Goal: Task Accomplishment & Management: Complete application form

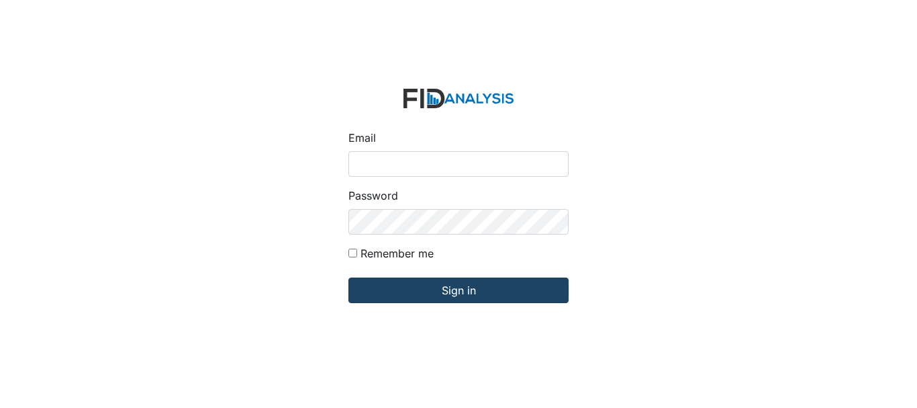
type input "ccarroll@lifeincorporated.com"
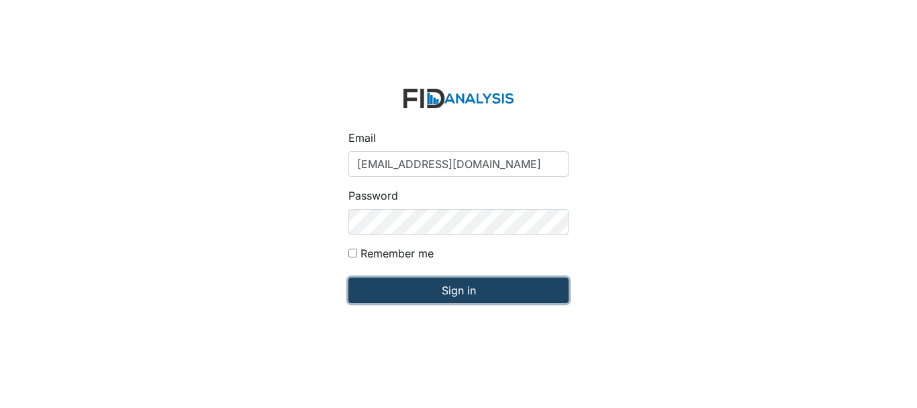
click at [467, 297] on input "Sign in" at bounding box center [458, 290] width 220 height 26
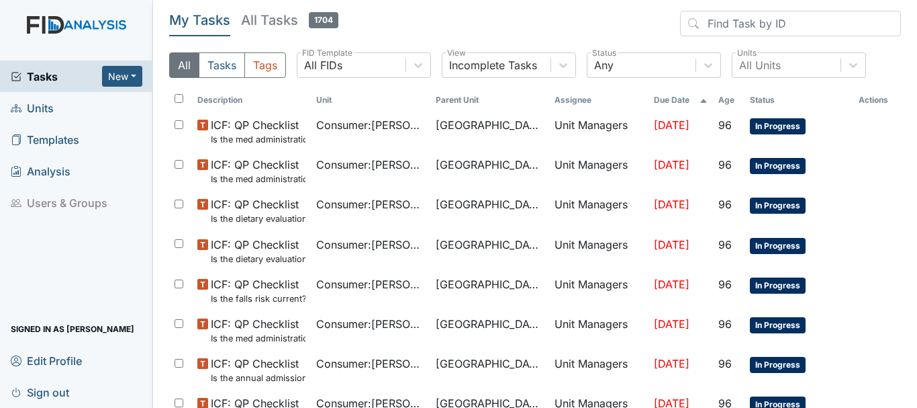
click at [68, 103] on link "Units" at bounding box center [76, 108] width 153 height 32
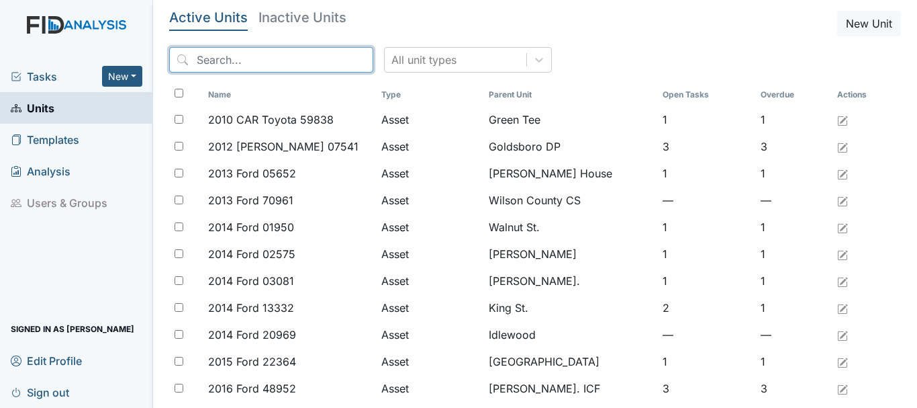
click at [215, 62] on input "search" at bounding box center [271, 60] width 204 height 26
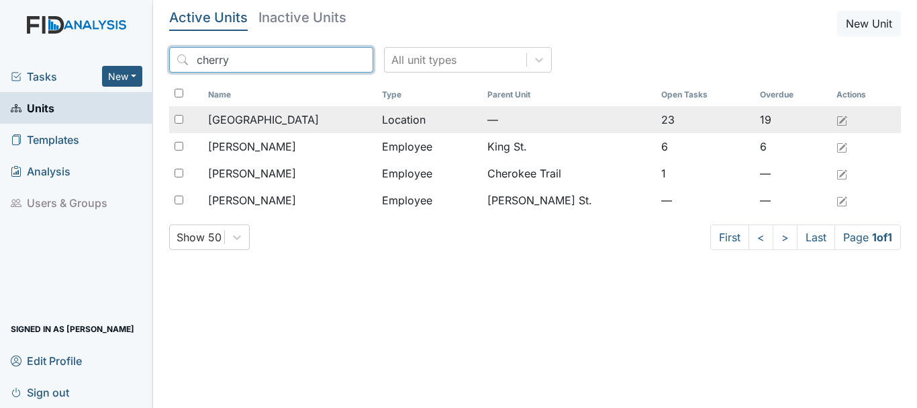
type input "cherry"
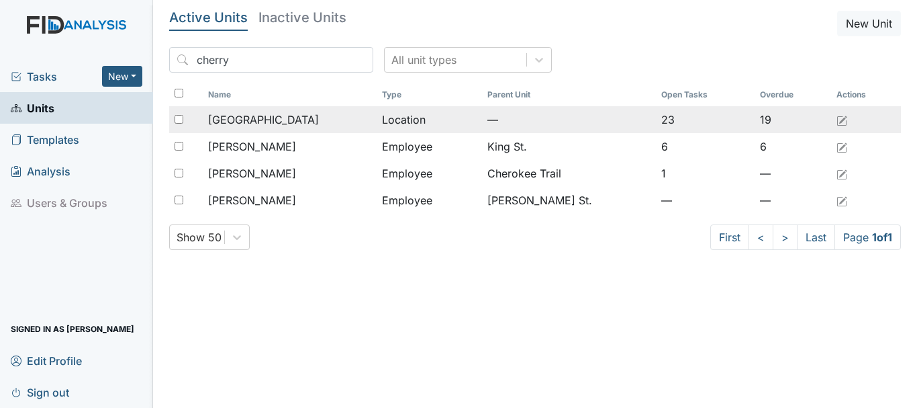
click at [294, 120] on div "[GEOGRAPHIC_DATA]" at bounding box center [289, 119] width 163 height 16
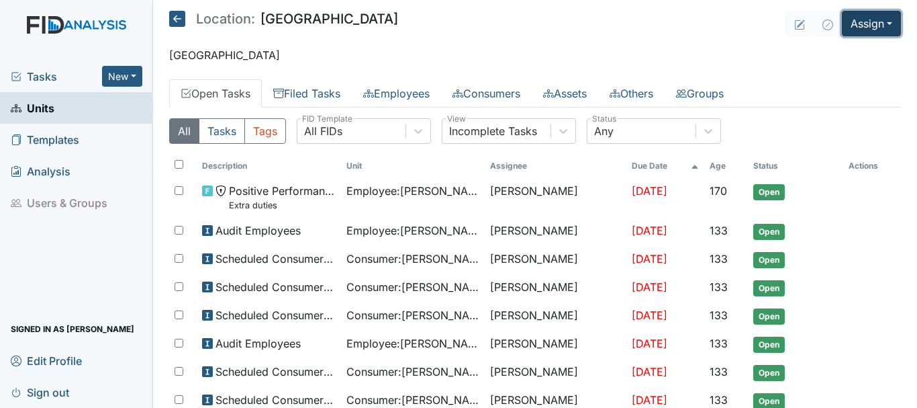
click at [869, 28] on button "Assign" at bounding box center [871, 24] width 59 height 26
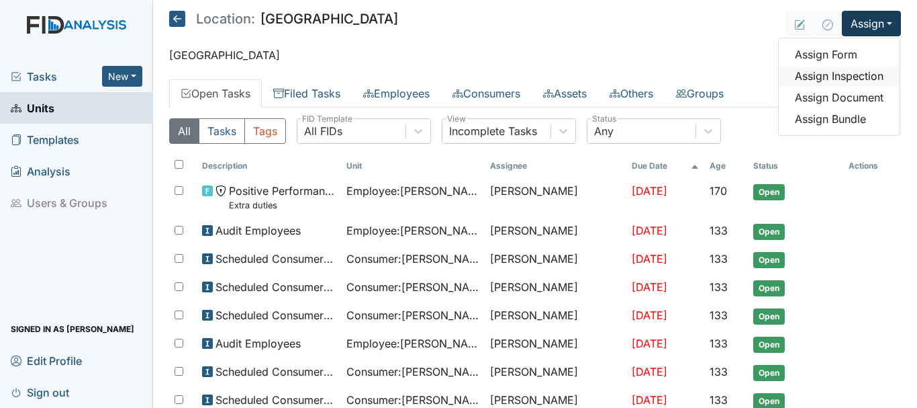
click at [828, 79] on link "Assign Inspection" at bounding box center [839, 75] width 121 height 21
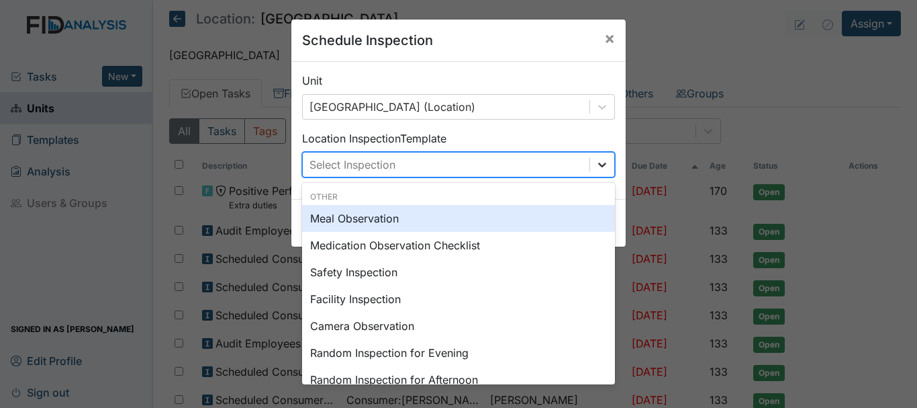
click at [598, 161] on icon at bounding box center [602, 164] width 13 height 13
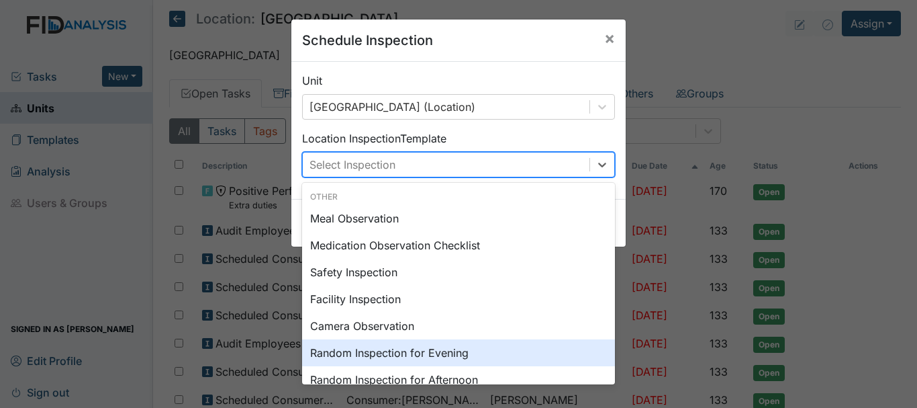
click at [535, 354] on div "Random Inspection for Evening" at bounding box center [458, 352] width 313 height 27
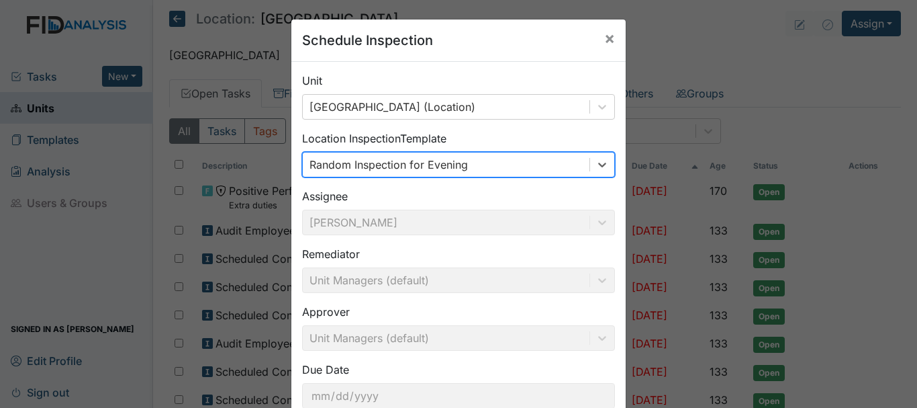
scroll to position [89, 0]
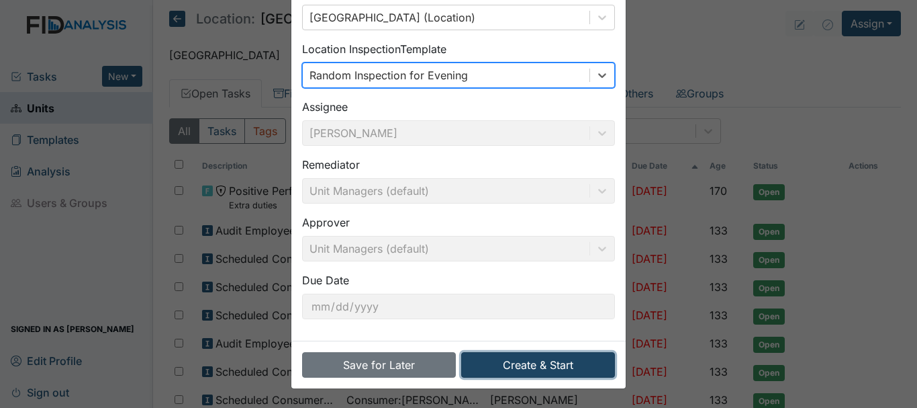
click at [541, 364] on button "Create & Start" at bounding box center [538, 365] width 154 height 26
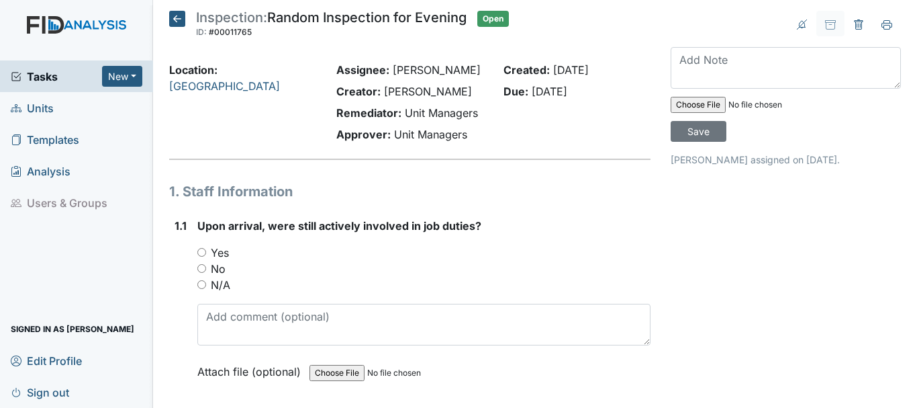
click at [201, 250] on input "Yes" at bounding box center [201, 252] width 9 height 9
radio input "true"
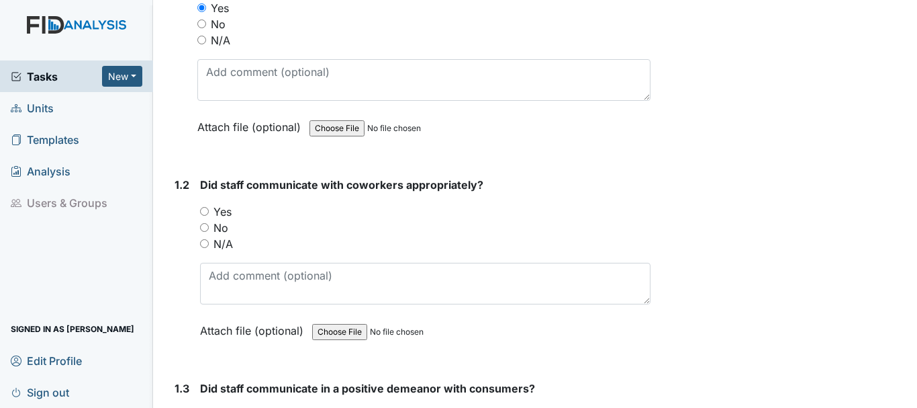
scroll to position [253, 0]
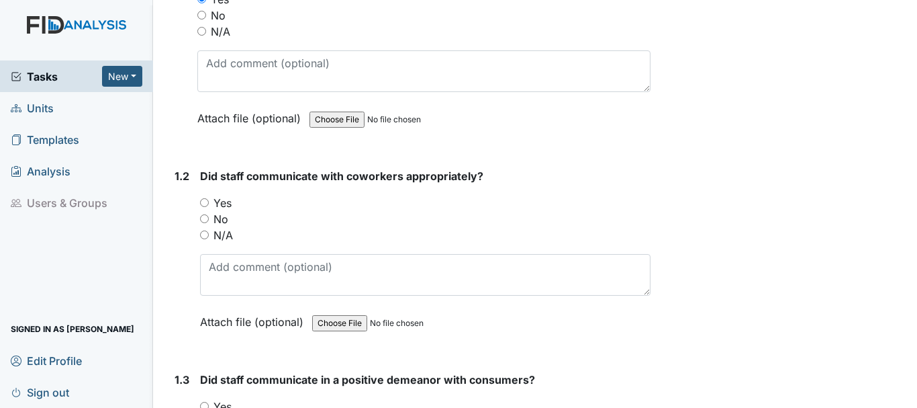
click at [208, 199] on input "Yes" at bounding box center [204, 202] width 9 height 9
radio input "true"
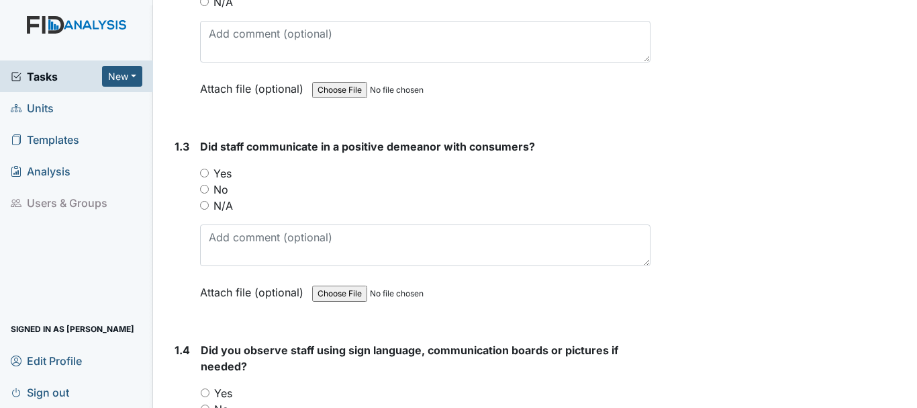
scroll to position [491, 0]
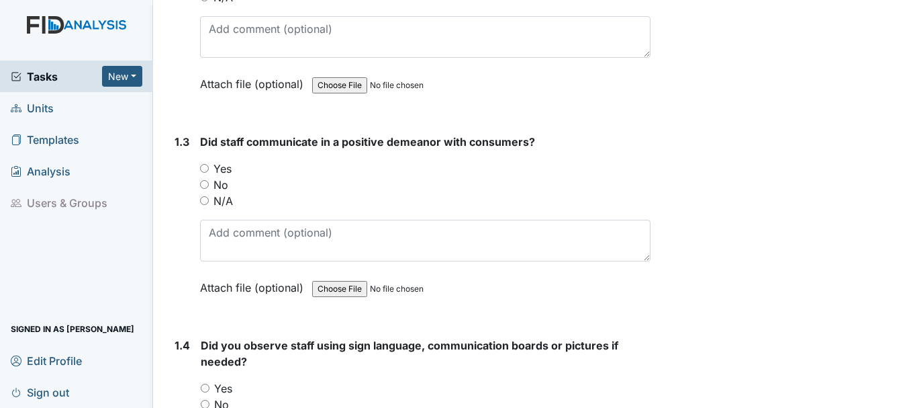
click at [205, 165] on input "Yes" at bounding box center [204, 168] width 9 height 9
radio input "true"
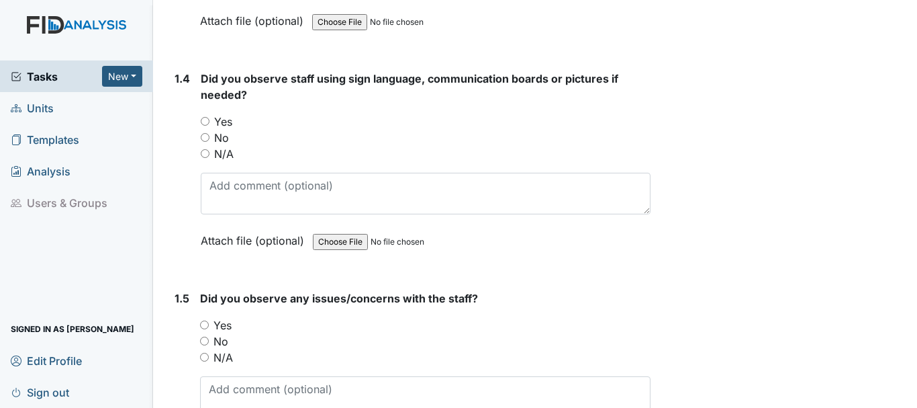
scroll to position [758, 0]
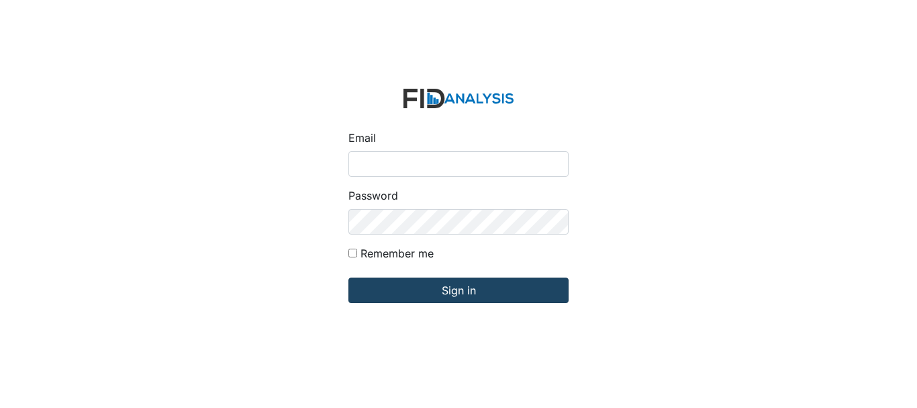
type input "[EMAIL_ADDRESS][DOMAIN_NAME]"
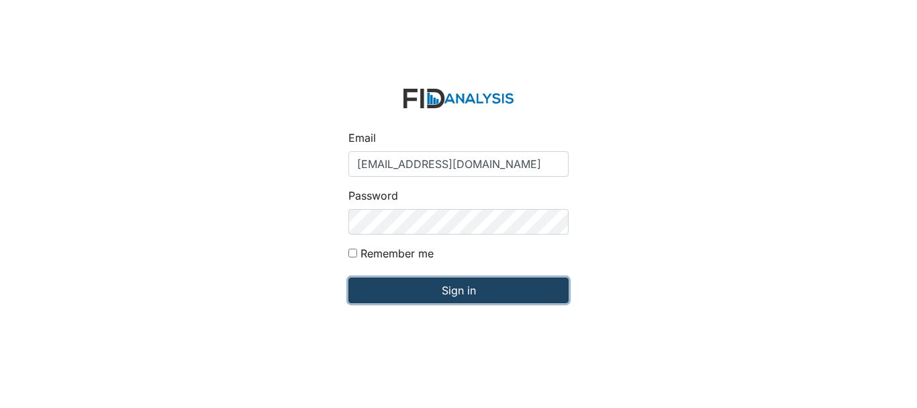
click at [441, 291] on input "Sign in" at bounding box center [458, 290] width 220 height 26
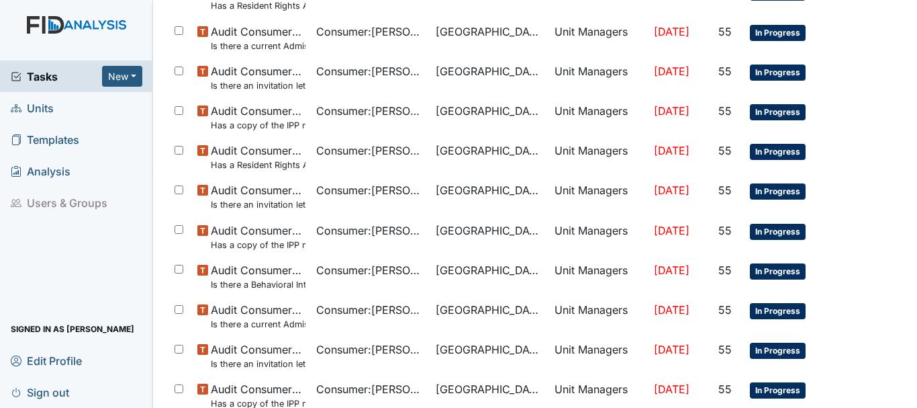
scroll to position [954, 0]
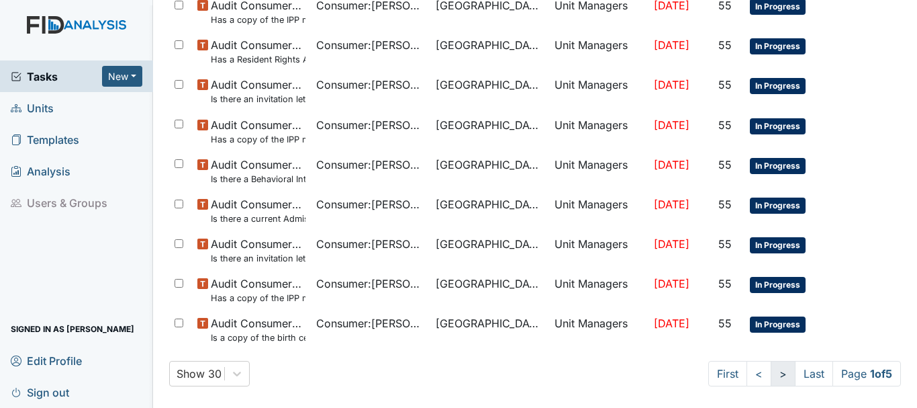
click at [771, 383] on link ">" at bounding box center [783, 374] width 25 height 26
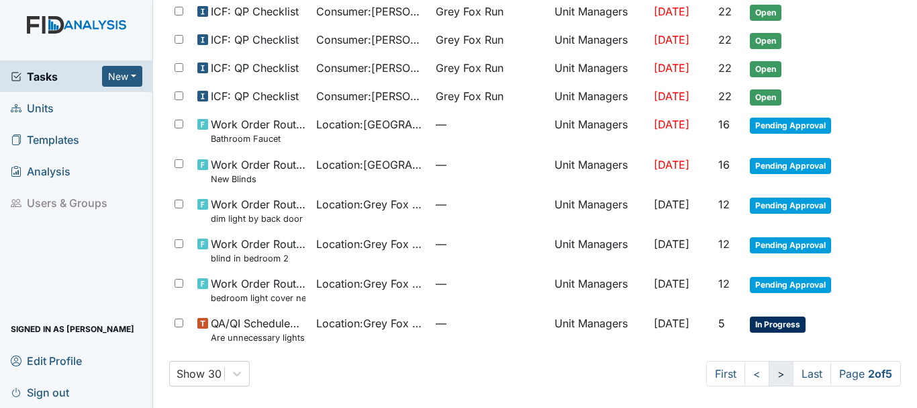
scroll to position [885, 0]
click at [769, 374] on link ">" at bounding box center [781, 374] width 25 height 26
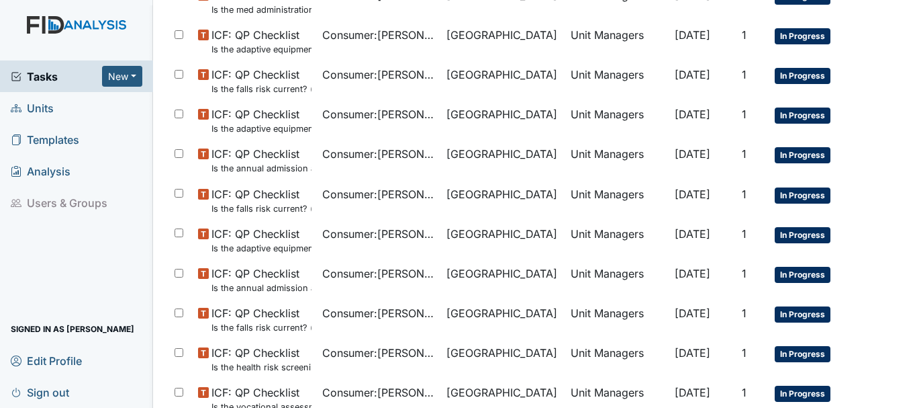
scroll to position [954, 0]
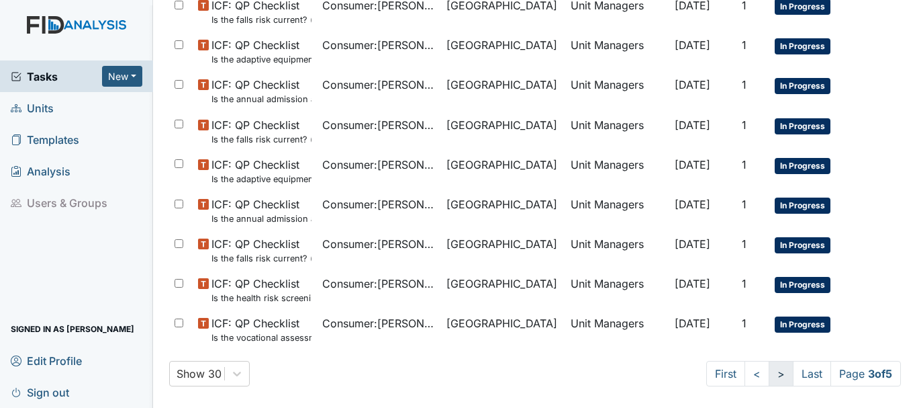
click at [769, 374] on link ">" at bounding box center [781, 374] width 25 height 26
click at [768, 381] on link ">" at bounding box center [780, 374] width 25 height 26
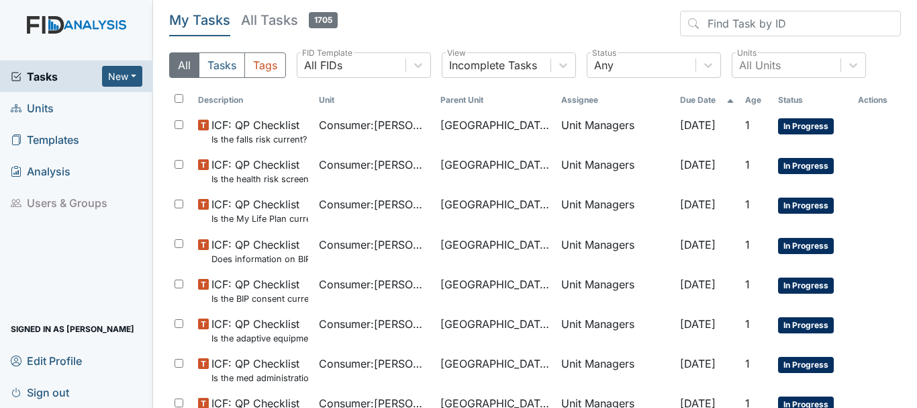
click at [40, 114] on span "Units" at bounding box center [32, 107] width 43 height 21
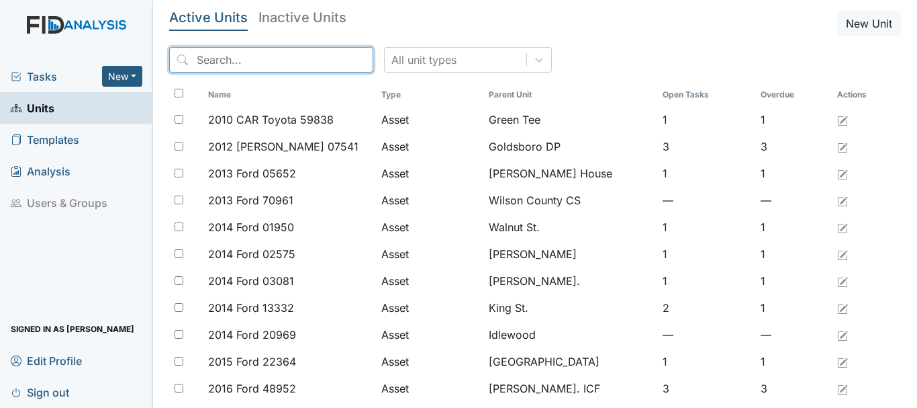
click at [226, 56] on input "search" at bounding box center [271, 60] width 204 height 26
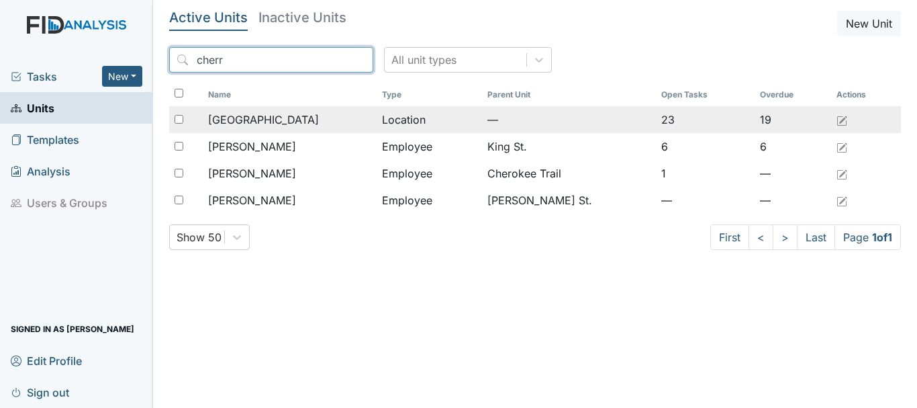
type input "cherr"
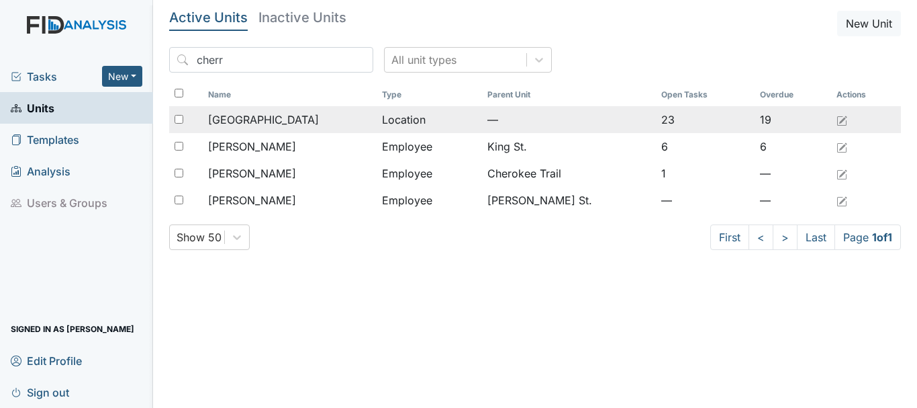
click at [276, 117] on div "[GEOGRAPHIC_DATA]" at bounding box center [289, 119] width 163 height 16
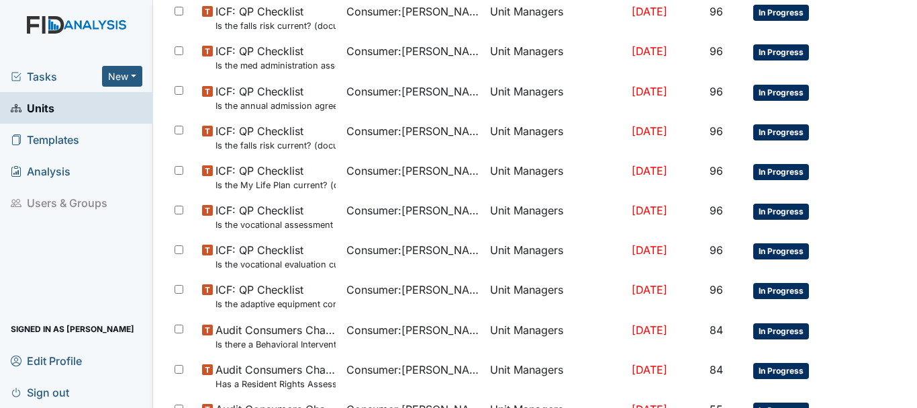
scroll to position [880, 0]
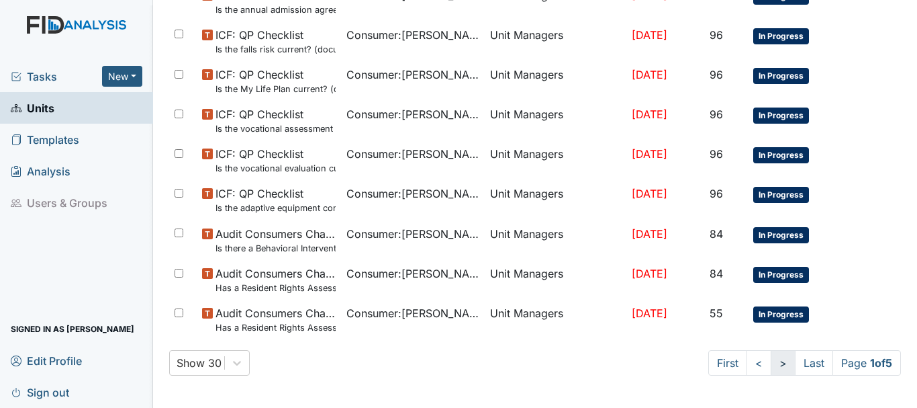
click at [771, 365] on link ">" at bounding box center [783, 363] width 25 height 26
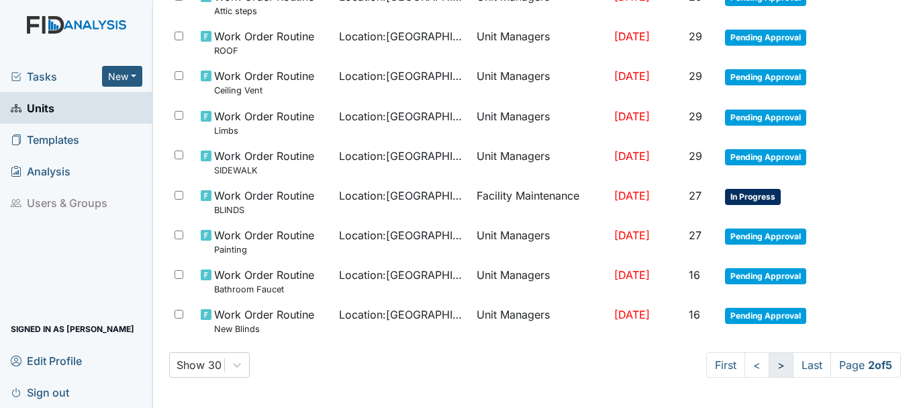
scroll to position [1031, 0]
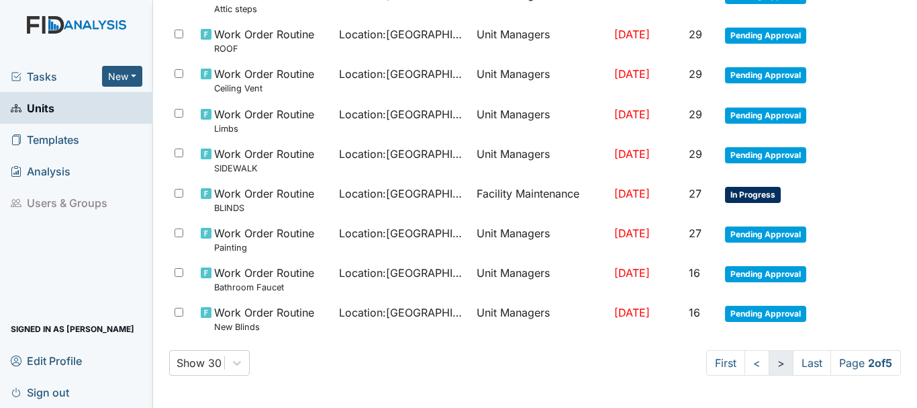
click at [769, 365] on link ">" at bounding box center [781, 363] width 25 height 26
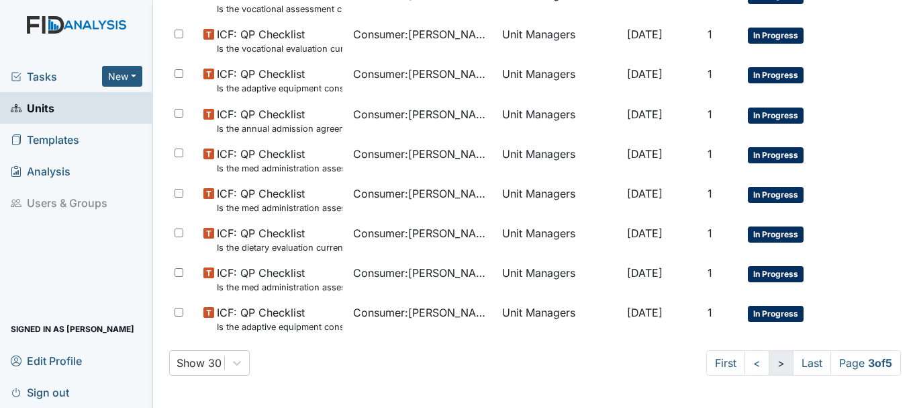
click at [769, 373] on link ">" at bounding box center [781, 363] width 25 height 26
click at [768, 363] on link ">" at bounding box center [780, 363] width 25 height 26
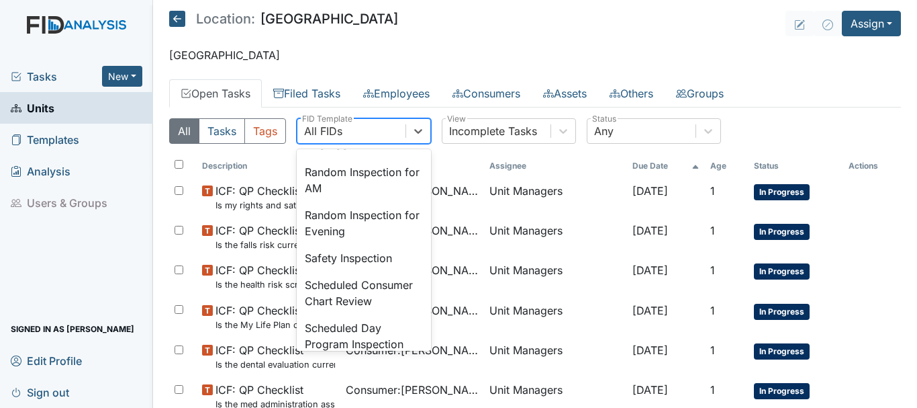
scroll to position [1262, 0]
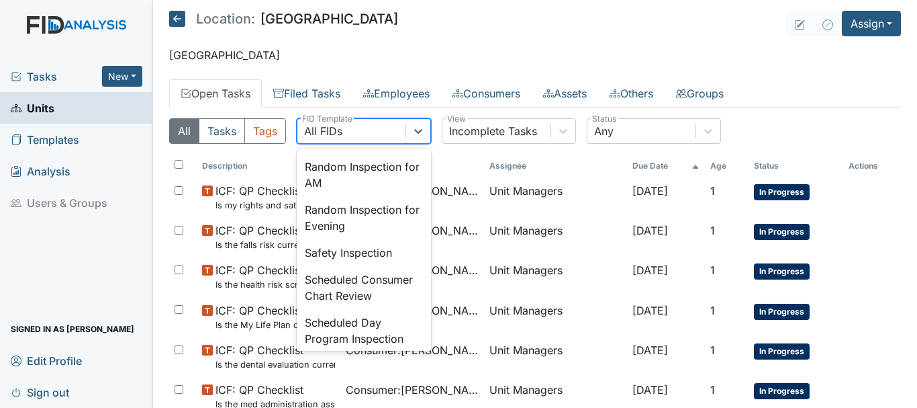
click at [361, 239] on div "Random Inspection for Evening" at bounding box center [364, 217] width 134 height 43
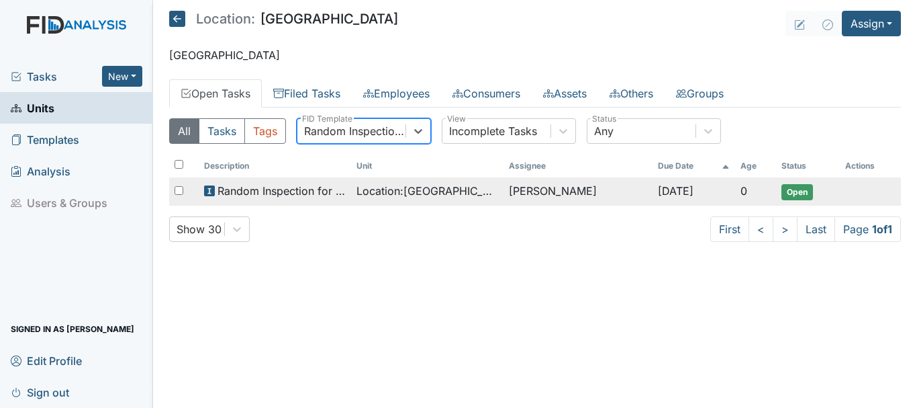
click at [796, 199] on span "Open" at bounding box center [798, 192] width 32 height 16
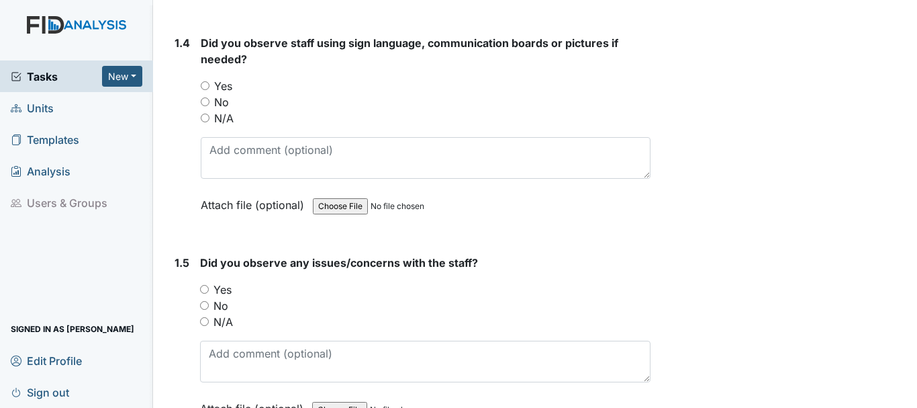
scroll to position [794, 0]
click at [205, 101] on input "No" at bounding box center [205, 101] width 9 height 9
radio input "true"
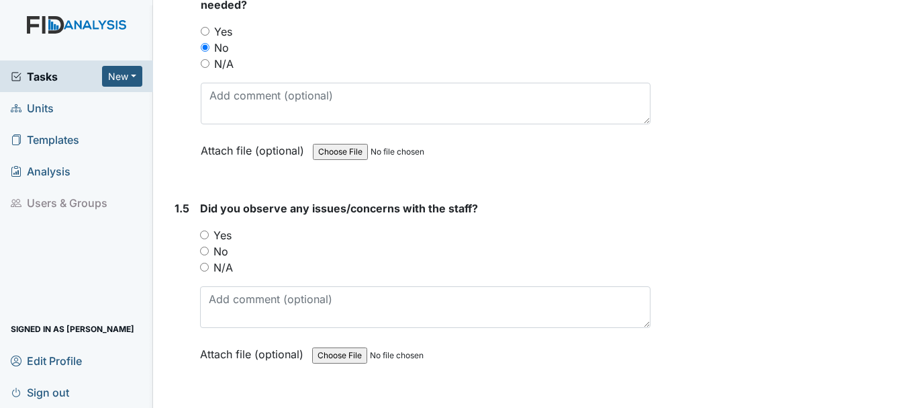
scroll to position [905, 0]
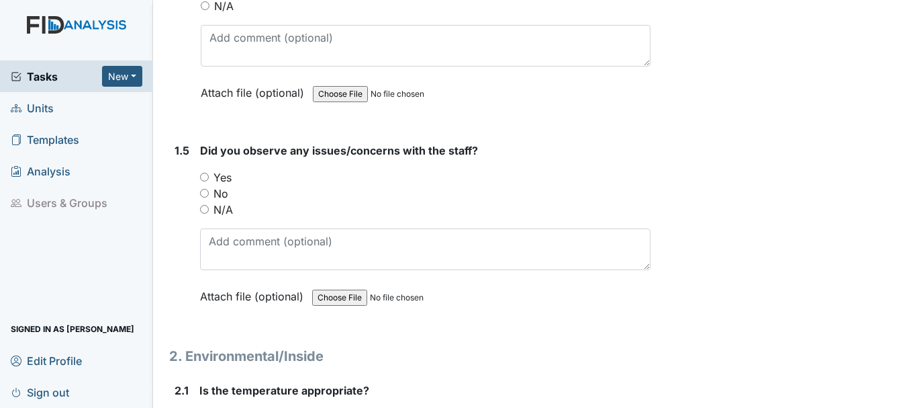
click at [205, 189] on input "No" at bounding box center [204, 193] width 9 height 9
radio input "true"
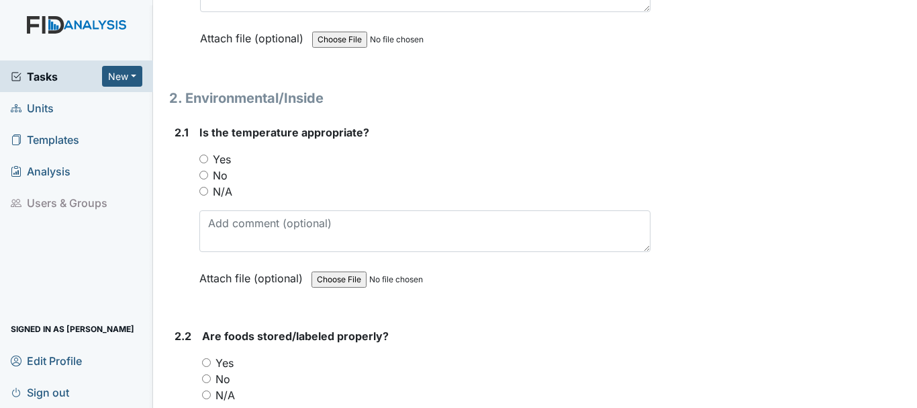
scroll to position [1164, 0]
click at [203, 157] on input "Yes" at bounding box center [203, 158] width 9 height 9
radio input "true"
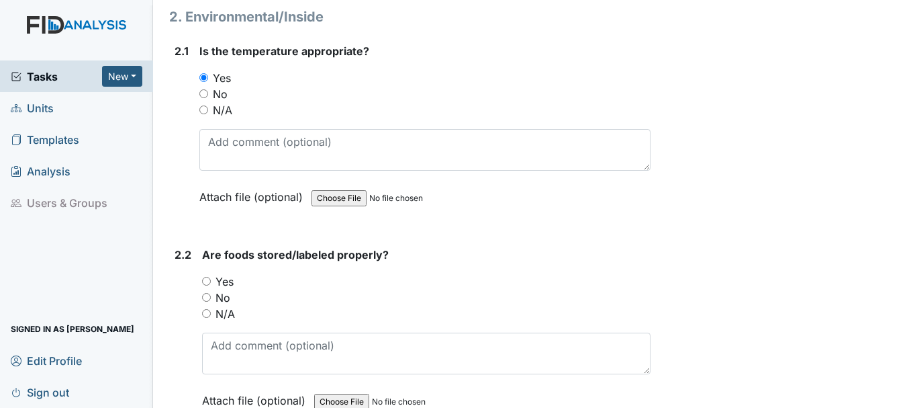
scroll to position [1349, 0]
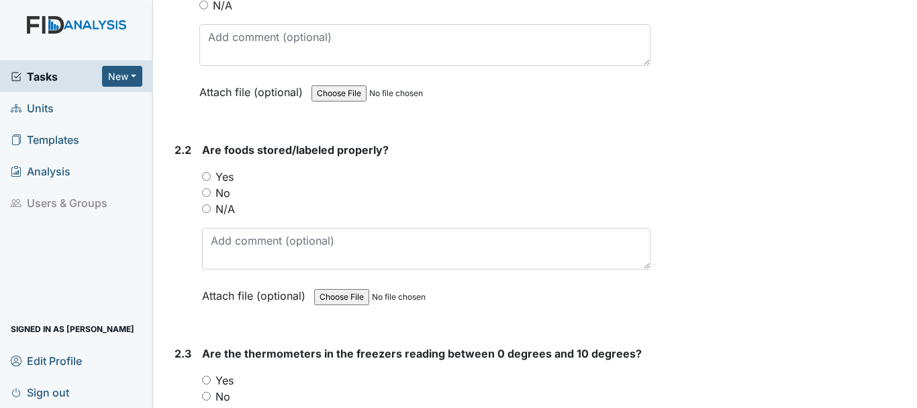
click at [207, 176] on input "Yes" at bounding box center [206, 176] width 9 height 9
radio input "true"
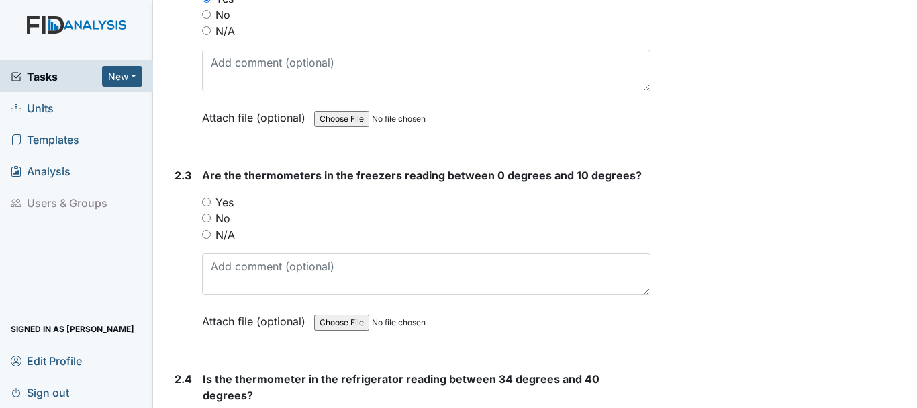
scroll to position [1536, 0]
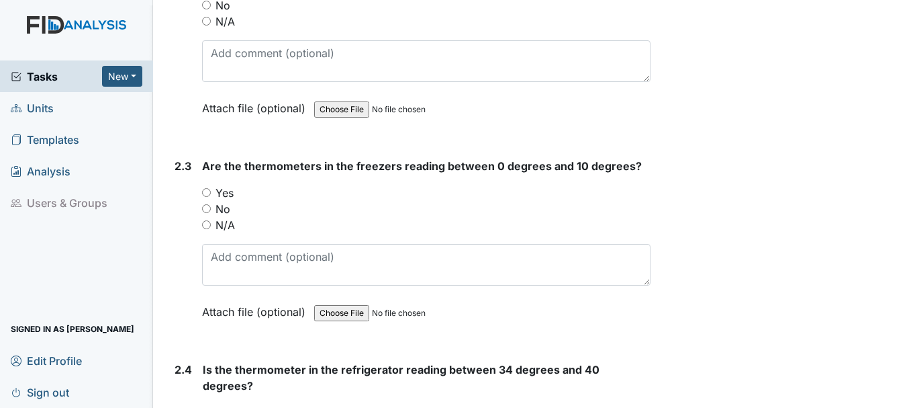
click at [204, 188] on input "Yes" at bounding box center [206, 192] width 9 height 9
radio input "true"
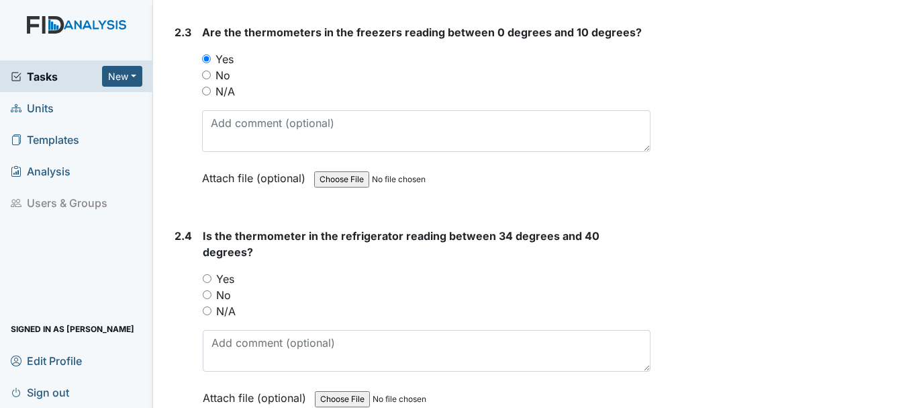
scroll to position [1673, 0]
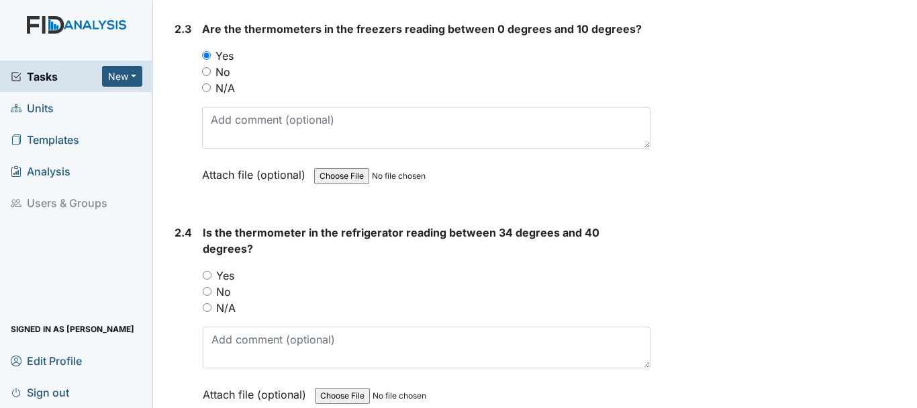
click at [207, 271] on input "Yes" at bounding box center [207, 275] width 9 height 9
radio input "true"
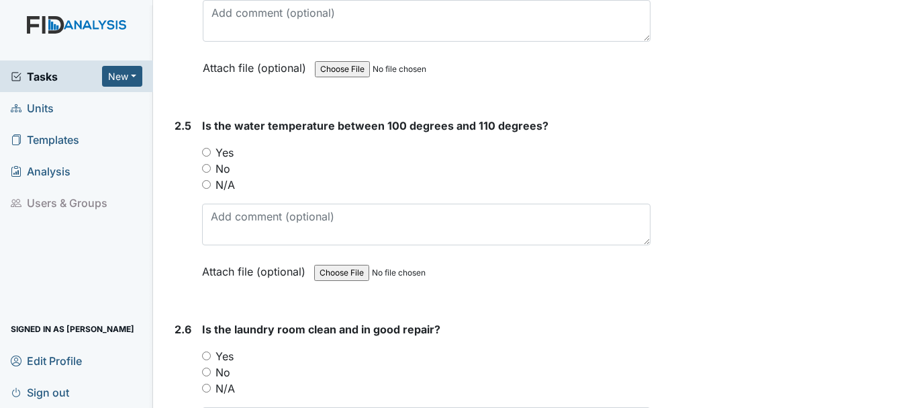
scroll to position [2000, 0]
click at [206, 147] on input "Yes" at bounding box center [206, 151] width 9 height 9
radio input "true"
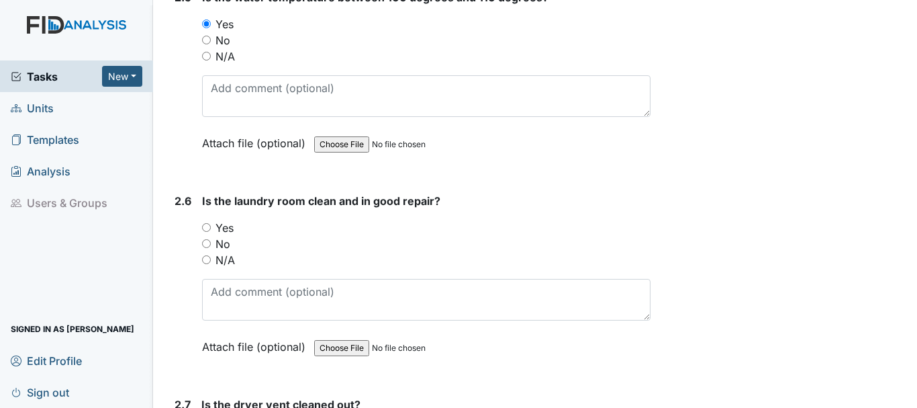
scroll to position [2132, 0]
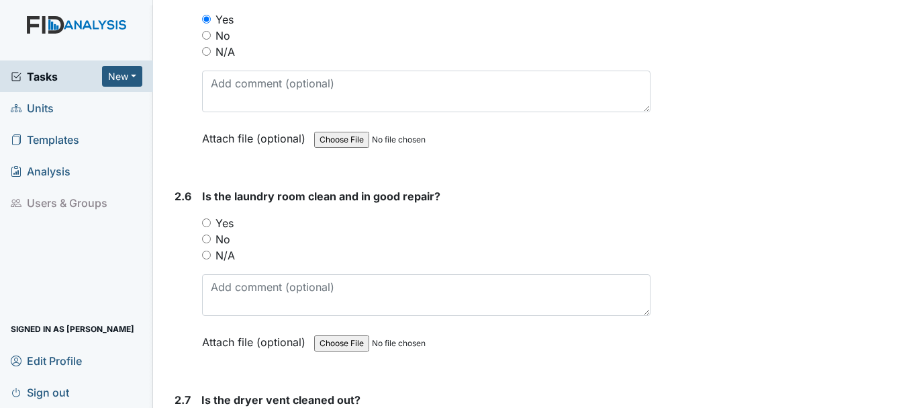
click at [207, 218] on input "Yes" at bounding box center [206, 222] width 9 height 9
radio input "true"
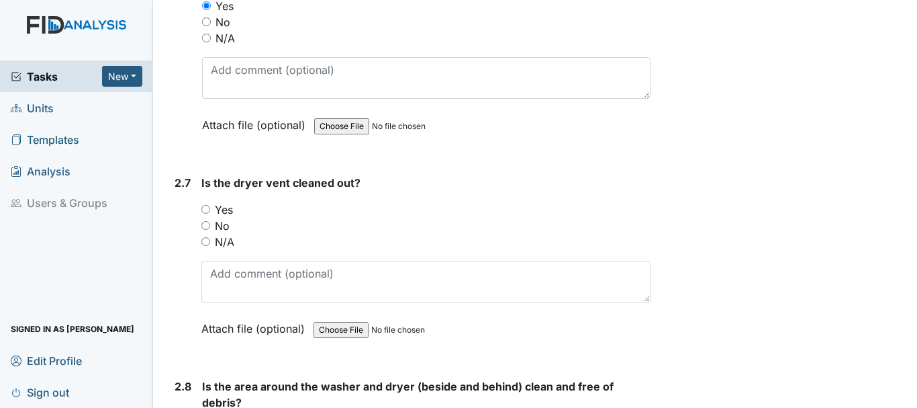
scroll to position [2350, 0]
click at [206, 204] on input "Yes" at bounding box center [205, 208] width 9 height 9
radio input "true"
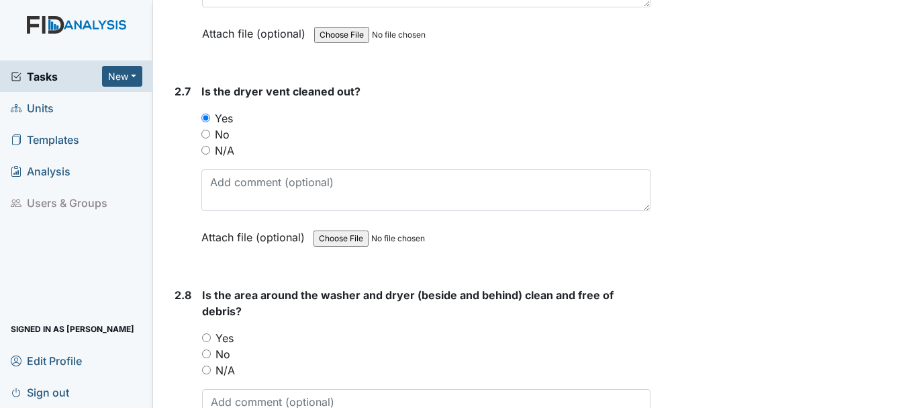
scroll to position [2429, 0]
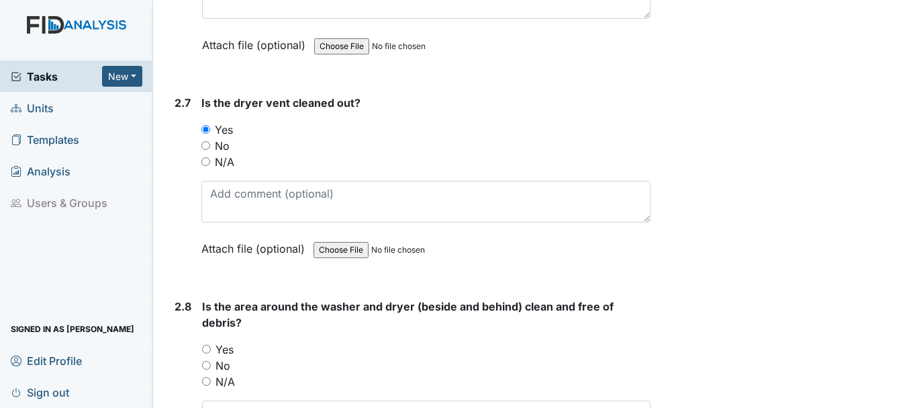
click at [205, 157] on input "N/A" at bounding box center [205, 161] width 9 height 9
radio input "true"
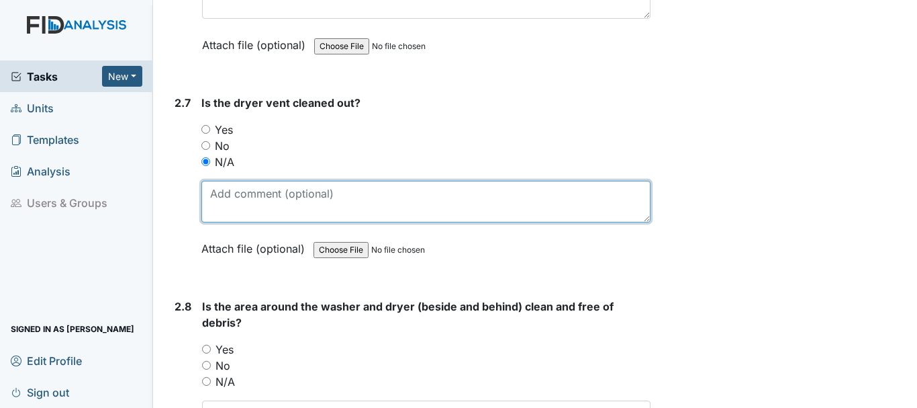
click at [247, 182] on textarea at bounding box center [425, 202] width 449 height 42
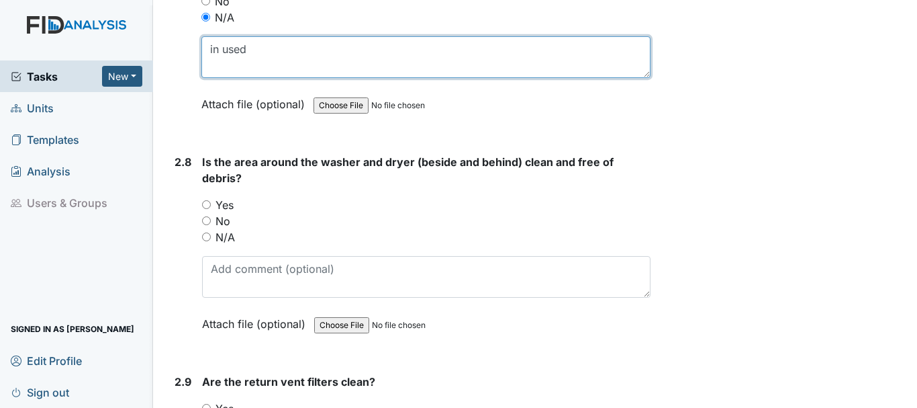
scroll to position [2578, 0]
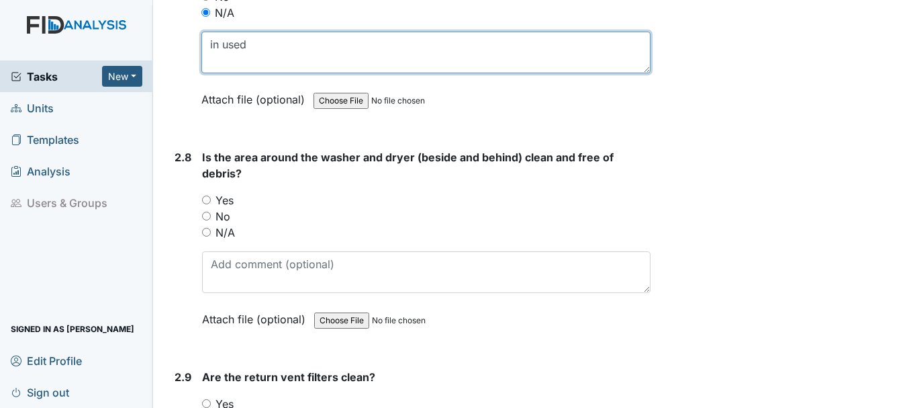
type textarea "in used"
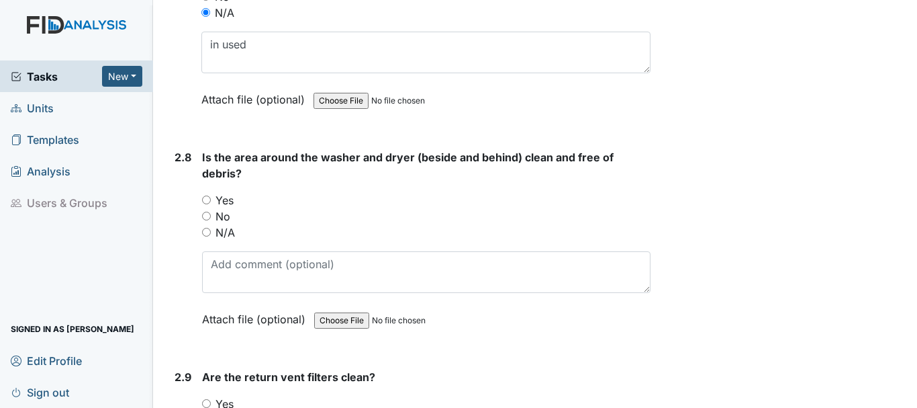
click at [207, 195] on input "Yes" at bounding box center [206, 199] width 9 height 9
radio input "true"
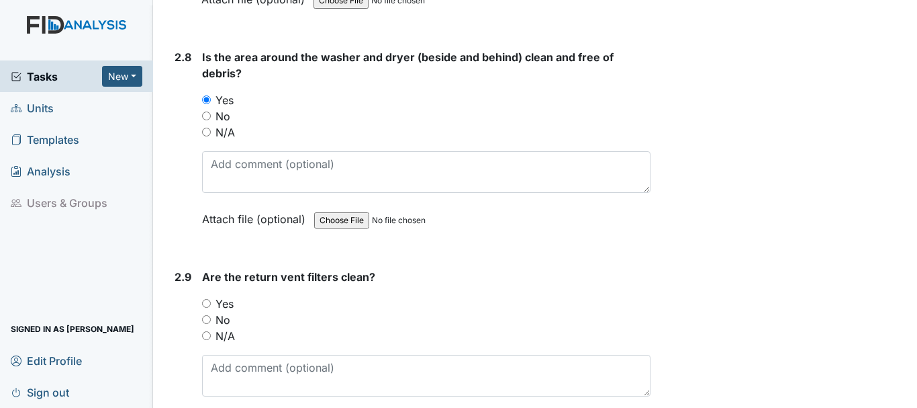
scroll to position [2679, 0]
click at [208, 298] on input "Yes" at bounding box center [206, 302] width 9 height 9
radio input "true"
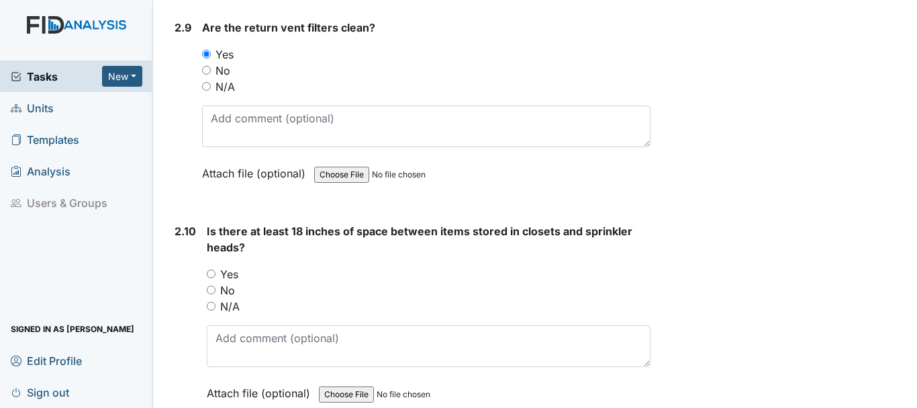
scroll to position [2931, 0]
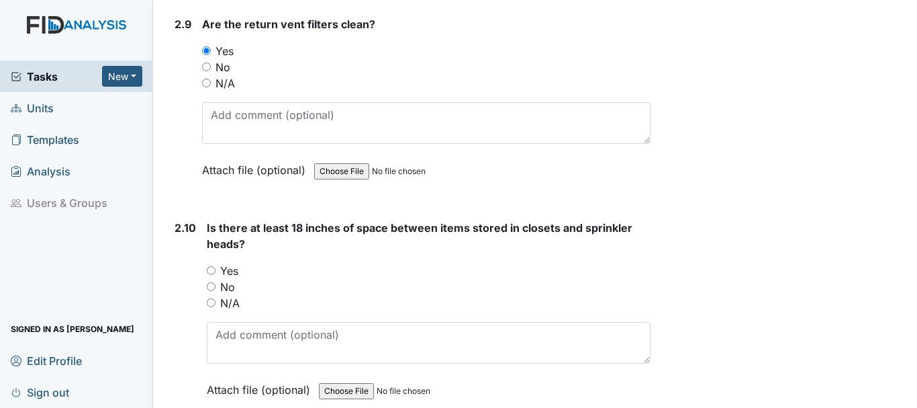
click at [211, 266] on input "Yes" at bounding box center [211, 270] width 9 height 9
radio input "true"
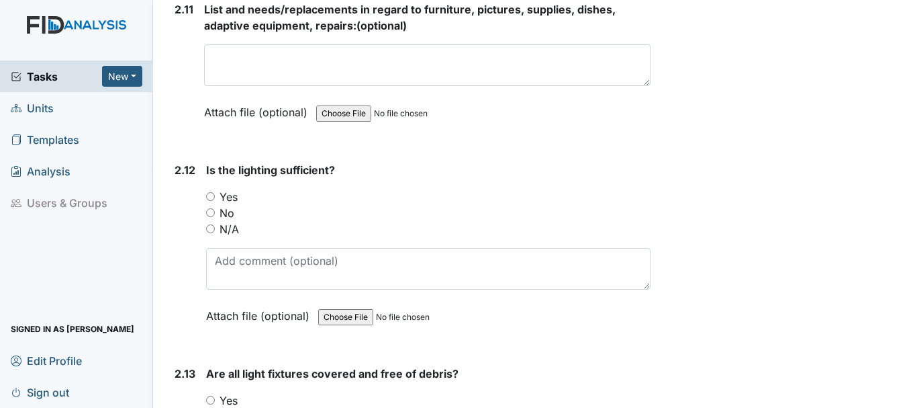
scroll to position [3373, 0]
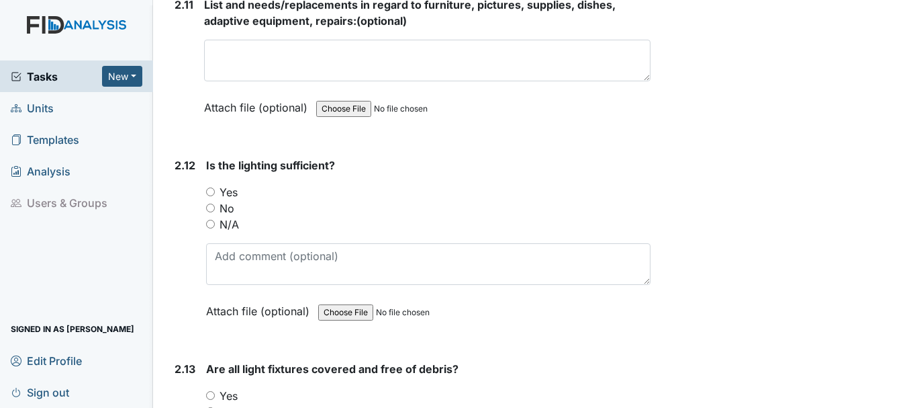
click at [210, 187] on input "Yes" at bounding box center [210, 191] width 9 height 9
radio input "true"
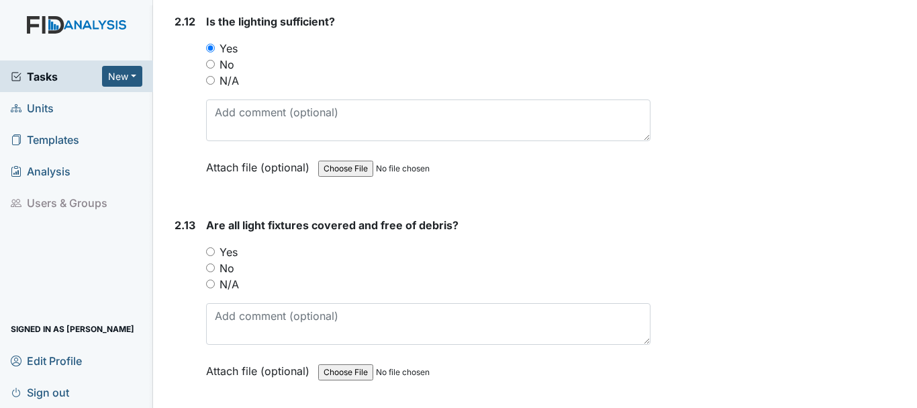
scroll to position [3518, 0]
click at [209, 246] on input "Yes" at bounding box center [210, 250] width 9 height 9
radio input "true"
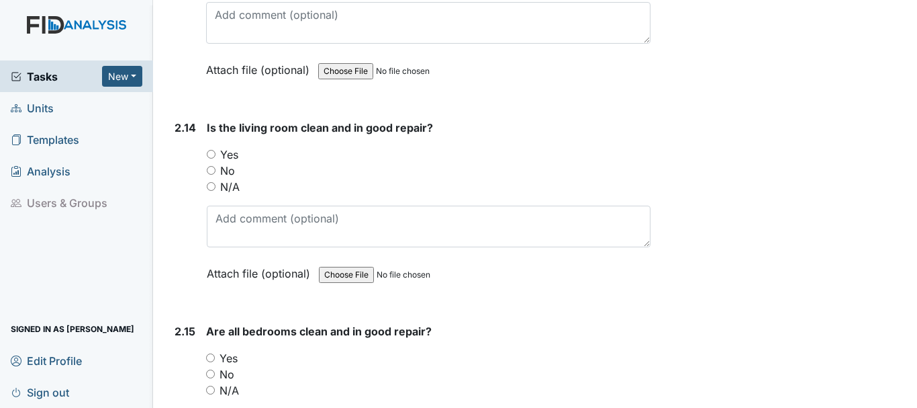
scroll to position [3849, 0]
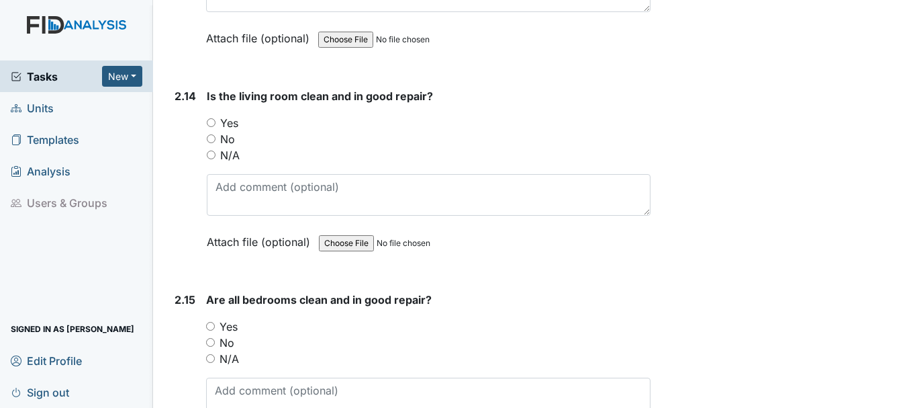
click at [211, 118] on input "Yes" at bounding box center [211, 122] width 9 height 9
radio input "true"
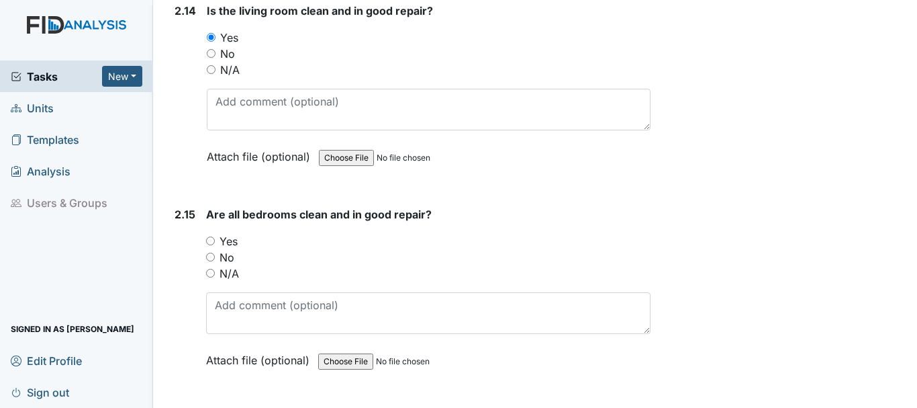
scroll to position [3939, 0]
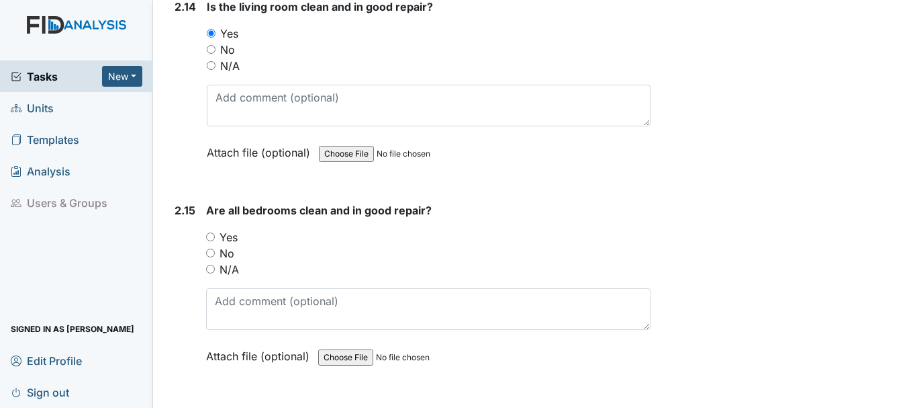
click at [211, 232] on input "Yes" at bounding box center [210, 236] width 9 height 9
radio input "true"
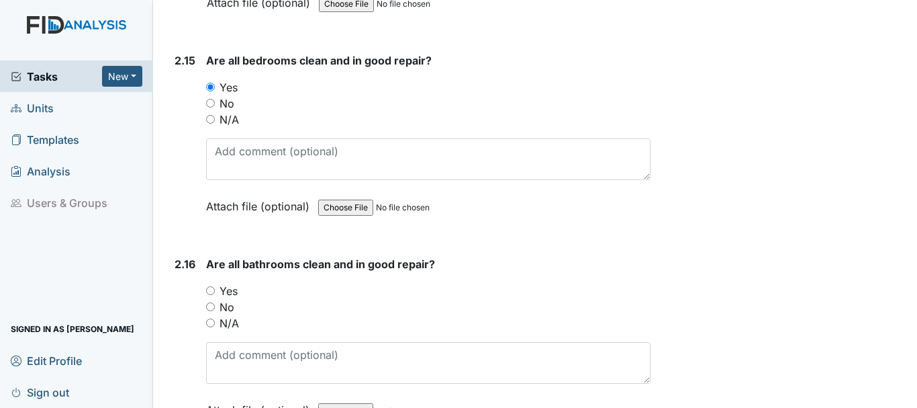
scroll to position [4100, 0]
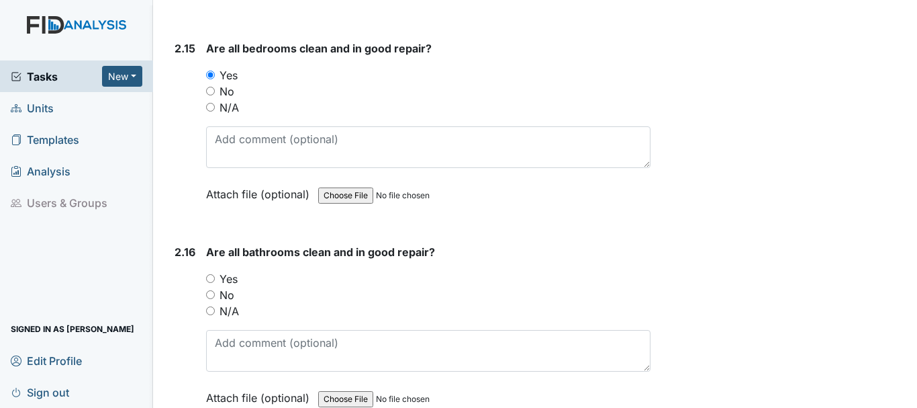
click at [210, 290] on input "No" at bounding box center [210, 294] width 9 height 9
radio input "true"
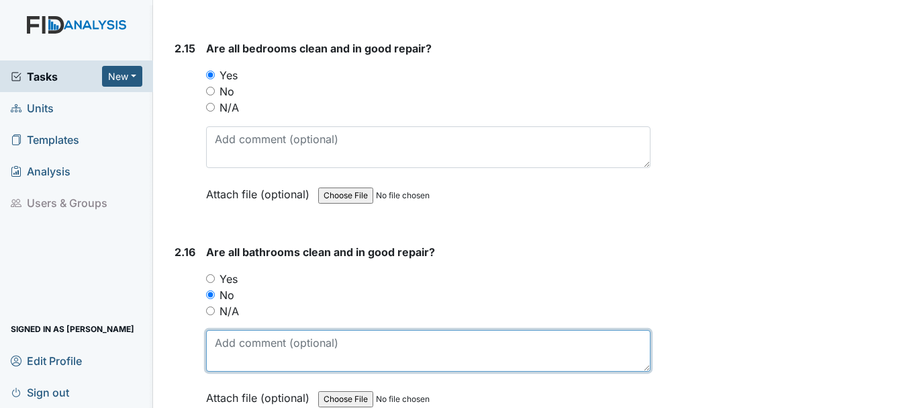
click at [255, 330] on textarea at bounding box center [428, 351] width 444 height 42
type textarea "work order was done for toliet seat"
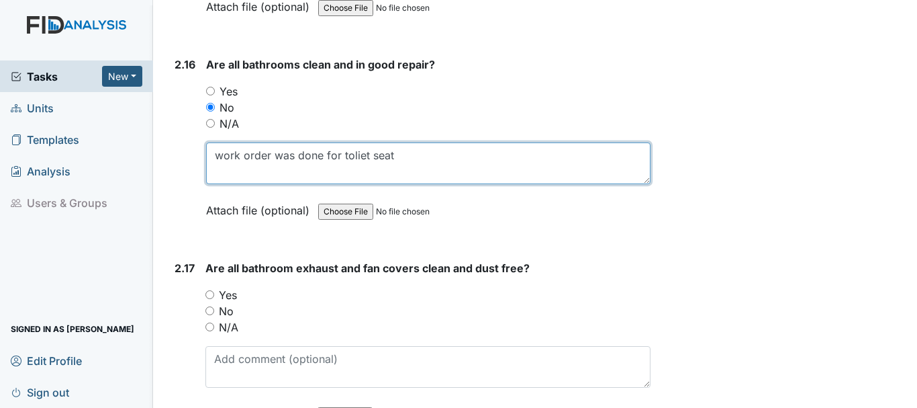
scroll to position [4288, 0]
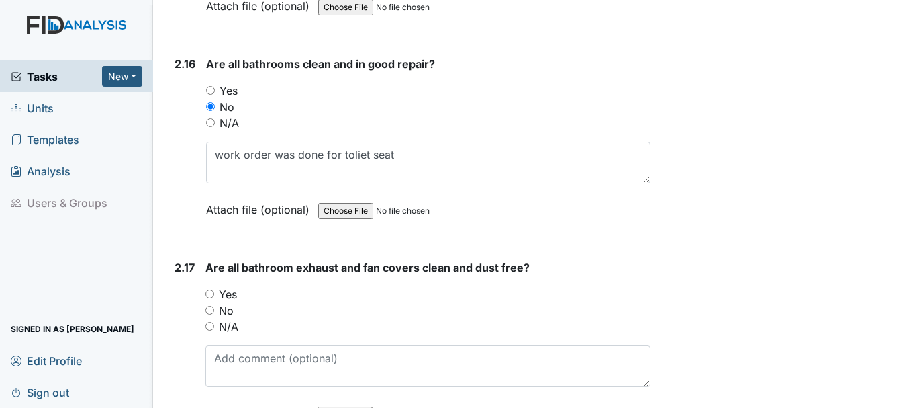
click at [209, 289] on input "Yes" at bounding box center [209, 293] width 9 height 9
radio input "true"
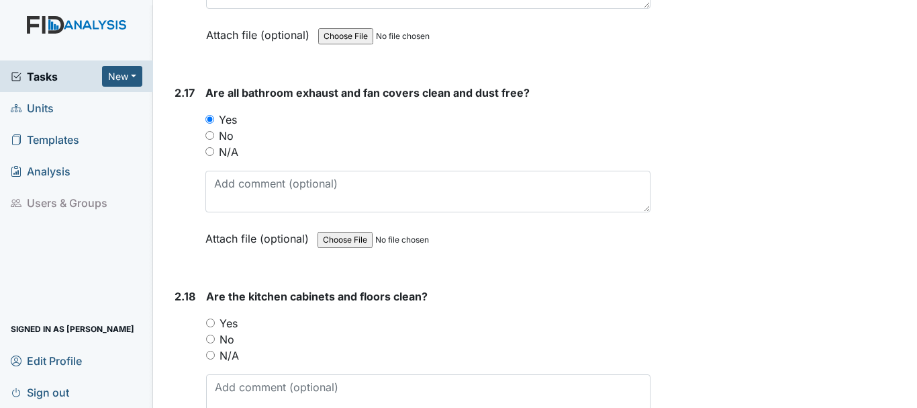
scroll to position [4464, 0]
click at [54, 112] on link "Units" at bounding box center [76, 108] width 153 height 32
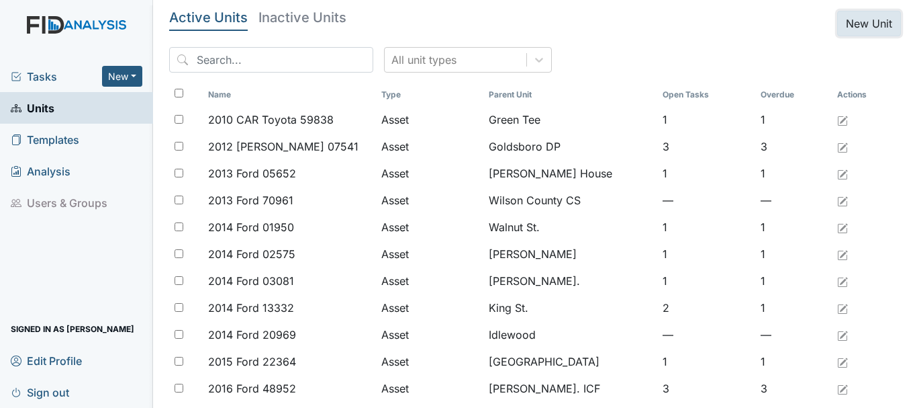
click at [852, 25] on button "New Unit" at bounding box center [869, 24] width 64 height 26
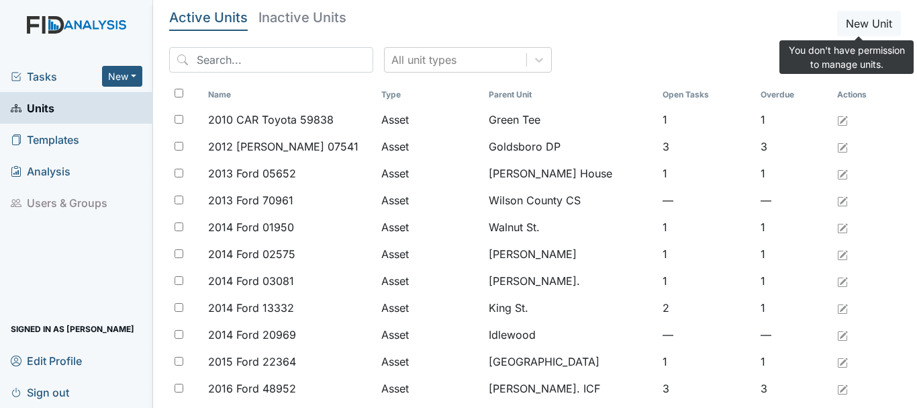
click at [622, 14] on header "Active Units Inactive Units New Unit" at bounding box center [535, 24] width 732 height 26
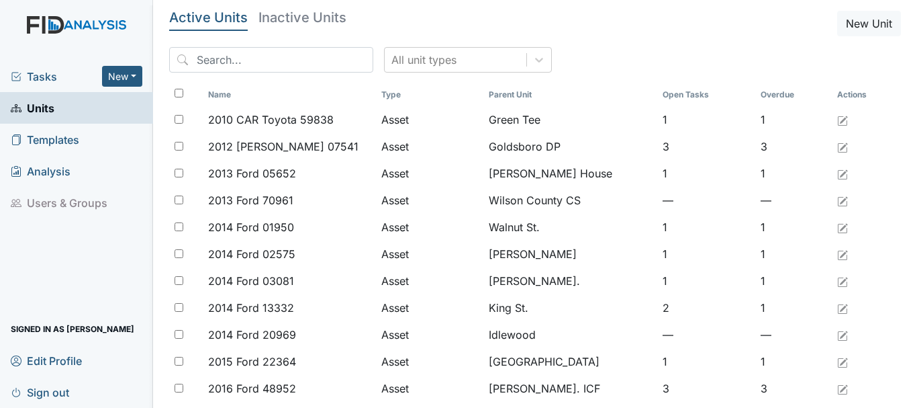
click at [50, 74] on span "Tasks" at bounding box center [56, 76] width 91 height 16
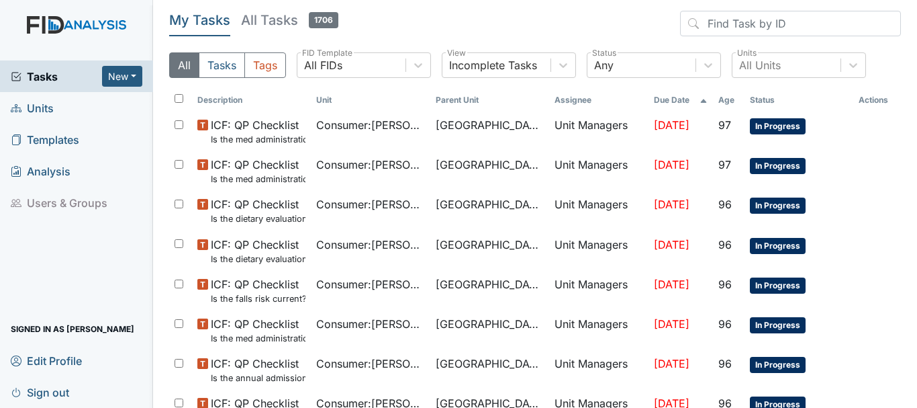
click at [54, 114] on link "Units" at bounding box center [76, 108] width 153 height 32
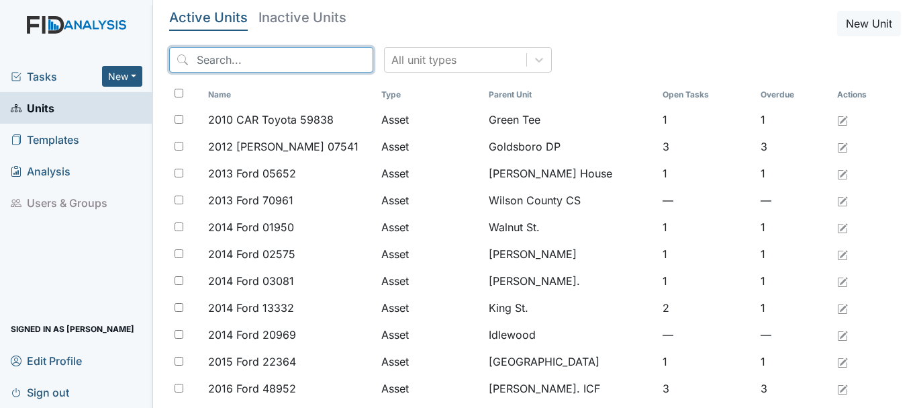
click at [265, 66] on input "search" at bounding box center [271, 60] width 204 height 26
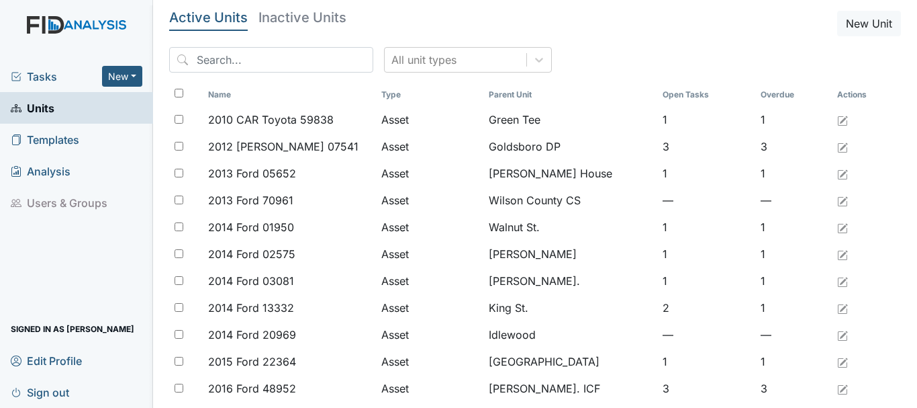
click at [466, 288] on td "Asset" at bounding box center [429, 280] width 107 height 27
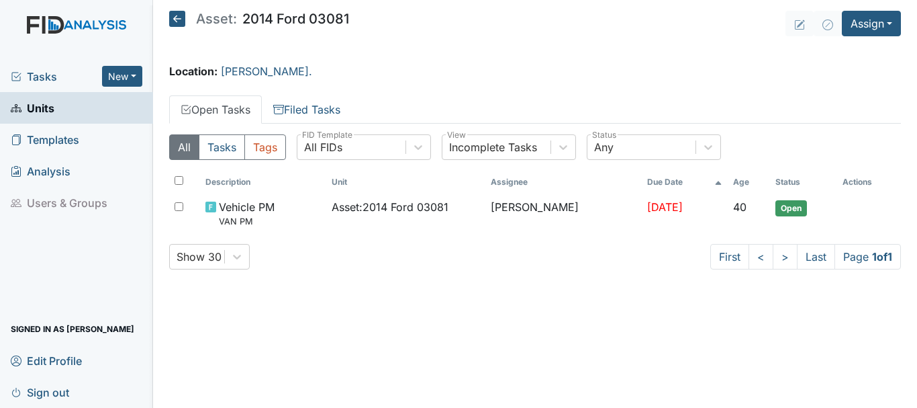
click at [45, 103] on span "Units" at bounding box center [33, 107] width 44 height 21
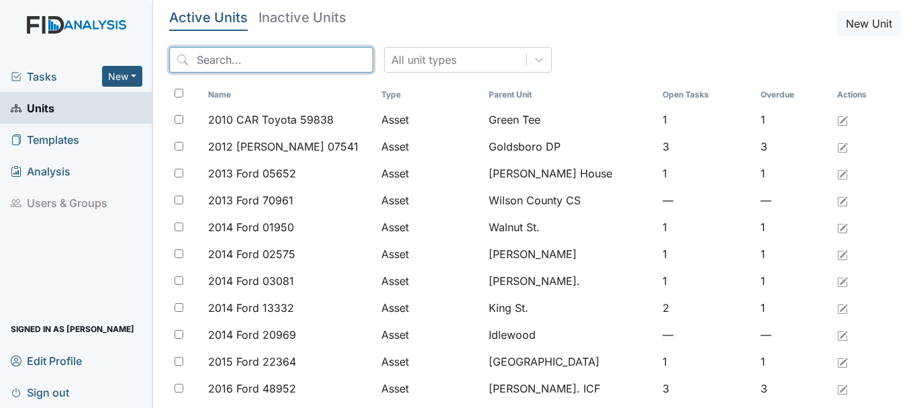
click at [237, 53] on input "search" at bounding box center [271, 60] width 204 height 26
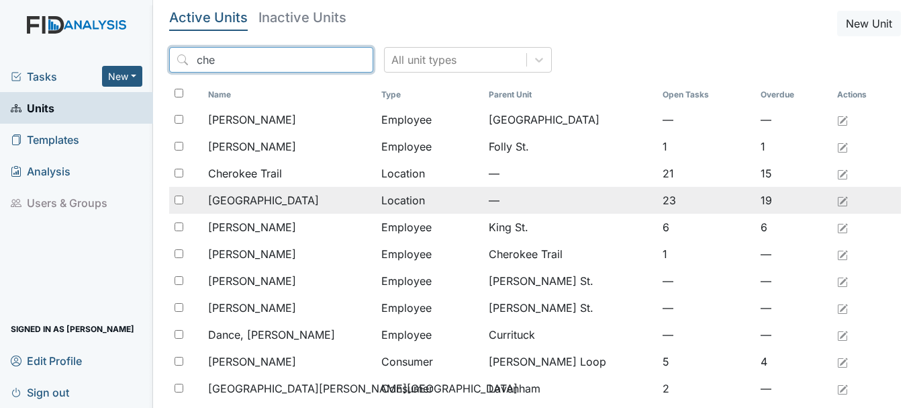
type input "che"
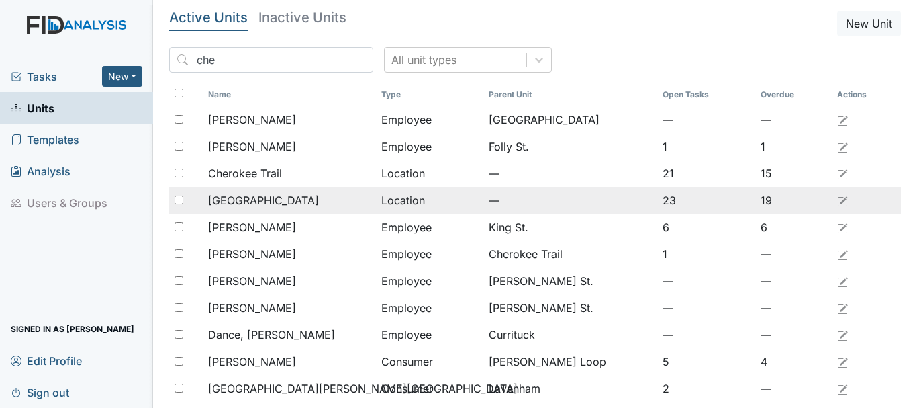
click at [273, 197] on div "[GEOGRAPHIC_DATA]" at bounding box center [289, 200] width 162 height 16
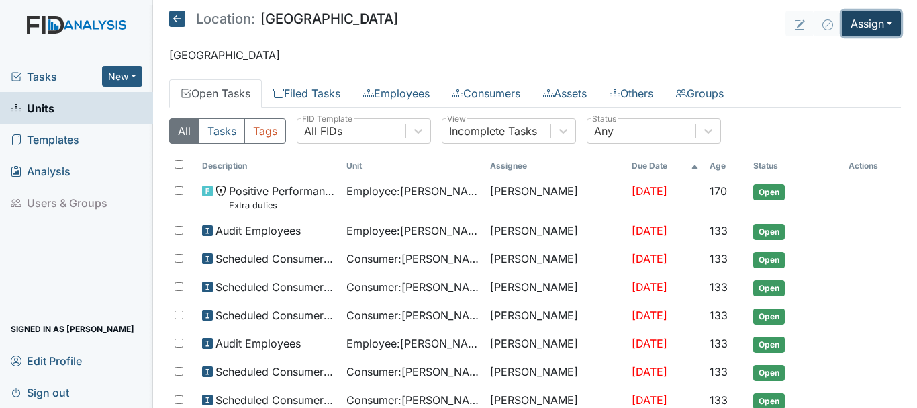
click at [863, 22] on button "Assign" at bounding box center [871, 24] width 59 height 26
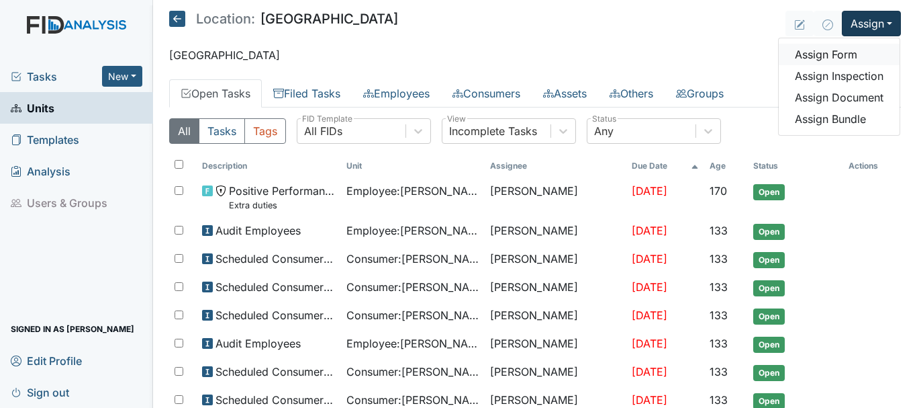
click at [826, 52] on link "Assign Form" at bounding box center [839, 54] width 121 height 21
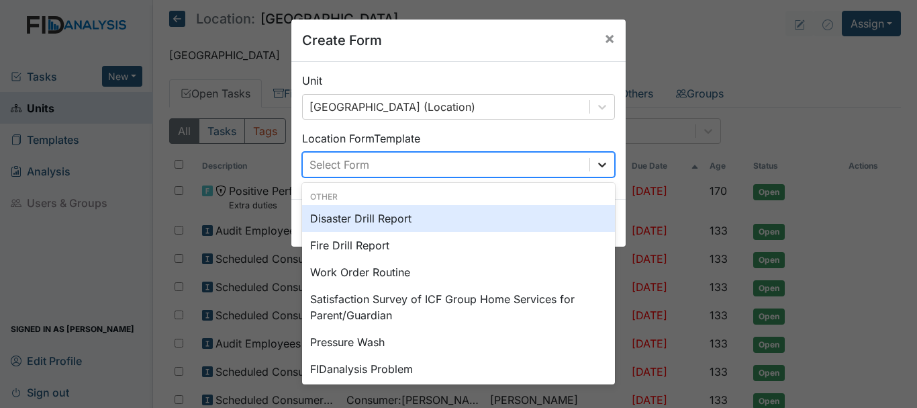
click at [600, 164] on icon at bounding box center [602, 164] width 8 height 5
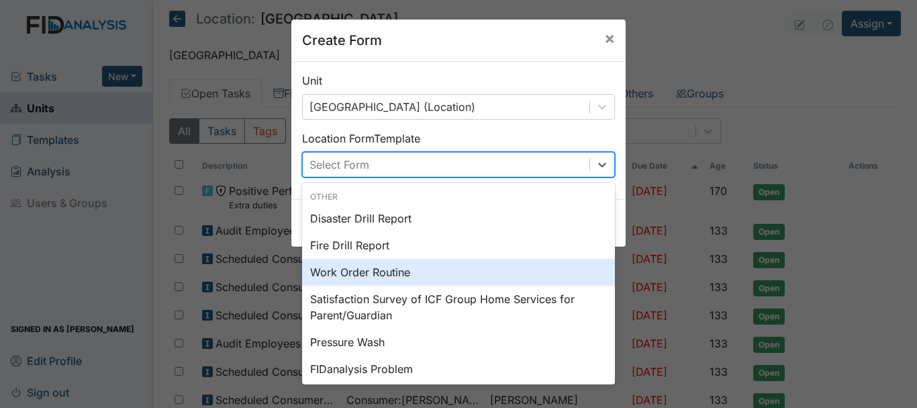
click at [490, 267] on div "Work Order Routine" at bounding box center [458, 271] width 313 height 27
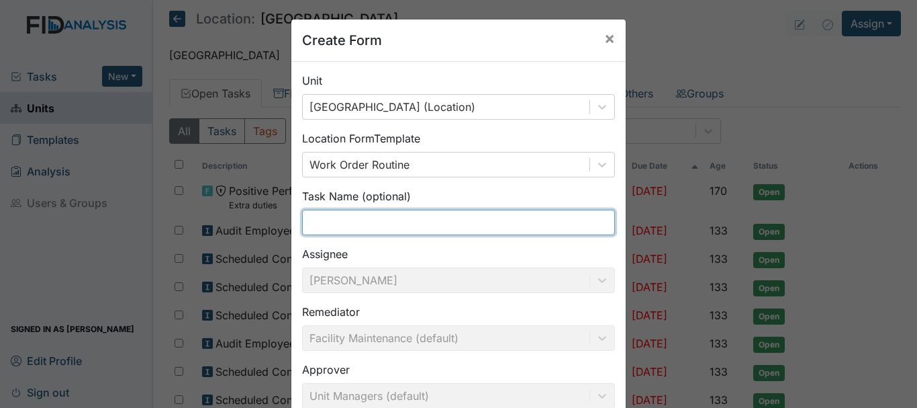
click at [383, 227] on input "text" at bounding box center [458, 222] width 313 height 26
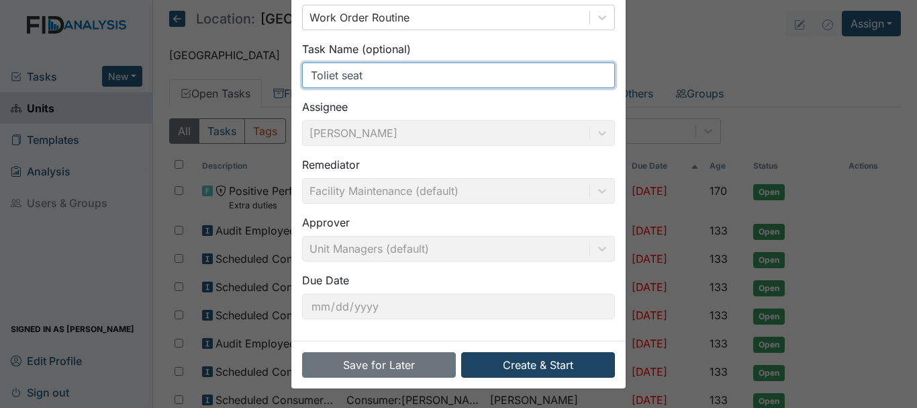
type input "Toliet seat"
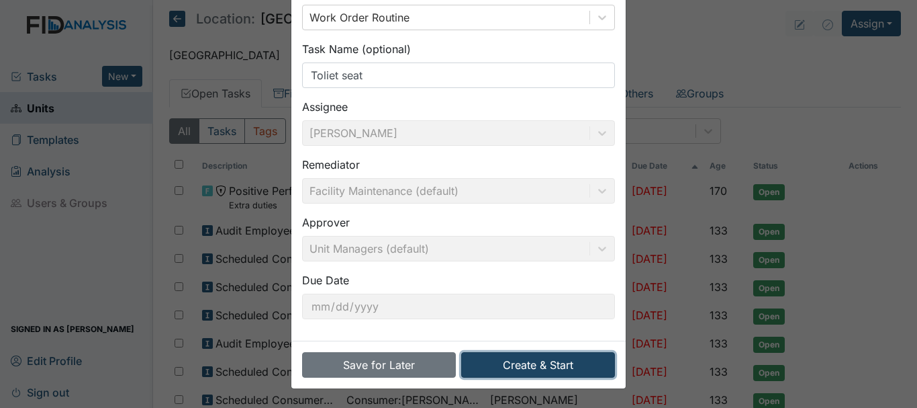
click at [536, 365] on button "Create & Start" at bounding box center [538, 365] width 154 height 26
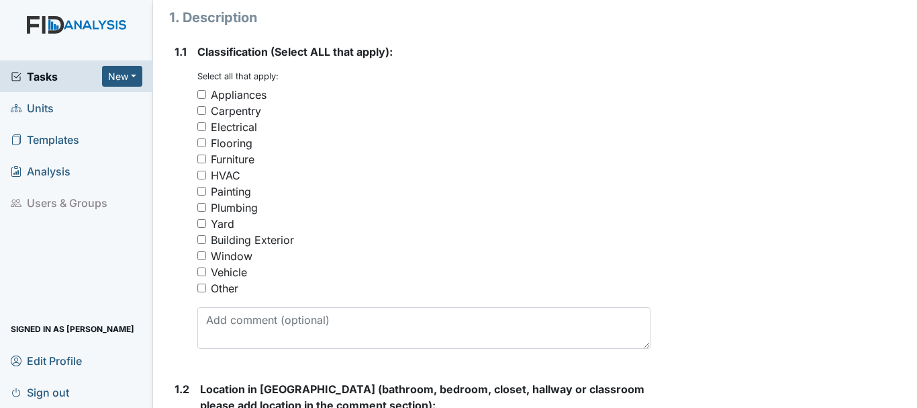
scroll to position [218, 0]
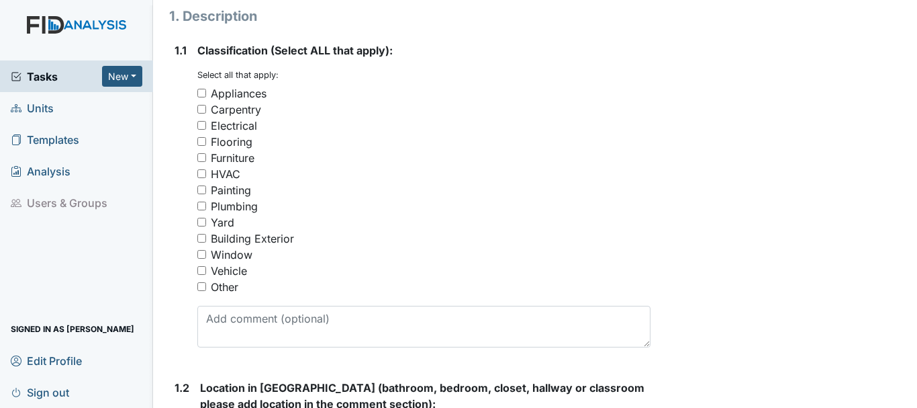
click at [203, 109] on input "Carpentry" at bounding box center [201, 109] width 9 height 9
click at [198, 109] on input "Carpentry" at bounding box center [201, 109] width 9 height 9
checkbox input "false"
click at [201, 205] on input "Plumbing" at bounding box center [201, 205] width 9 height 9
checkbox input "true"
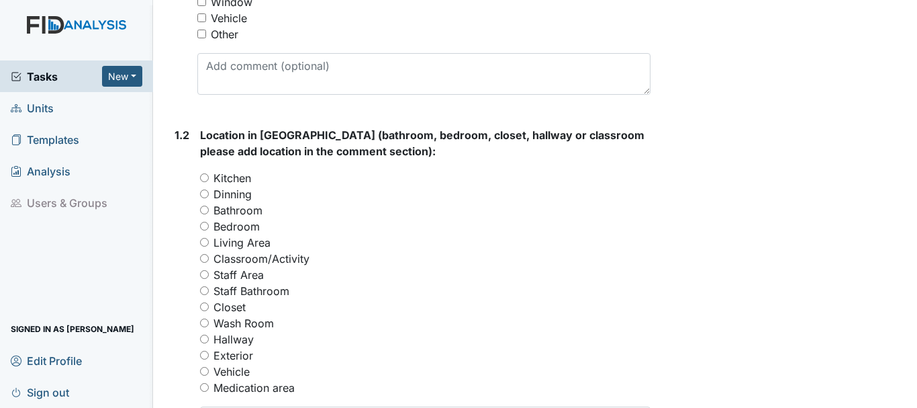
scroll to position [473, 0]
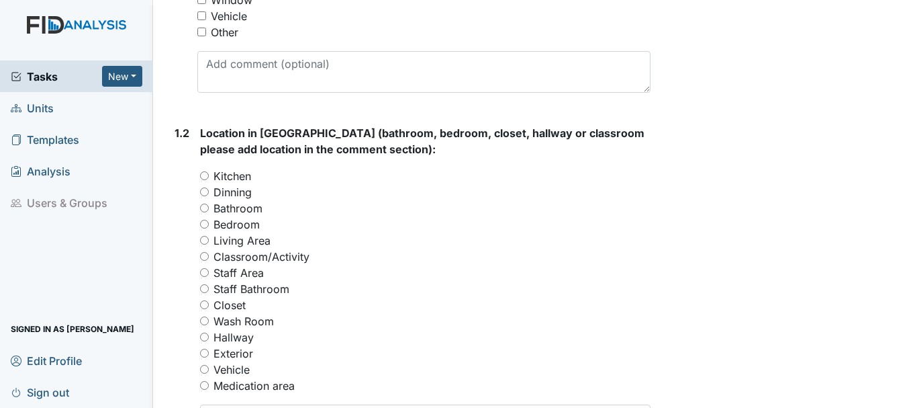
click at [206, 211] on input "Bathroom" at bounding box center [204, 207] width 9 height 9
radio input "true"
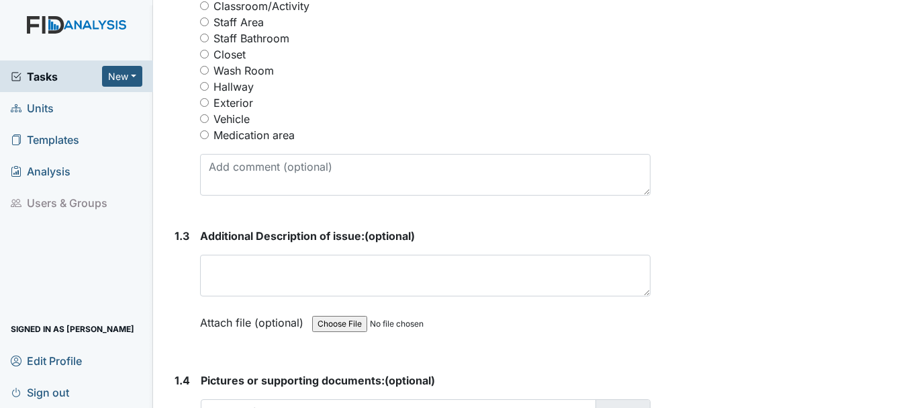
scroll to position [728, 0]
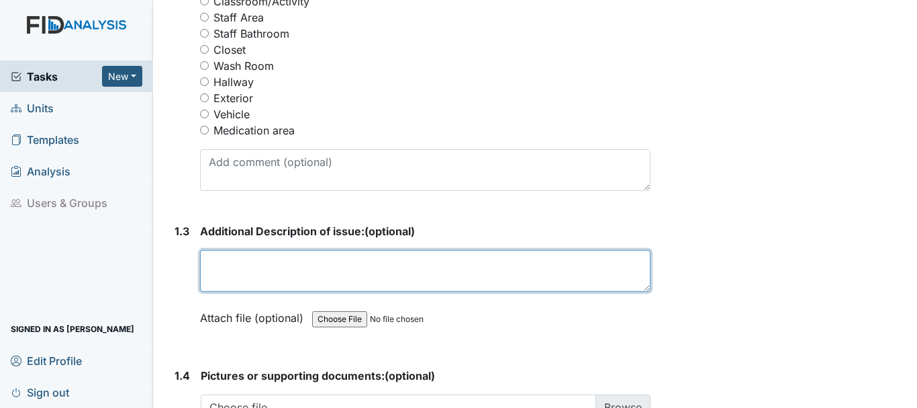
click at [274, 266] on textarea at bounding box center [425, 271] width 451 height 42
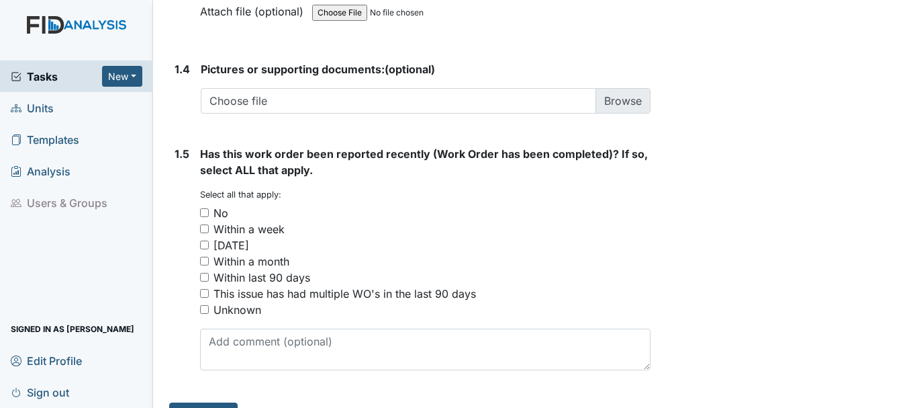
scroll to position [1065, 0]
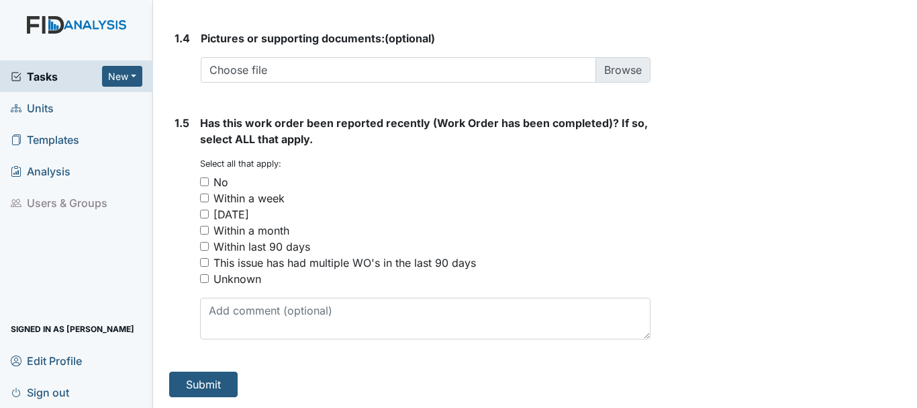
type textarea "toliet seat in master bathroom is broken"
click at [200, 179] on input "No" at bounding box center [204, 181] width 9 height 9
checkbox input "true"
click at [215, 393] on button "Submit" at bounding box center [203, 384] width 68 height 26
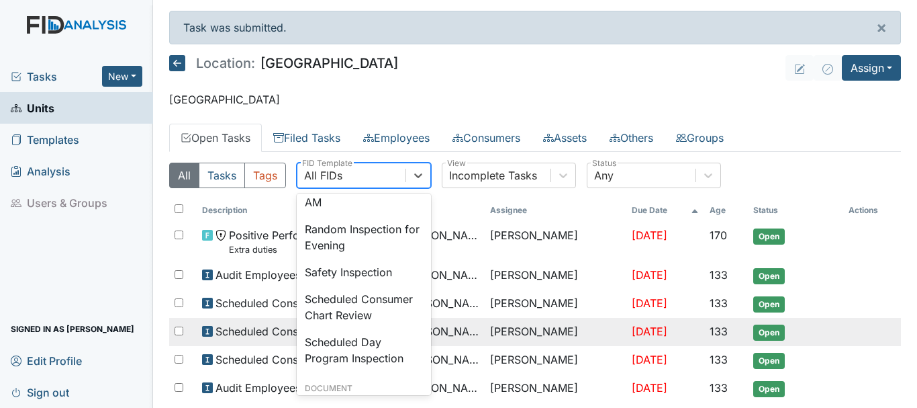
scroll to position [1292, 0]
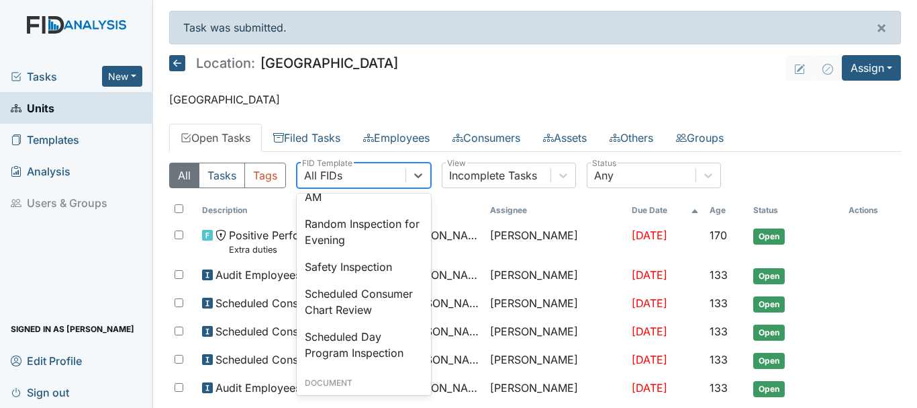
click at [355, 253] on div "Random Inspection for Evening" at bounding box center [364, 231] width 134 height 43
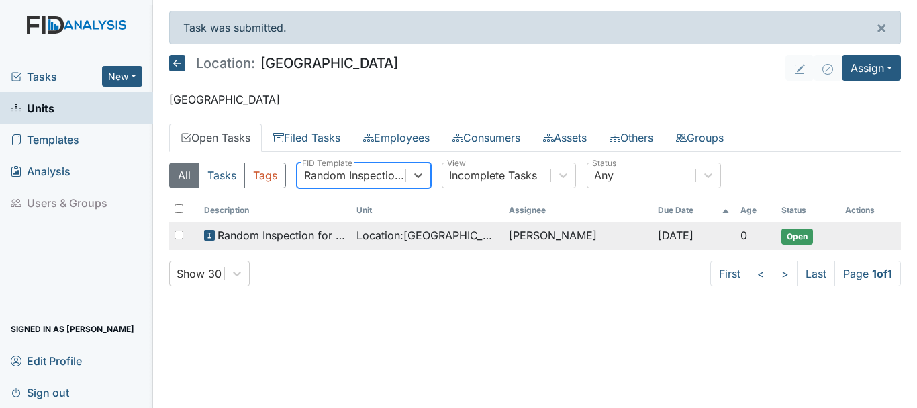
click at [802, 234] on span "Open" at bounding box center [798, 236] width 32 height 16
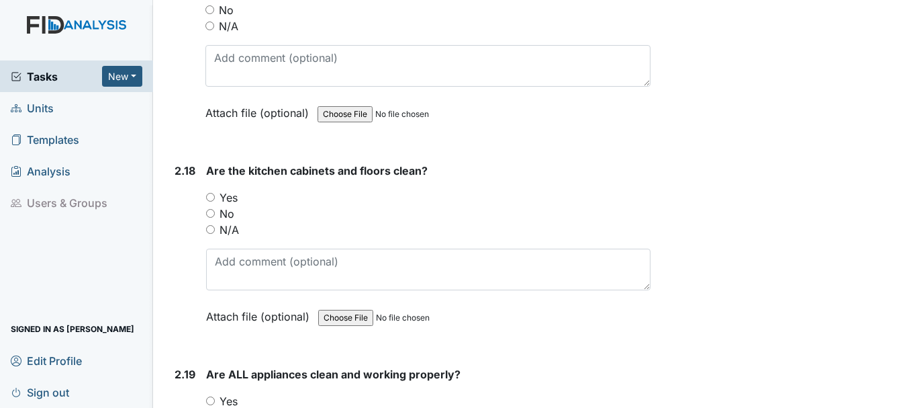
scroll to position [4595, 0]
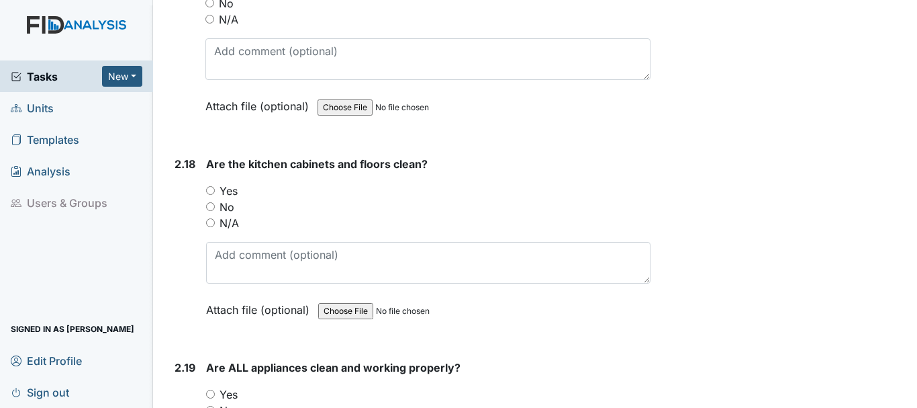
click at [210, 186] on input "Yes" at bounding box center [210, 190] width 9 height 9
radio input "true"
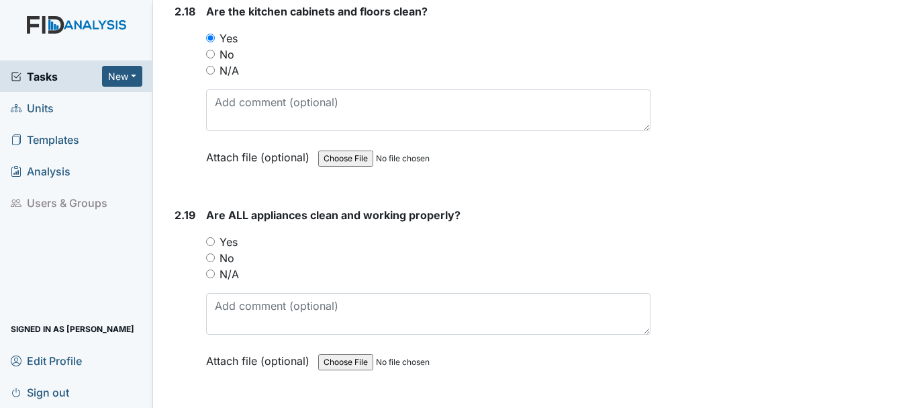
scroll to position [4752, 0]
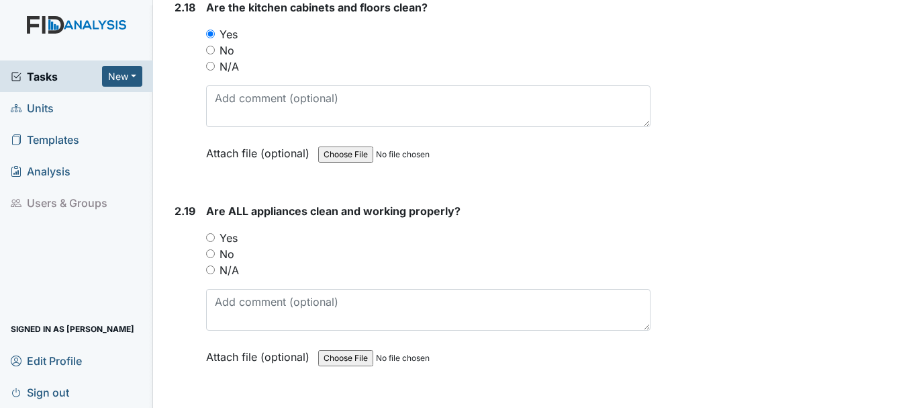
click at [209, 233] on input "Yes" at bounding box center [210, 237] width 9 height 9
radio input "true"
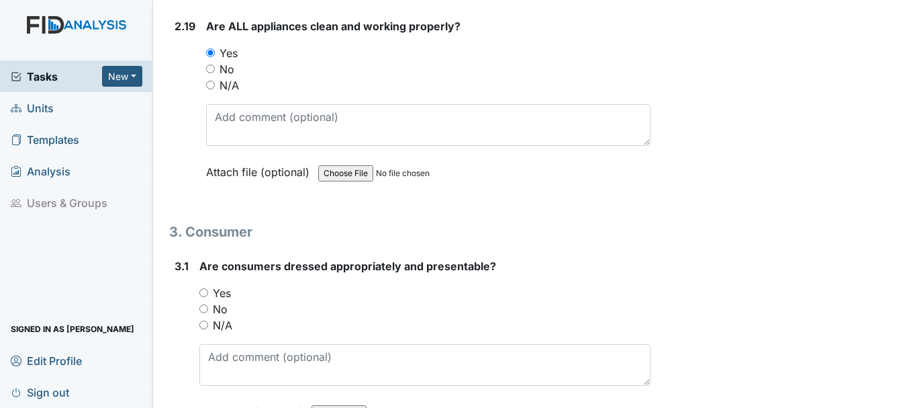
scroll to position [4938, 0]
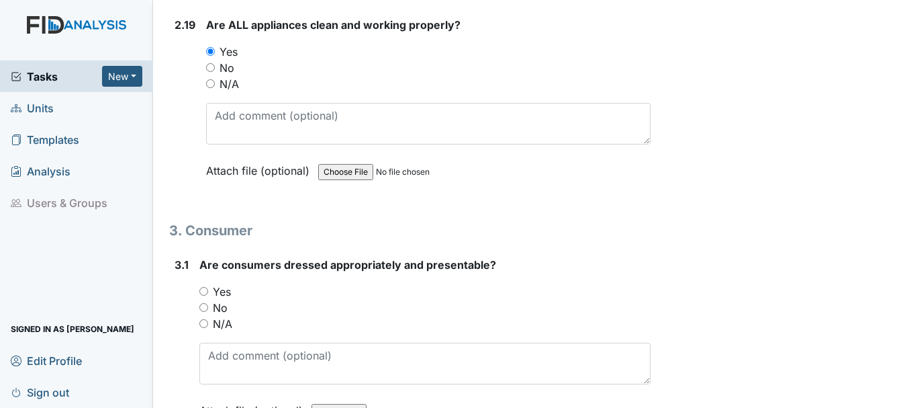
click at [203, 287] on input "Yes" at bounding box center [203, 291] width 9 height 9
radio input "true"
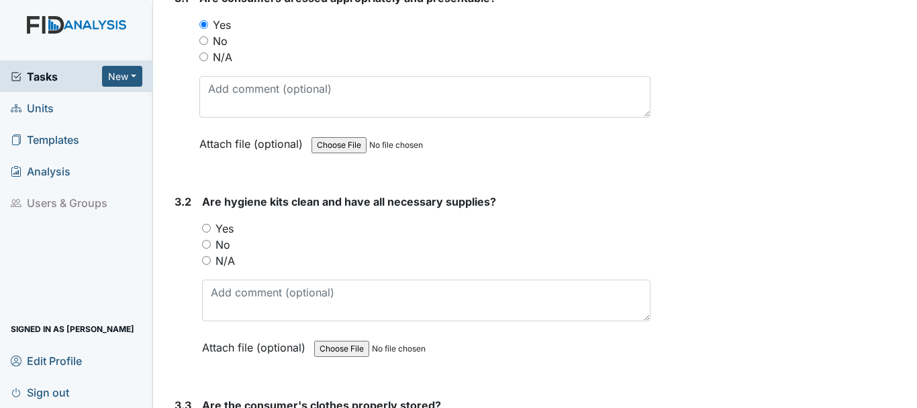
scroll to position [5209, 0]
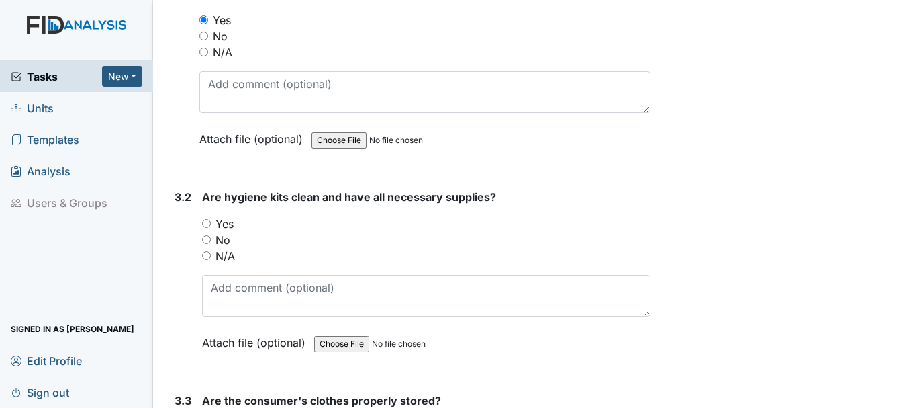
click at [207, 219] on input "Yes" at bounding box center [206, 223] width 9 height 9
radio input "true"
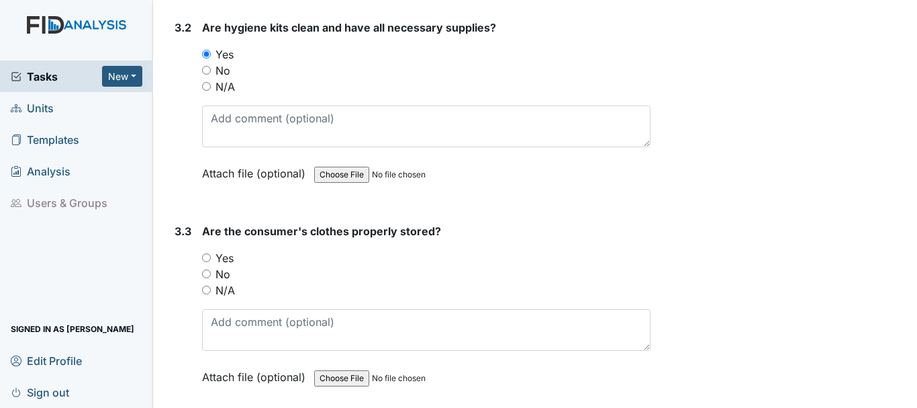
scroll to position [5380, 0]
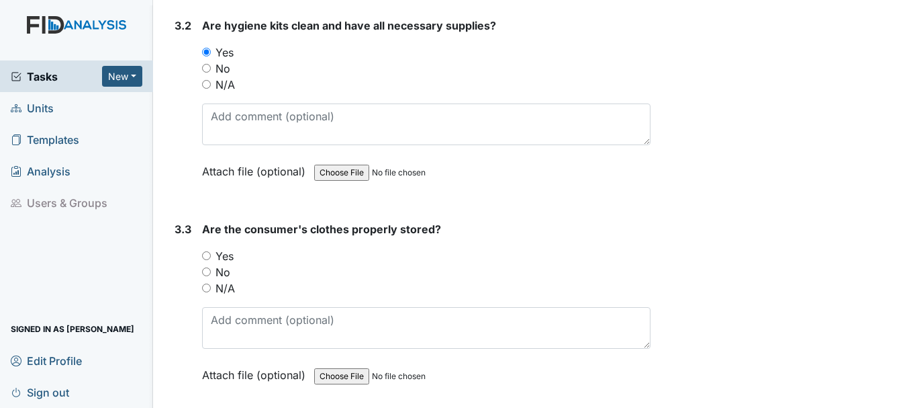
click at [206, 251] on input "Yes" at bounding box center [206, 255] width 9 height 9
radio input "true"
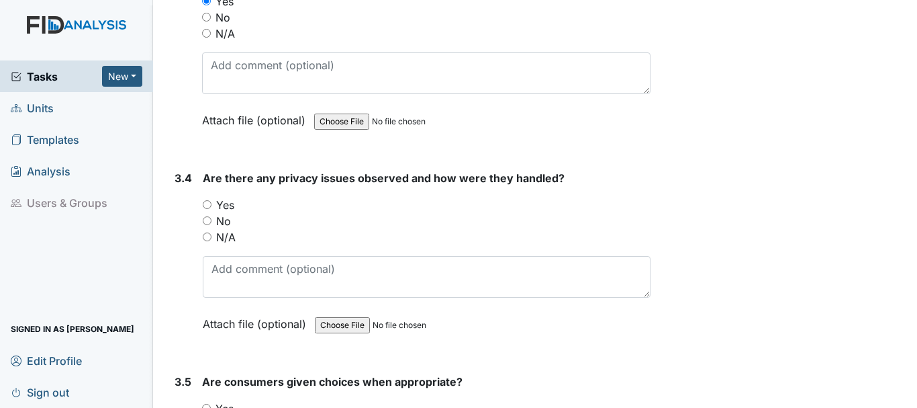
scroll to position [5643, 0]
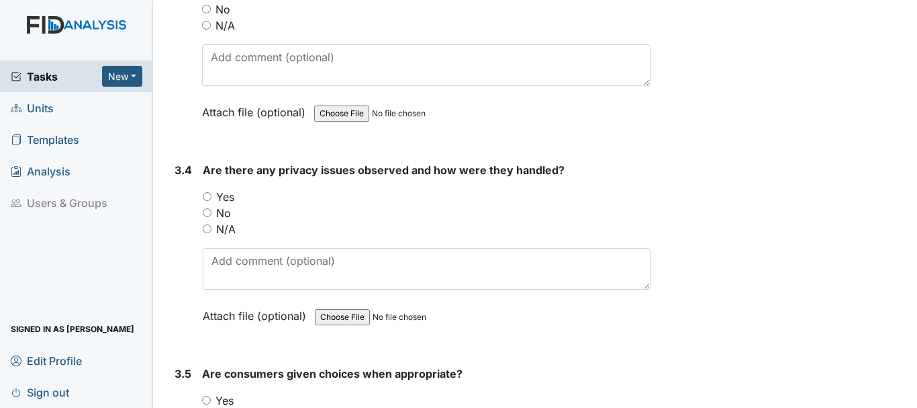
click at [206, 208] on input "No" at bounding box center [207, 212] width 9 height 9
radio input "true"
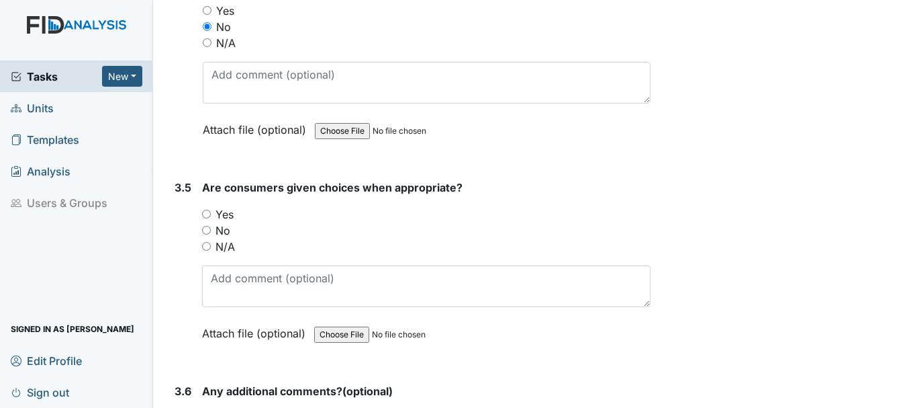
scroll to position [5831, 0]
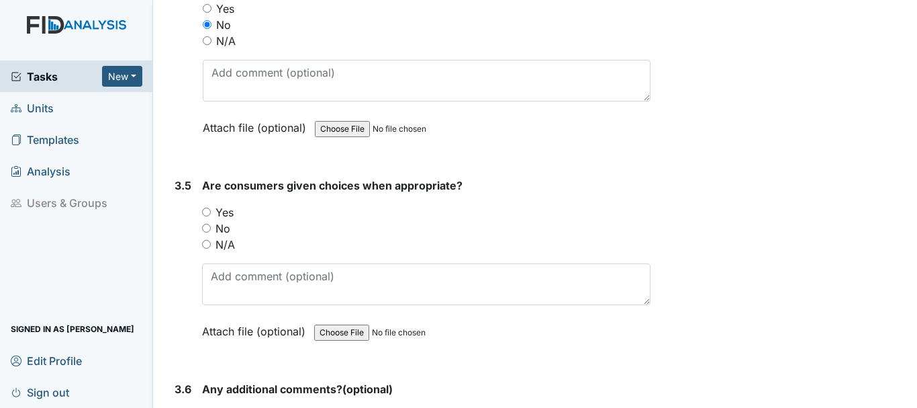
click at [206, 207] on input "Yes" at bounding box center [206, 211] width 9 height 9
radio input "true"
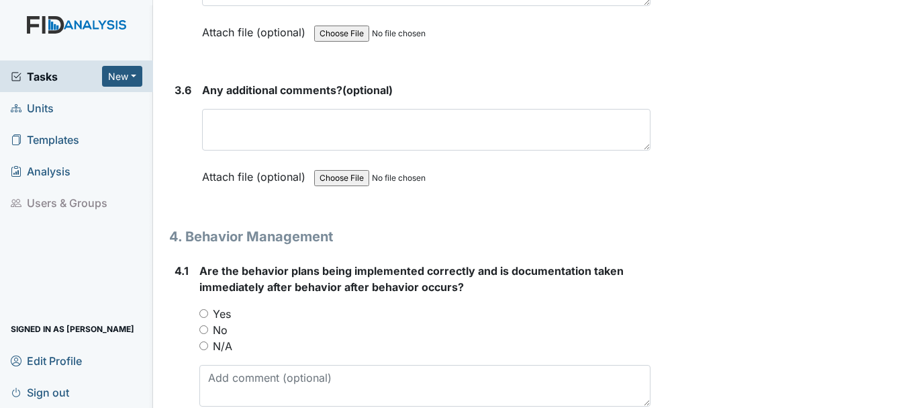
scroll to position [6198, 0]
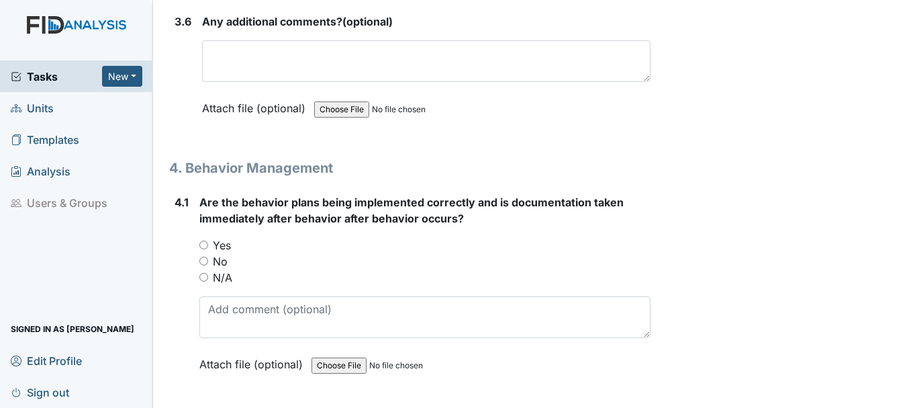
click at [203, 273] on input "N/A" at bounding box center [203, 277] width 9 height 9
radio input "true"
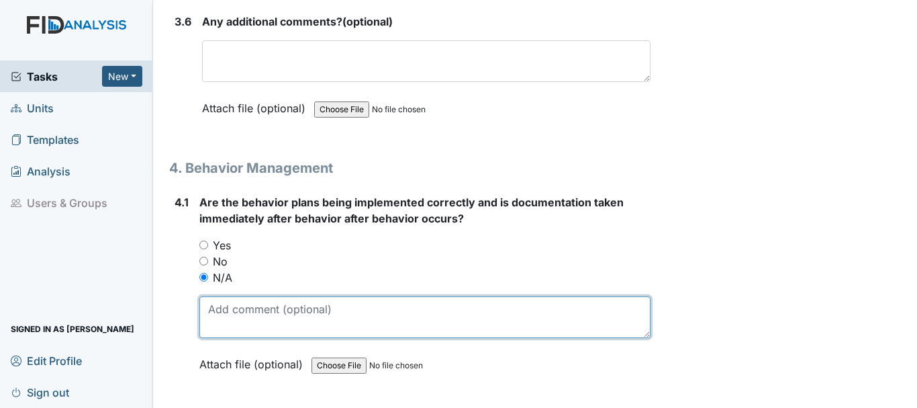
click at [264, 318] on textarea at bounding box center [424, 317] width 451 height 42
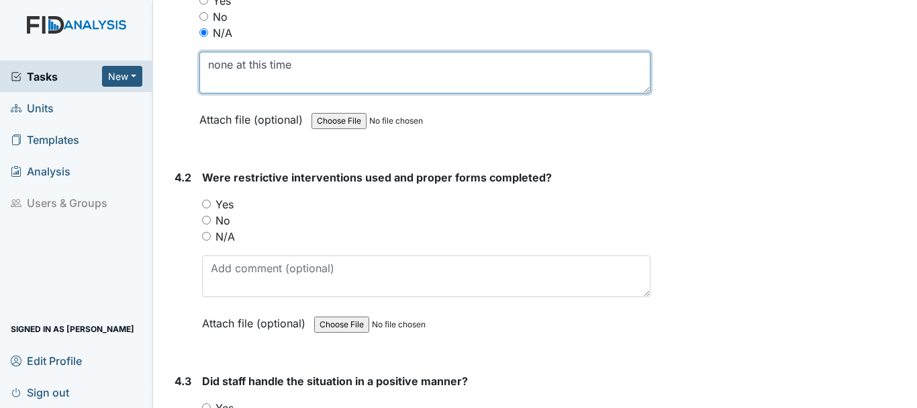
scroll to position [6444, 0]
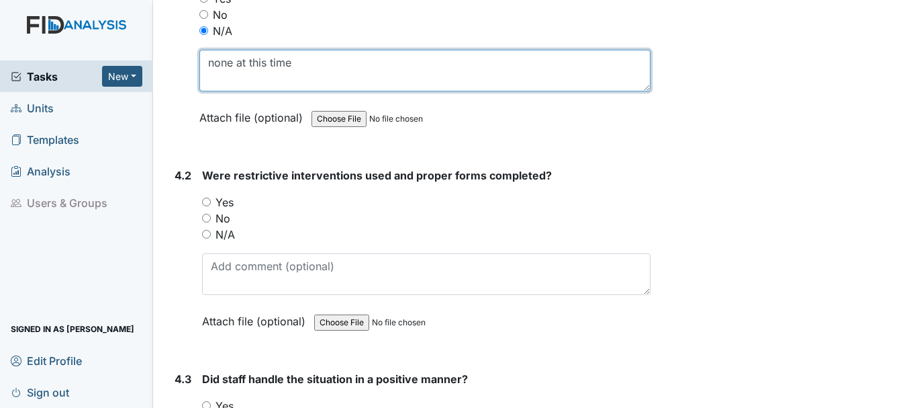
type textarea "none at this time"
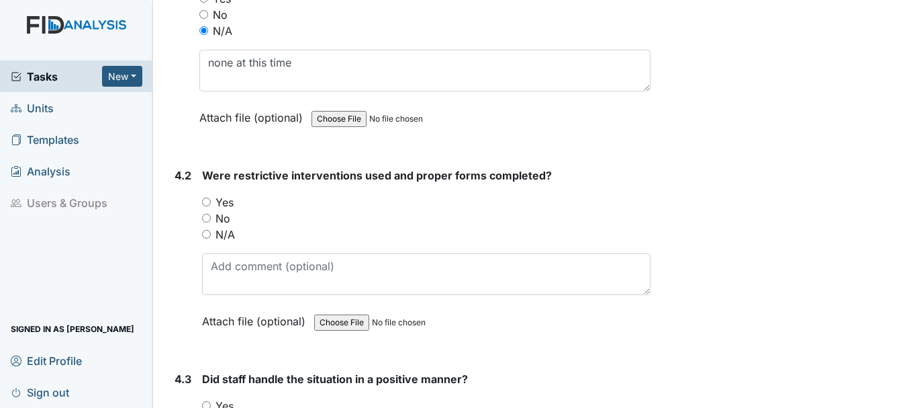
click at [207, 230] on input "N/A" at bounding box center [206, 234] width 9 height 9
radio input "true"
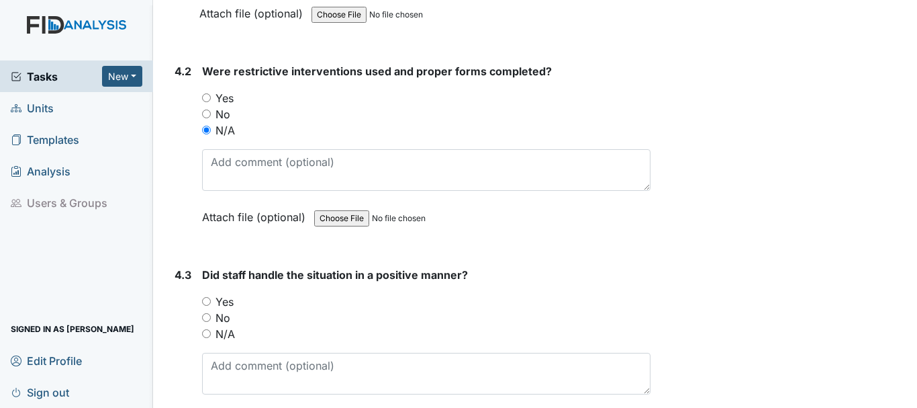
scroll to position [6628, 0]
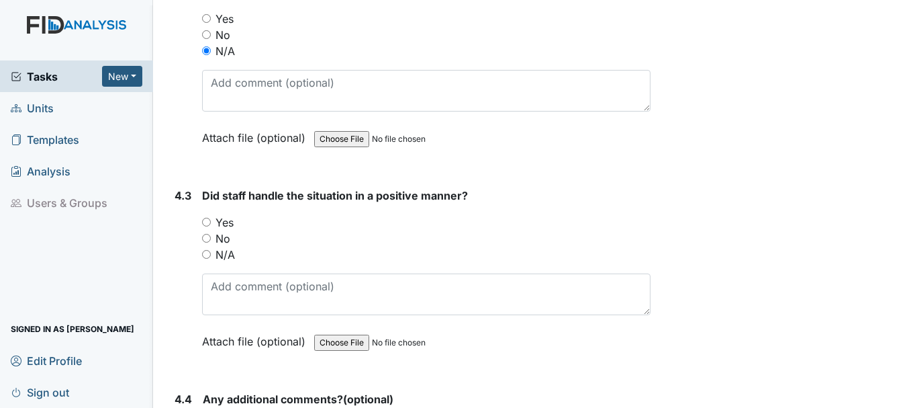
click at [211, 250] on input "N/A" at bounding box center [206, 254] width 9 height 9
radio input "true"
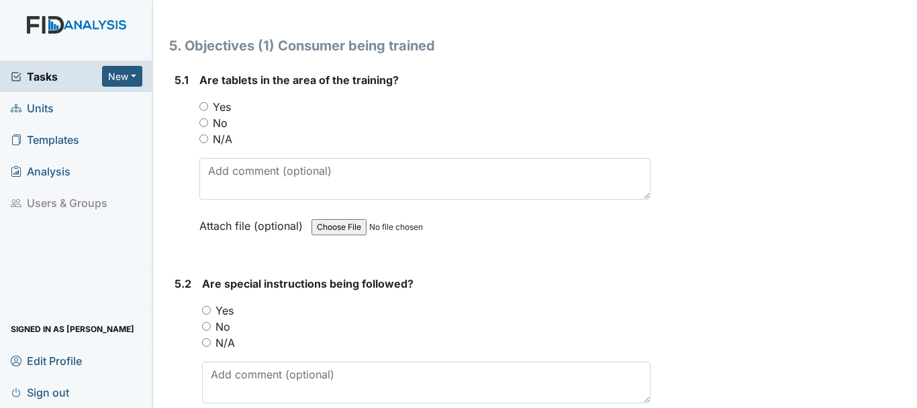
scroll to position [7128, 0]
click at [199, 133] on input "N/A" at bounding box center [203, 137] width 9 height 9
radio input "true"
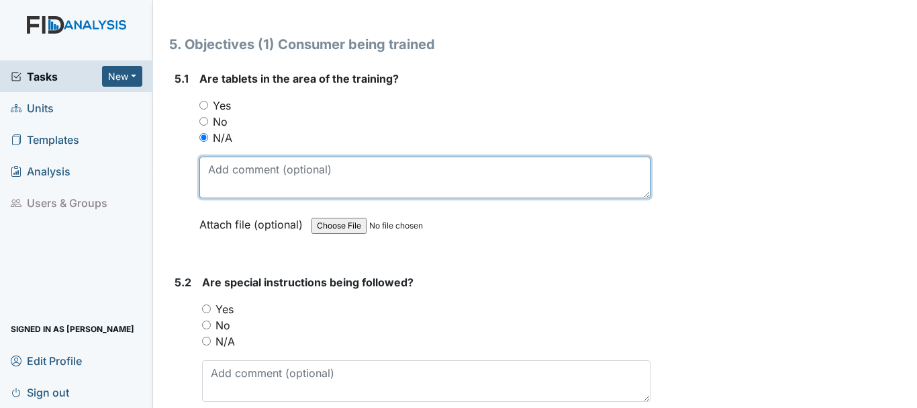
click at [291, 156] on textarea at bounding box center [424, 177] width 451 height 42
type textarea "did not see"
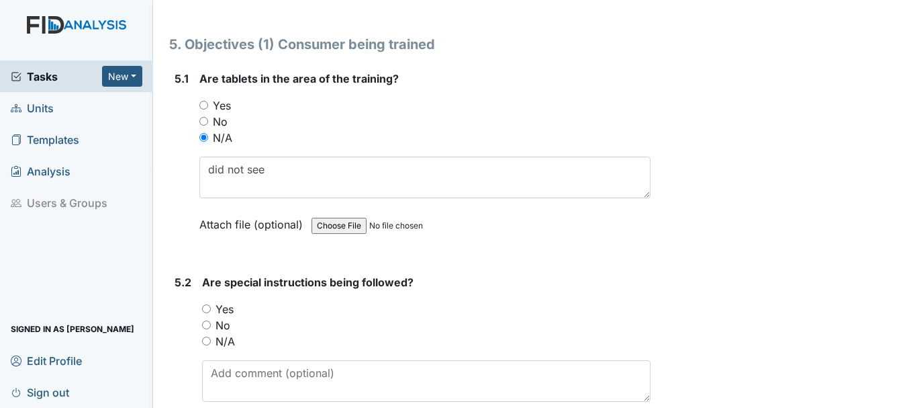
click at [207, 336] on input "N/A" at bounding box center [206, 340] width 9 height 9
radio input "true"
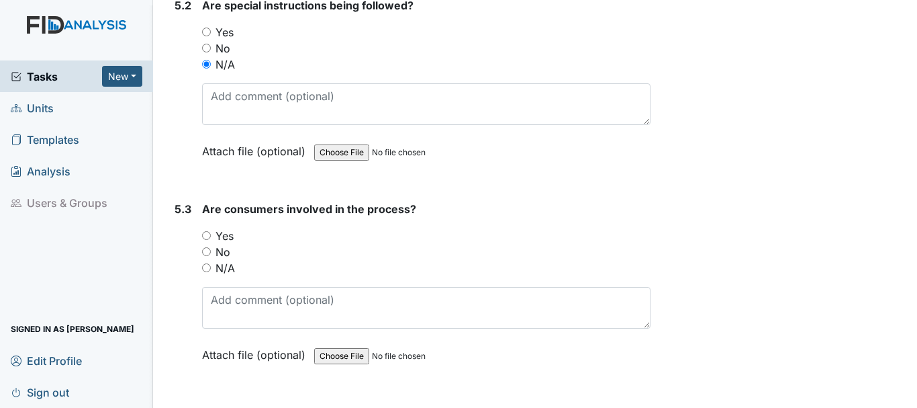
click at [206, 263] on input "N/A" at bounding box center [206, 267] width 9 height 9
radio input "true"
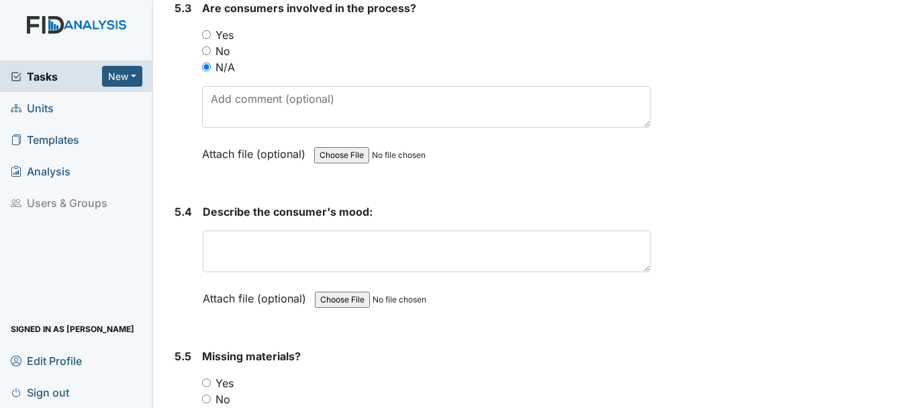
scroll to position [7608, 0]
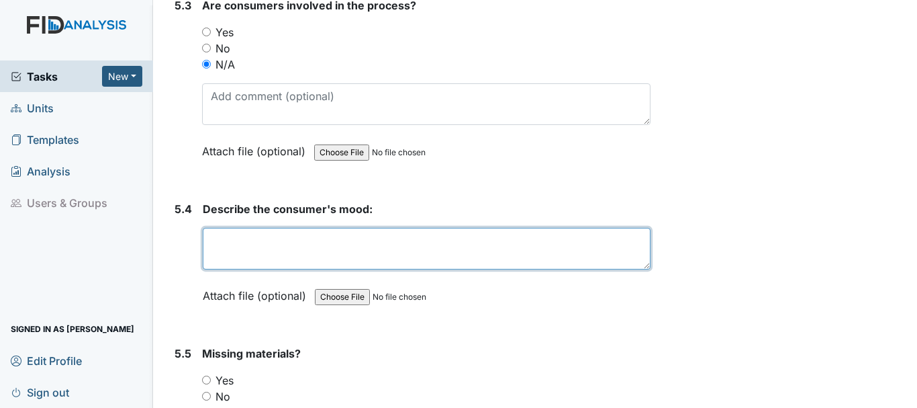
click at [289, 246] on textarea at bounding box center [427, 249] width 448 height 42
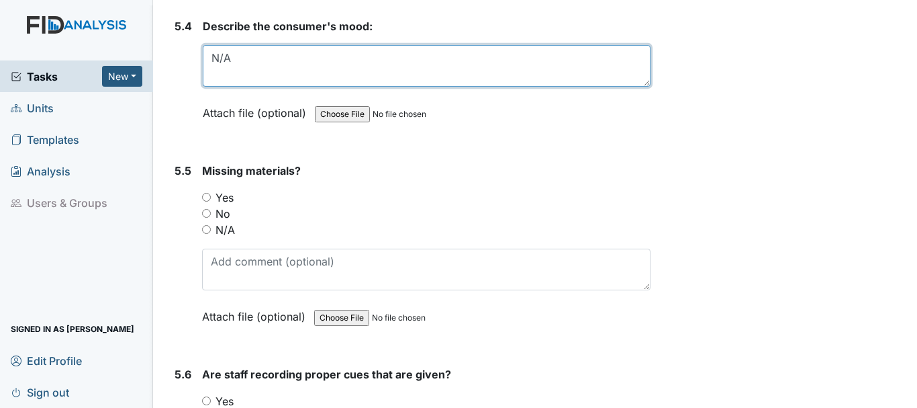
scroll to position [7793, 0]
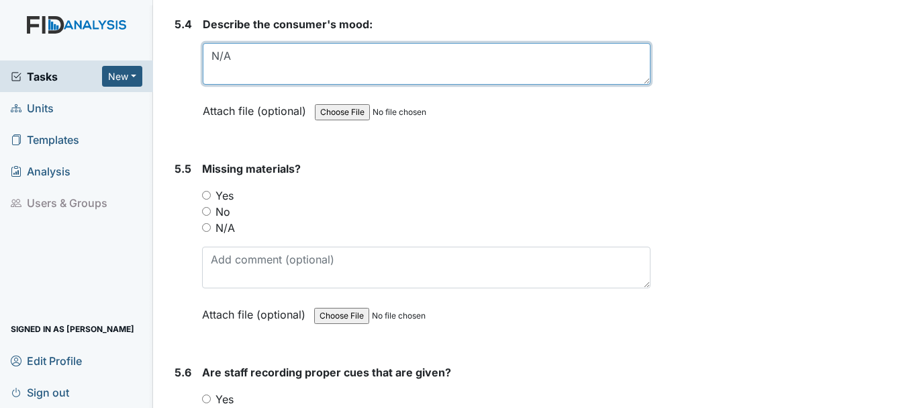
type textarea "N/A"
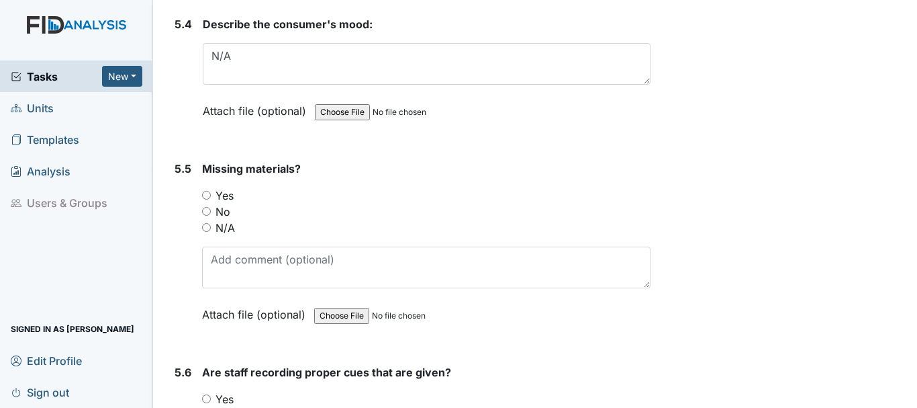
click at [206, 223] on input "N/A" at bounding box center [206, 227] width 9 height 9
radio input "true"
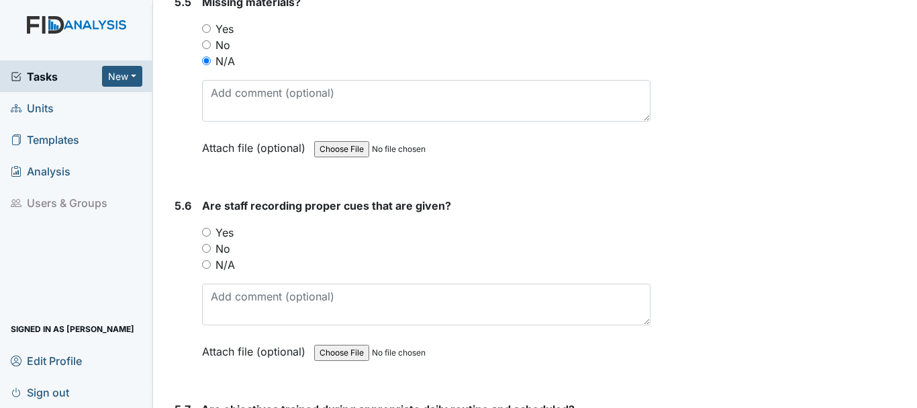
scroll to position [7961, 0]
click at [203, 258] on input "N/A" at bounding box center [206, 262] width 9 height 9
radio input "true"
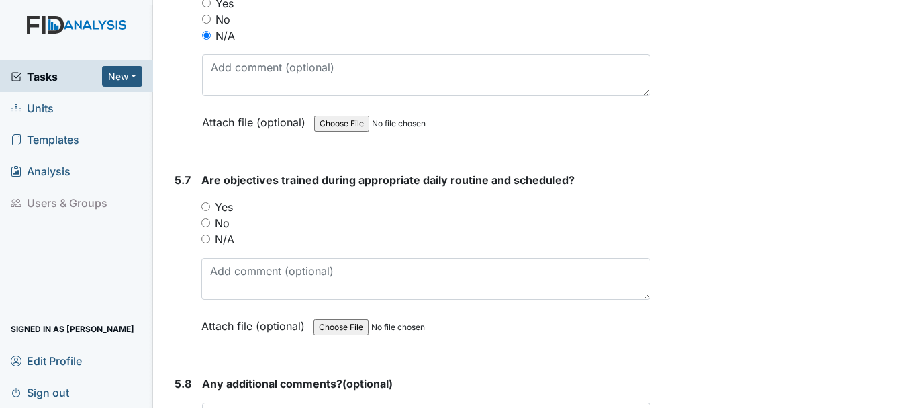
scroll to position [8220, 0]
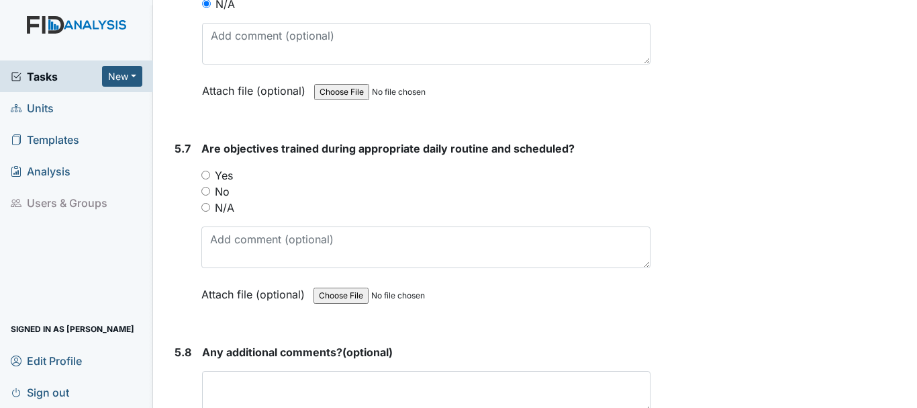
click at [203, 203] on input "N/A" at bounding box center [205, 207] width 9 height 9
radio input "true"
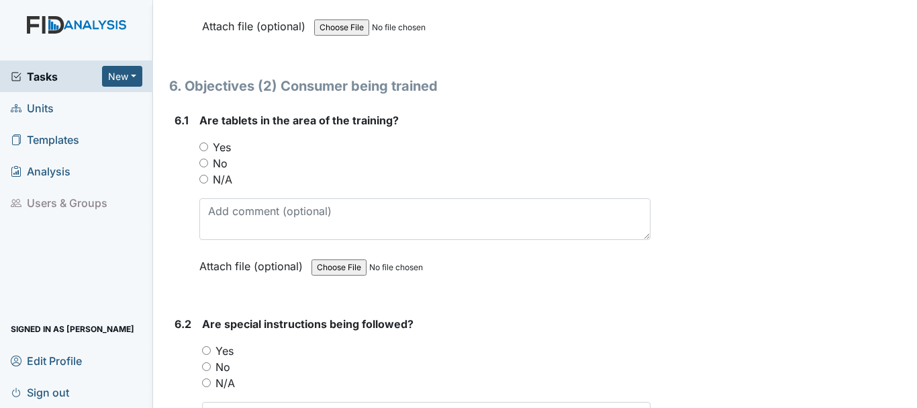
scroll to position [8635, 0]
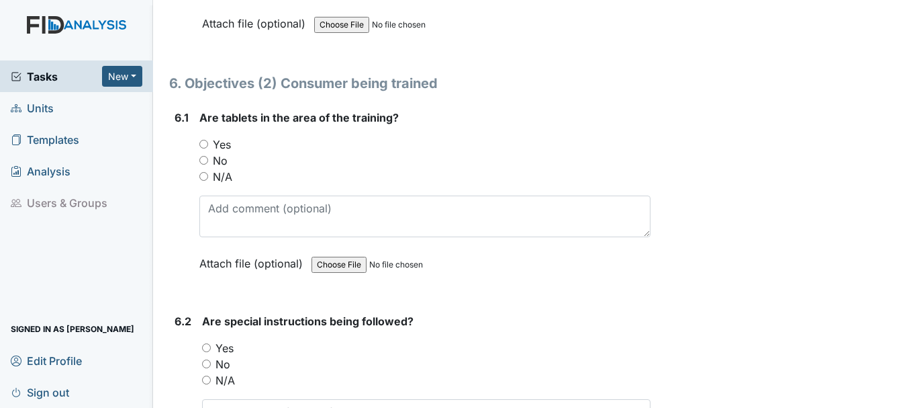
click at [203, 172] on input "N/A" at bounding box center [203, 176] width 9 height 9
radio input "true"
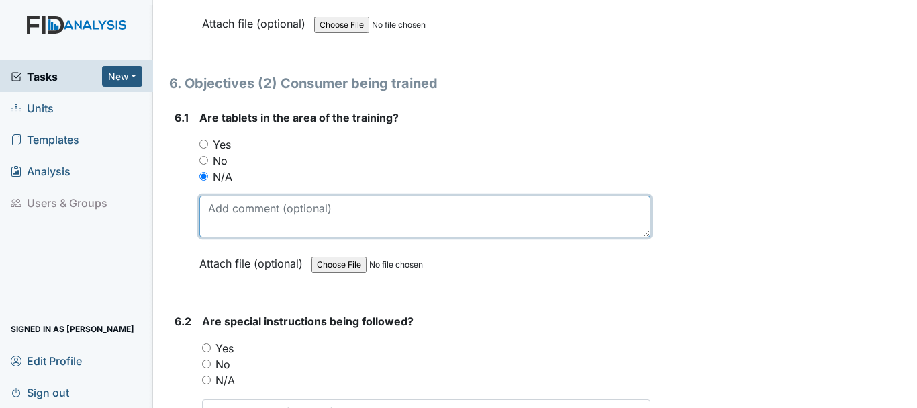
click at [289, 195] on textarea at bounding box center [424, 216] width 451 height 42
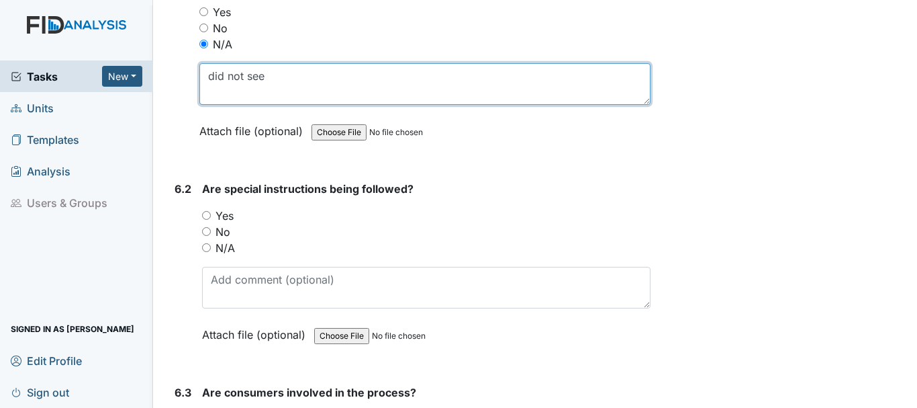
type textarea "did not see"
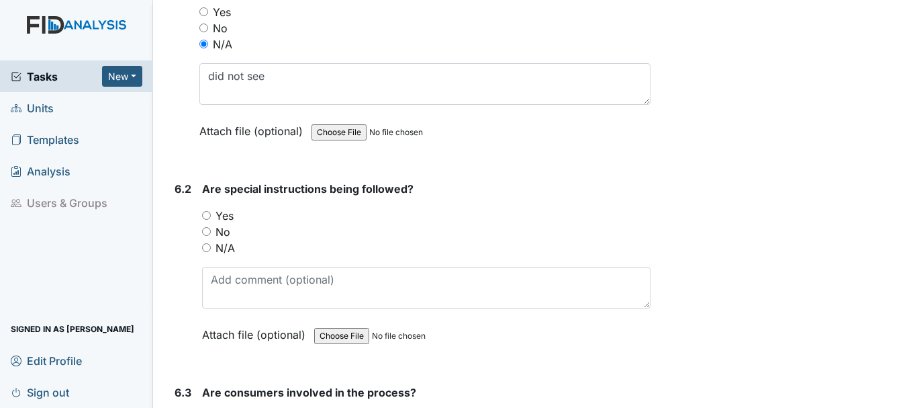
click at [207, 243] on input "N/A" at bounding box center [206, 247] width 9 height 9
radio input "true"
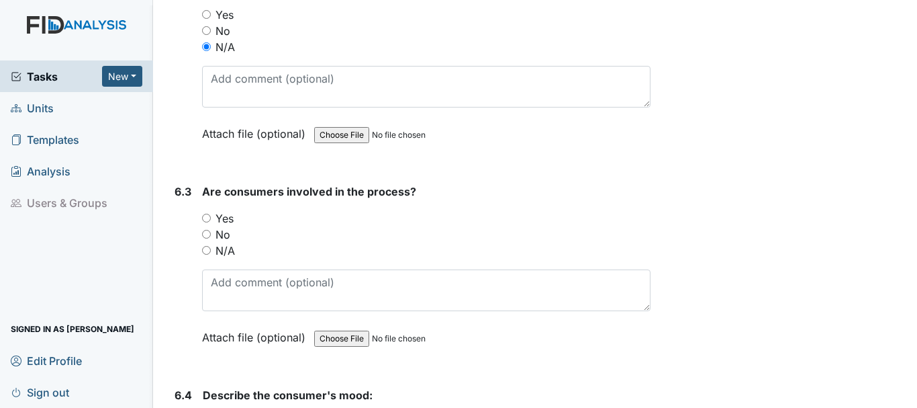
click at [207, 246] on input "N/A" at bounding box center [206, 250] width 9 height 9
radio input "true"
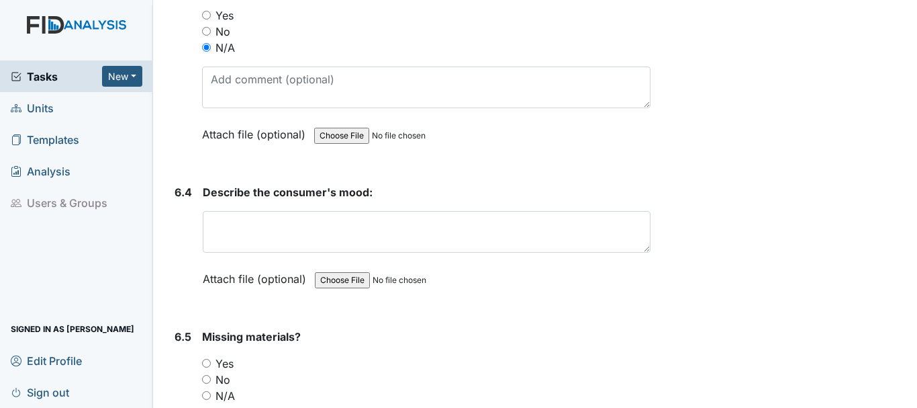
scroll to position [9182, 0]
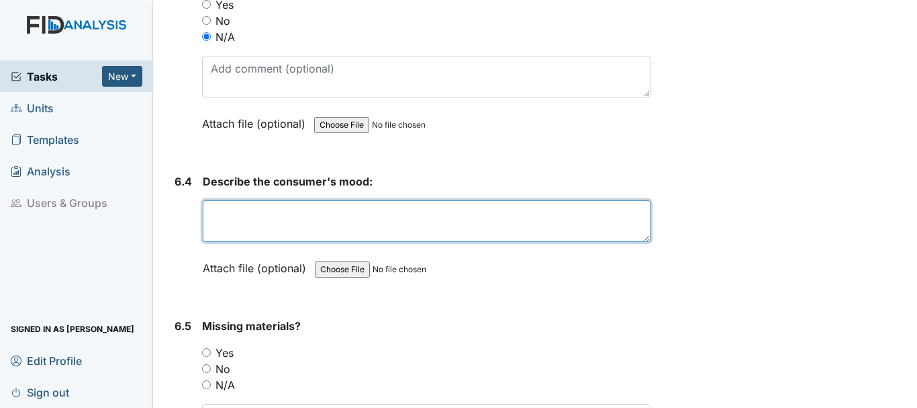
click at [291, 200] on textarea at bounding box center [427, 221] width 448 height 42
type textarea "n"
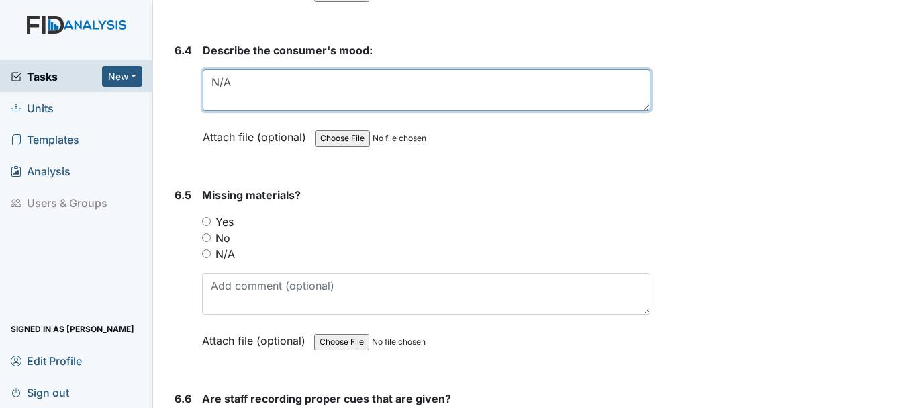
scroll to position [9316, 0]
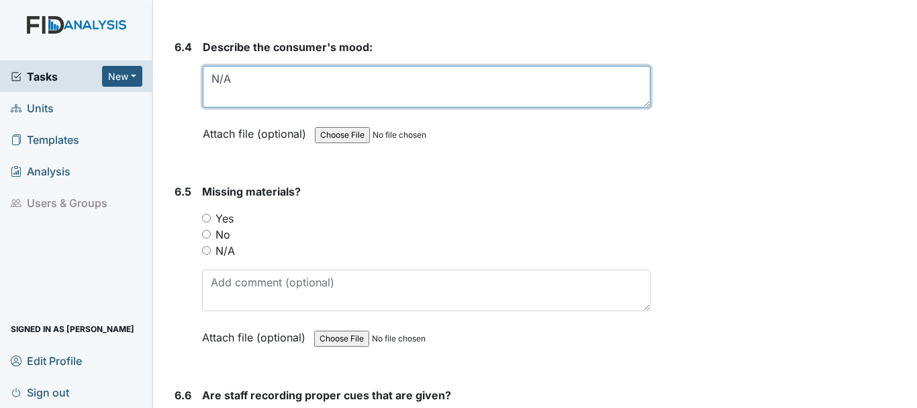
type textarea "N/A"
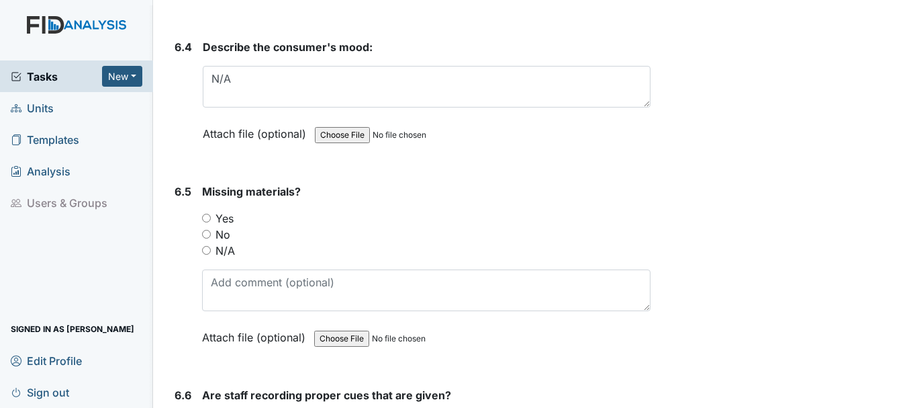
click at [206, 246] on input "N/A" at bounding box center [206, 250] width 9 height 9
radio input "true"
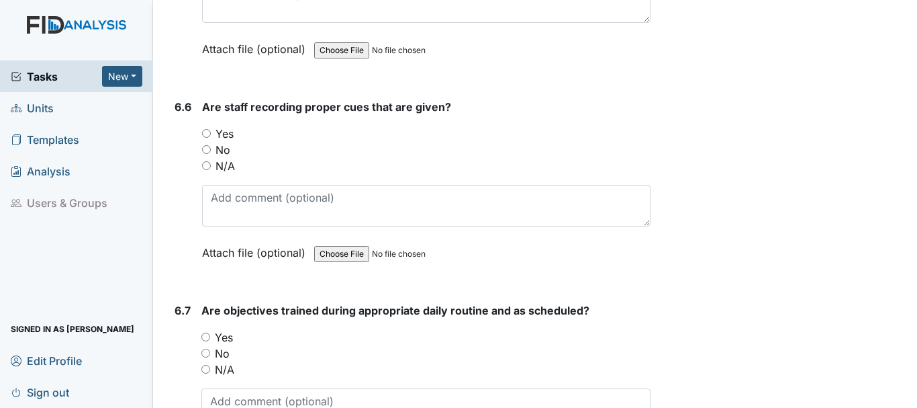
scroll to position [9607, 0]
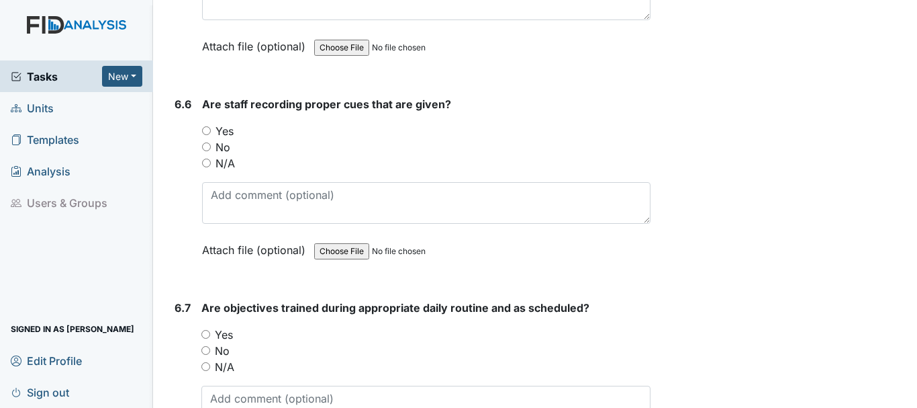
click at [206, 158] on input "N/A" at bounding box center [206, 162] width 9 height 9
radio input "true"
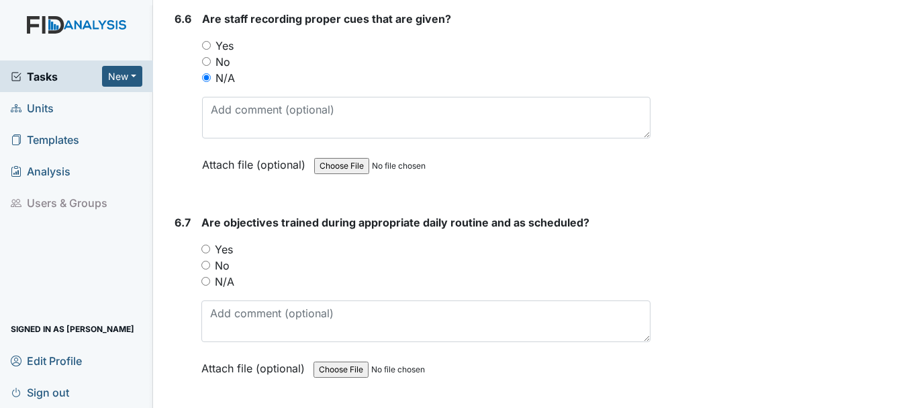
scroll to position [9693, 0]
click at [207, 276] on input "N/A" at bounding box center [205, 280] width 9 height 9
radio input "true"
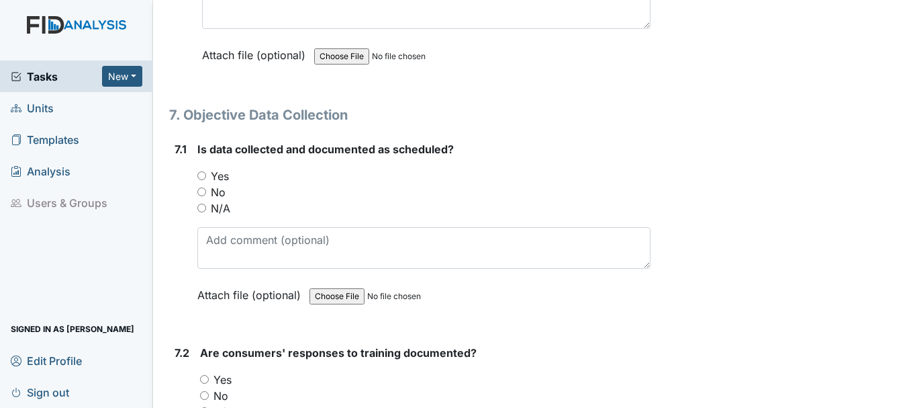
scroll to position [10150, 0]
click at [201, 186] on input "No" at bounding box center [201, 190] width 9 height 9
radio input "true"
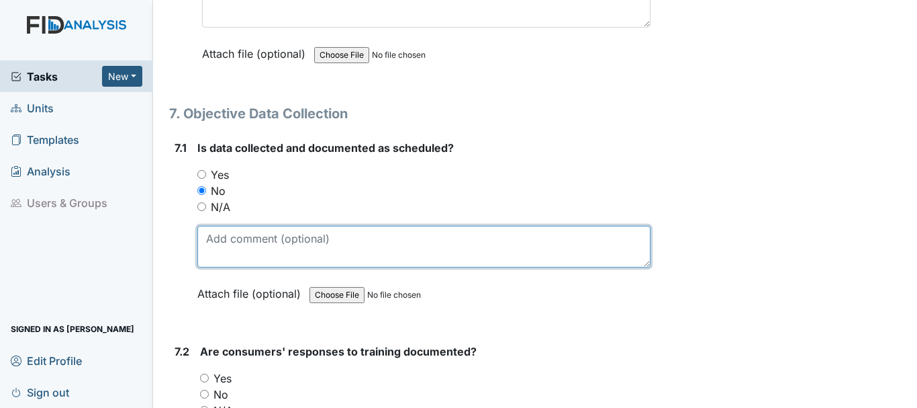
click at [269, 226] on textarea at bounding box center [423, 247] width 453 height 42
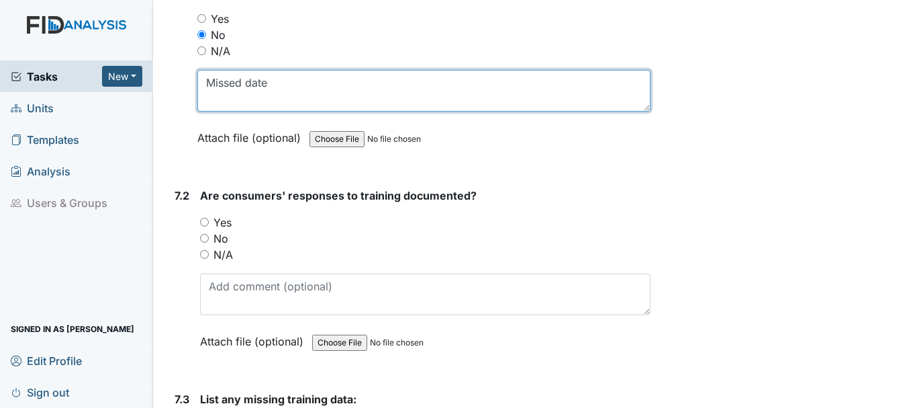
scroll to position [10313, 0]
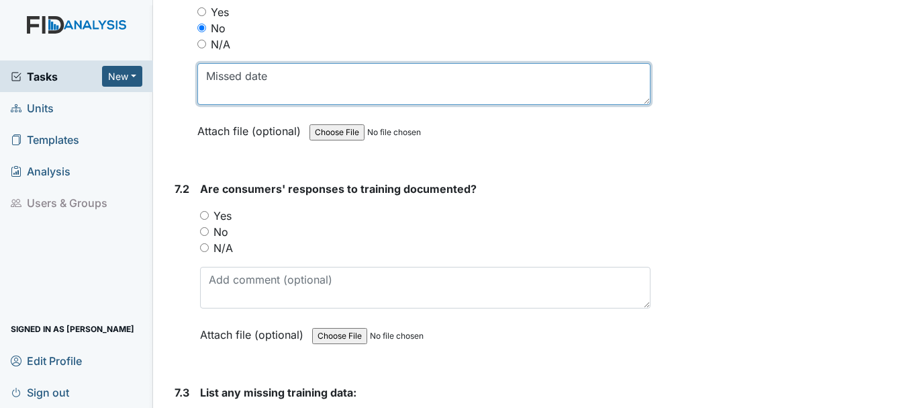
type textarea "Missed date"
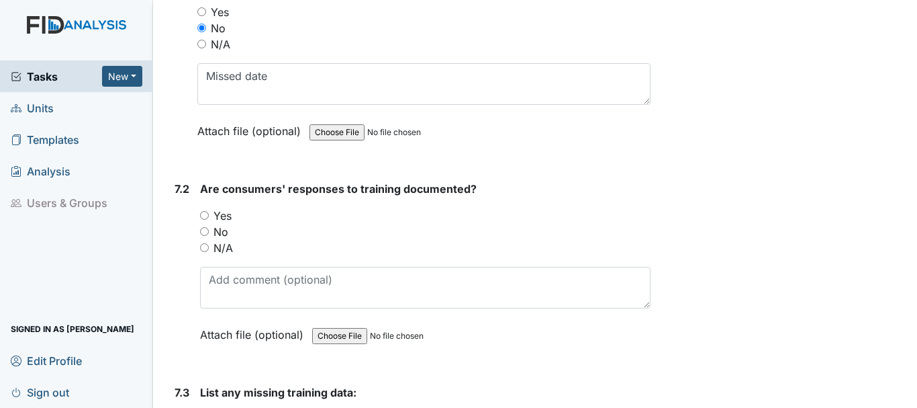
click at [205, 211] on input "Yes" at bounding box center [204, 215] width 9 height 9
radio input "true"
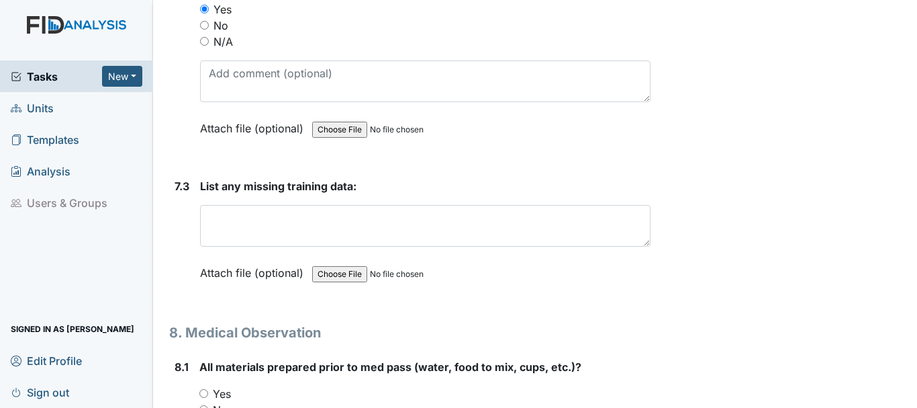
scroll to position [10527, 0]
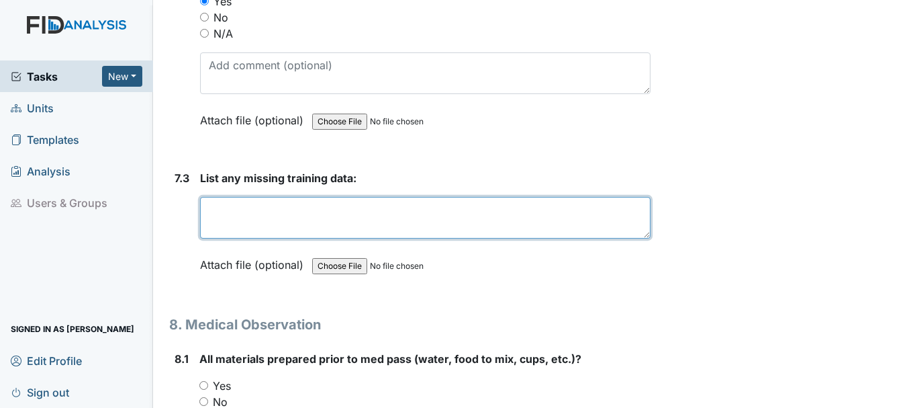
click at [291, 199] on textarea at bounding box center [425, 218] width 451 height 42
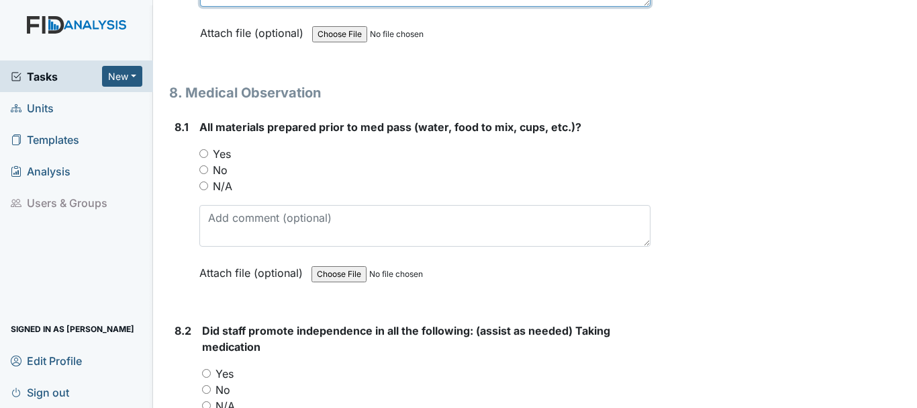
scroll to position [10761, 0]
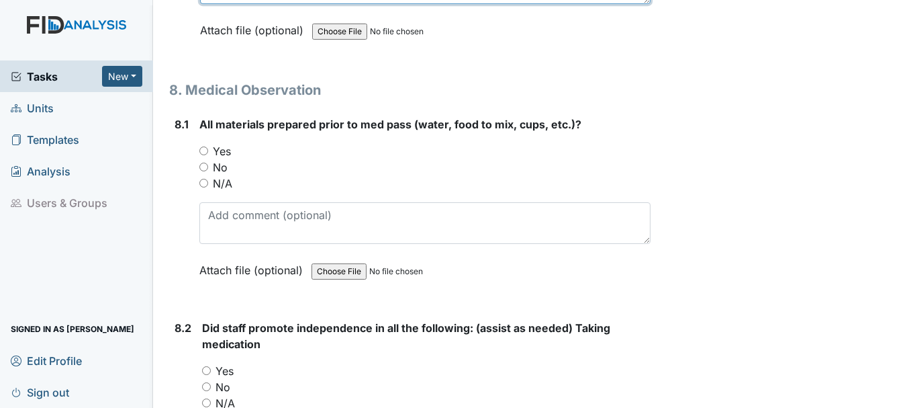
type textarea "9/26"
click at [203, 179] on input "N/A" at bounding box center [203, 183] width 9 height 9
radio input "true"
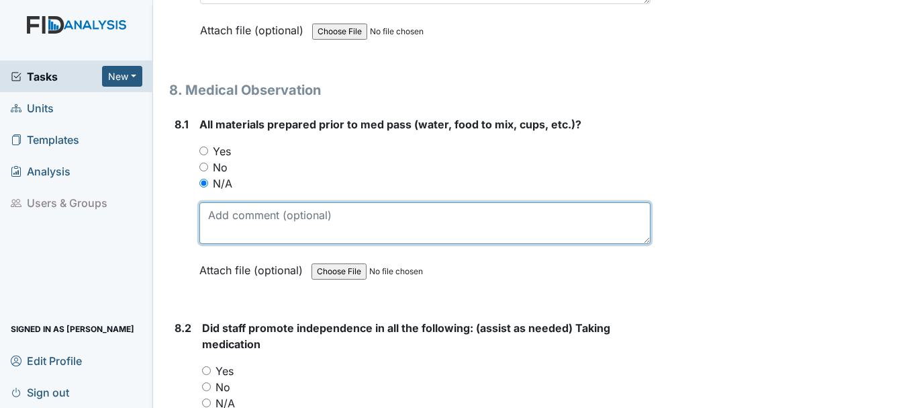
click at [289, 205] on textarea at bounding box center [424, 223] width 451 height 42
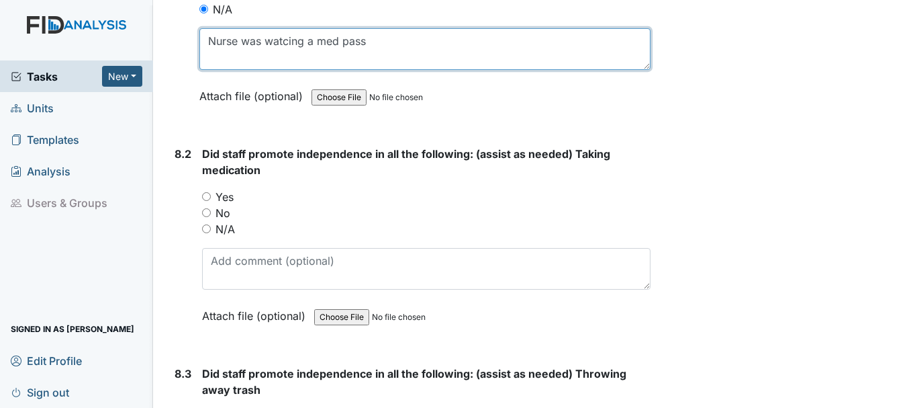
type textarea "Nurse was watcing a med pass"
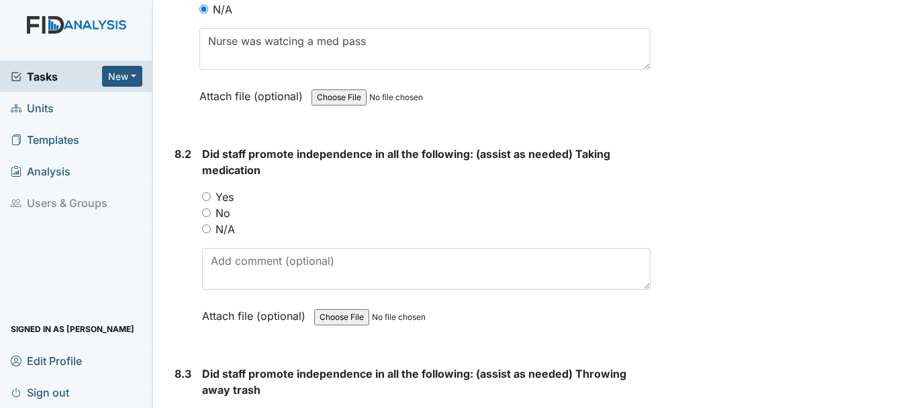
click at [207, 224] on input "N/A" at bounding box center [206, 228] width 9 height 9
radio input "true"
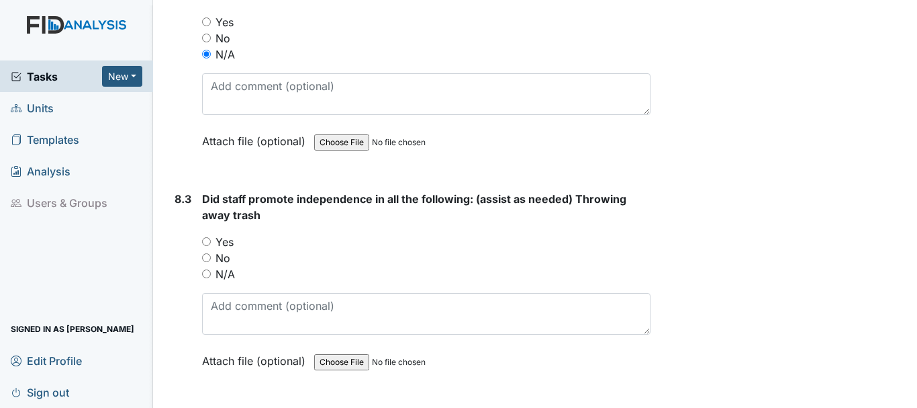
click at [209, 269] on input "N/A" at bounding box center [206, 273] width 9 height 9
radio input "true"
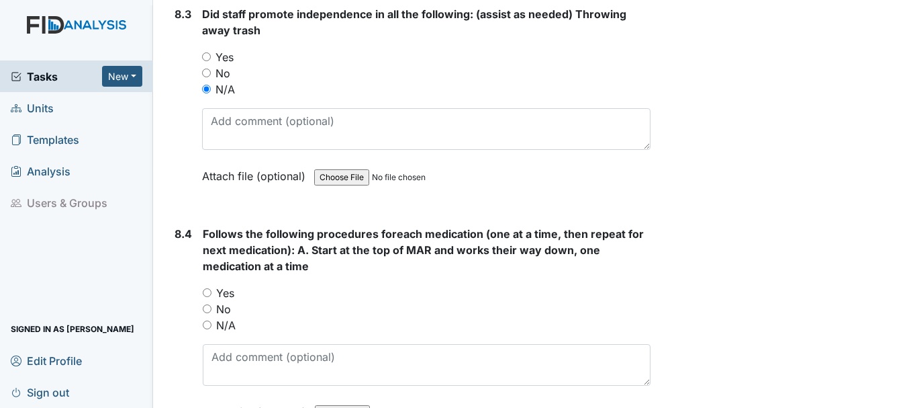
scroll to position [11310, 0]
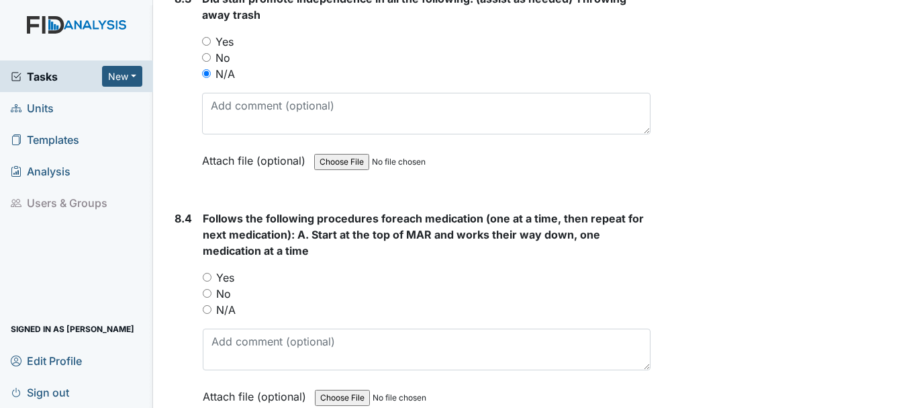
click at [210, 305] on input "N/A" at bounding box center [207, 309] width 9 height 9
radio input "true"
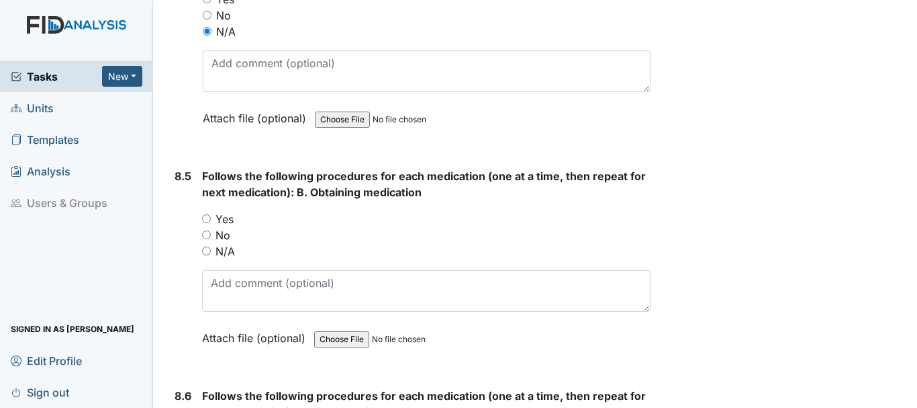
click at [209, 246] on input "N/A" at bounding box center [206, 250] width 9 height 9
radio input "true"
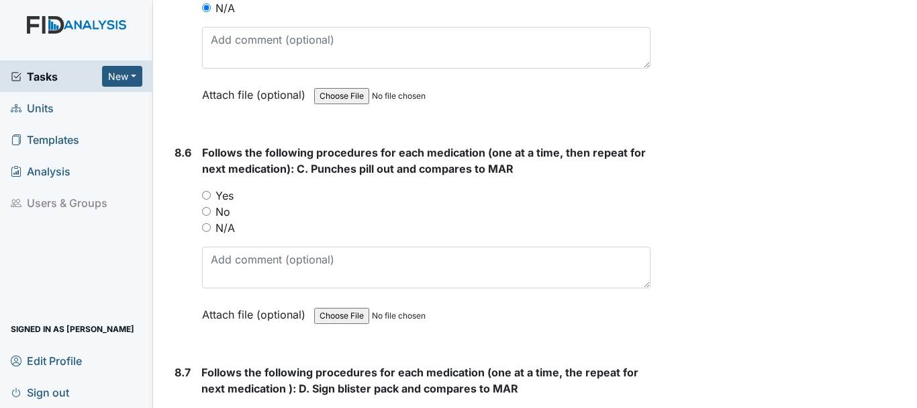
click at [207, 223] on input "N/A" at bounding box center [206, 227] width 9 height 9
radio input "true"
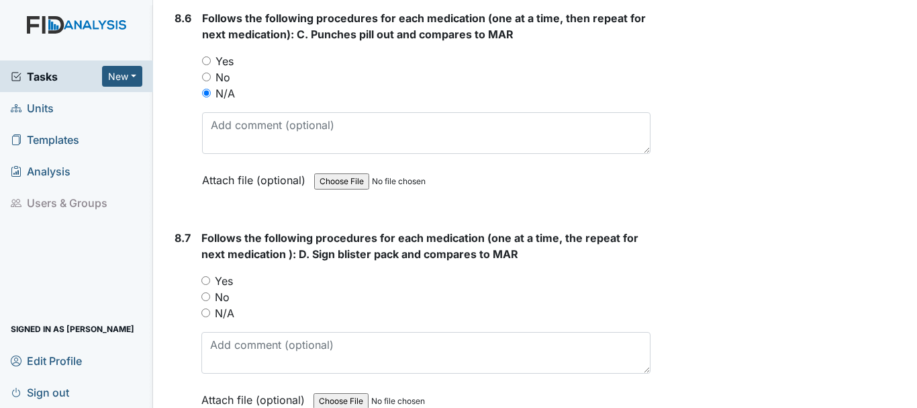
scroll to position [12063, 0]
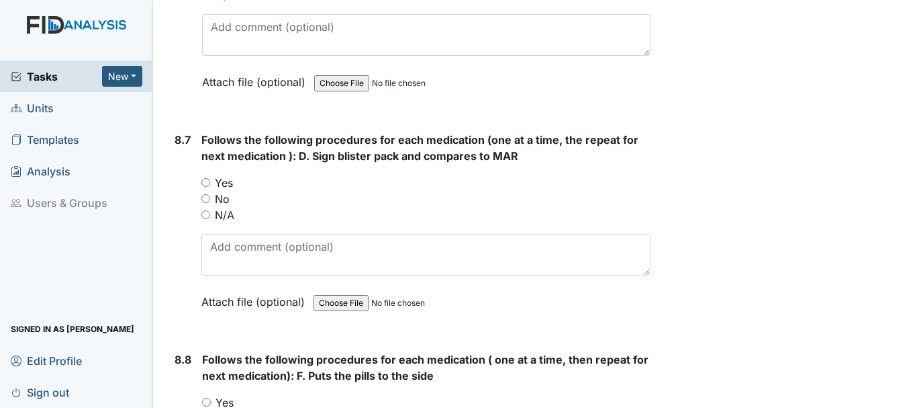
click at [204, 210] on input "N/A" at bounding box center [205, 214] width 9 height 9
radio input "true"
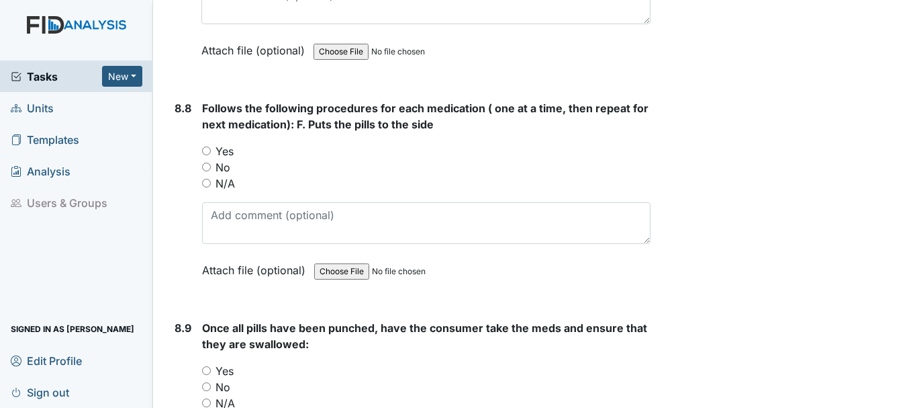
scroll to position [12318, 0]
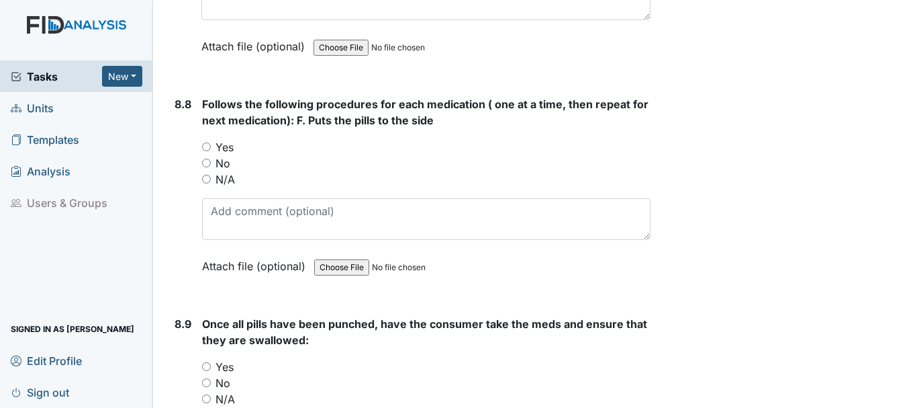
click at [207, 175] on input "N/A" at bounding box center [206, 179] width 9 height 9
radio input "true"
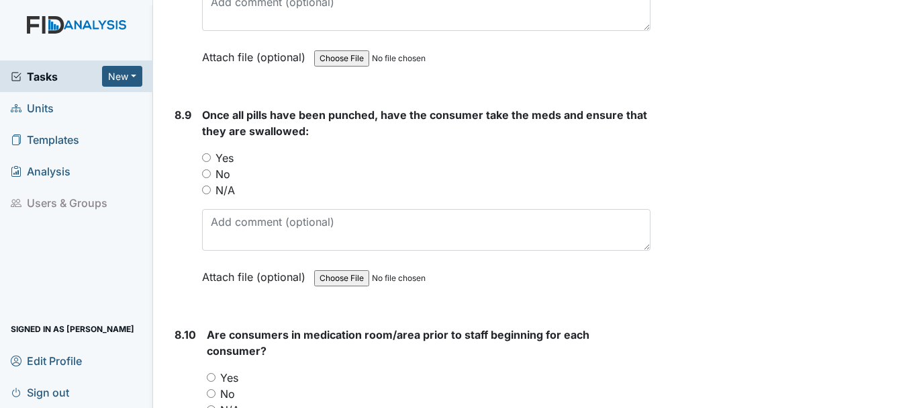
click at [206, 185] on input "N/A" at bounding box center [206, 189] width 9 height 9
radio input "true"
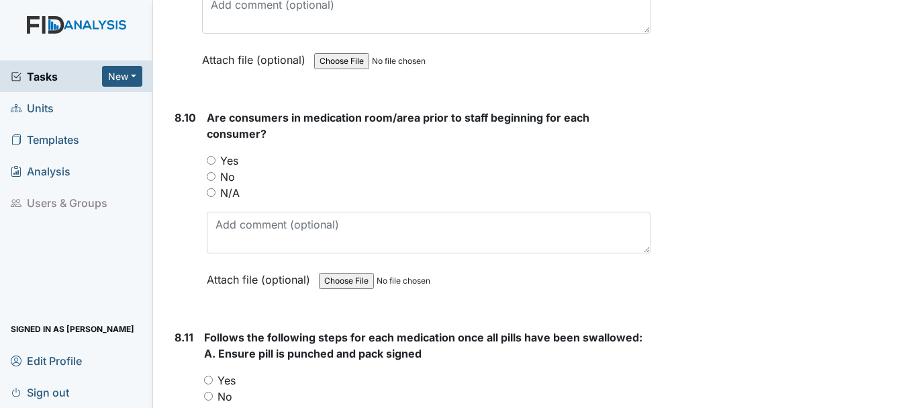
click at [211, 188] on input "N/A" at bounding box center [211, 192] width 9 height 9
radio input "true"
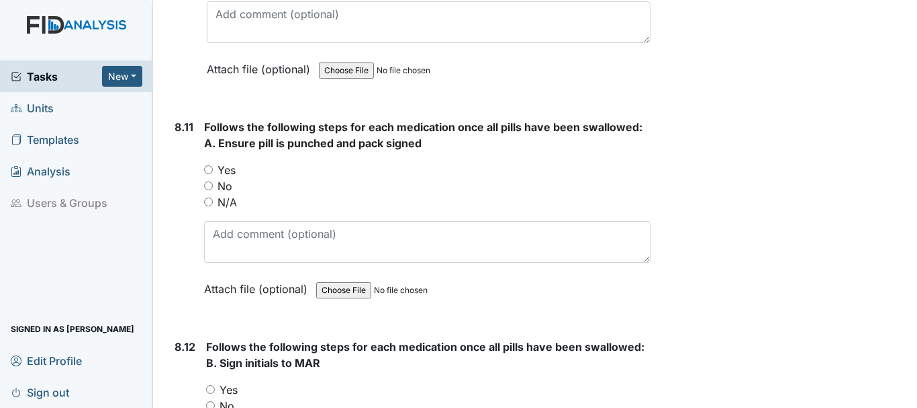
click at [208, 197] on input "N/A" at bounding box center [208, 201] width 9 height 9
radio input "true"
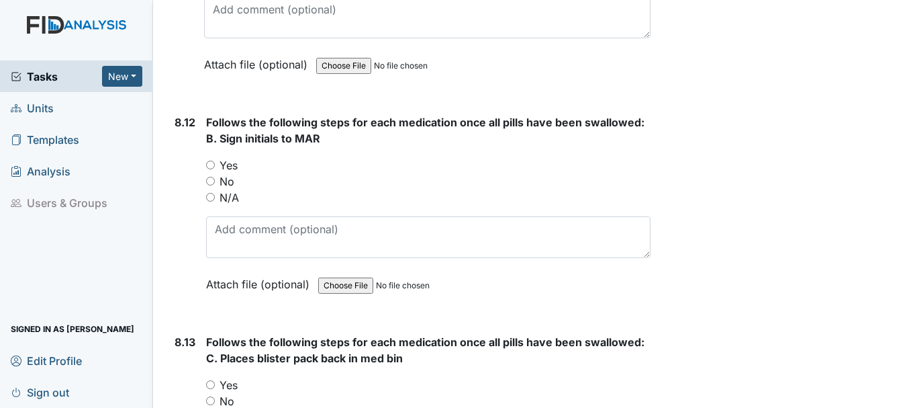
click at [210, 193] on input "N/A" at bounding box center [210, 197] width 9 height 9
radio input "true"
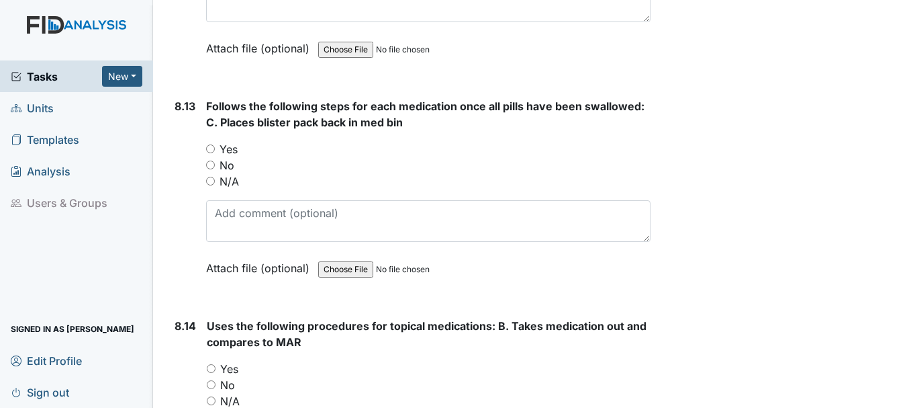
click at [214, 177] on input "N/A" at bounding box center [210, 181] width 9 height 9
radio input "true"
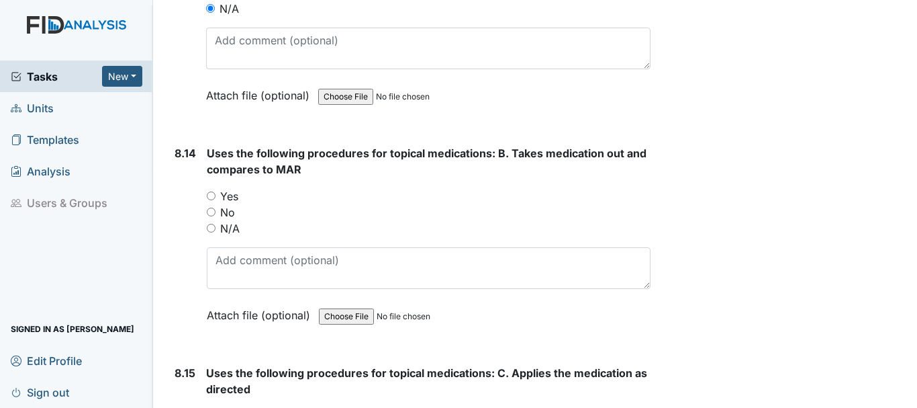
click at [207, 224] on input "N/A" at bounding box center [211, 228] width 9 height 9
radio input "true"
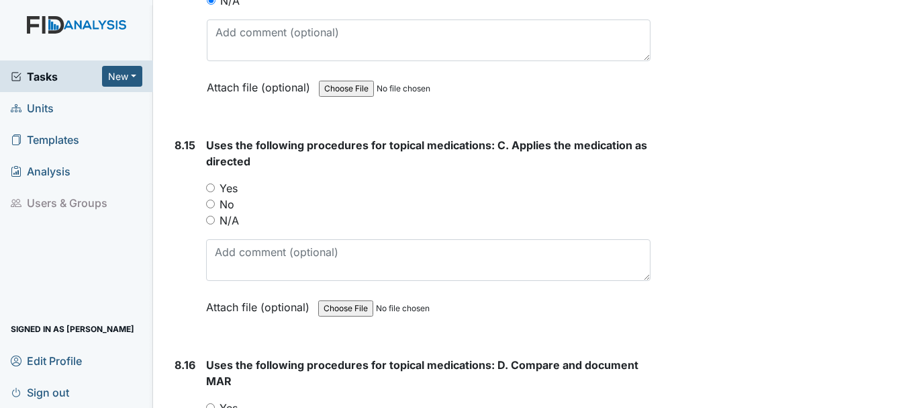
click at [210, 216] on input "N/A" at bounding box center [210, 220] width 9 height 9
radio input "true"
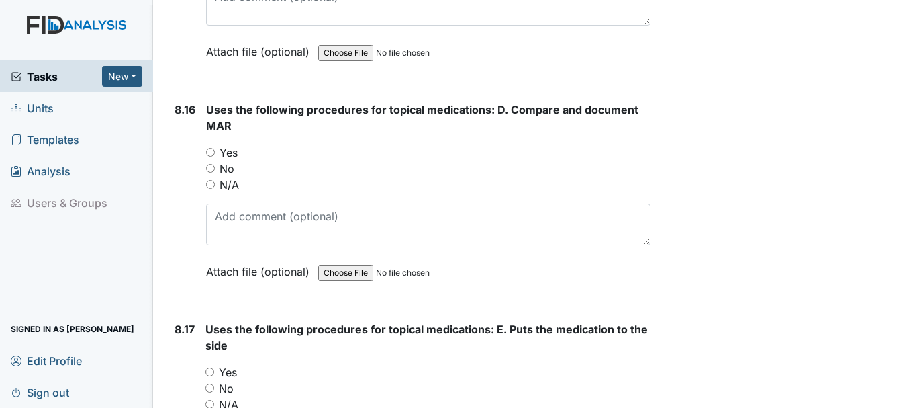
click at [213, 180] on input "N/A" at bounding box center [210, 184] width 9 height 9
radio input "true"
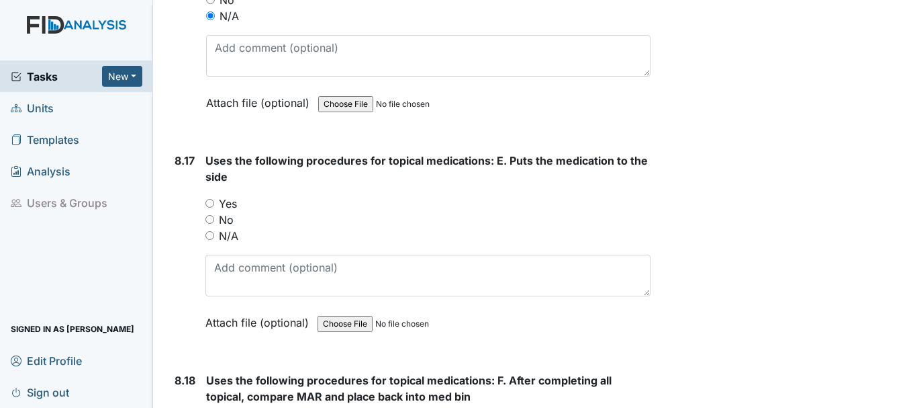
scroll to position [14250, 0]
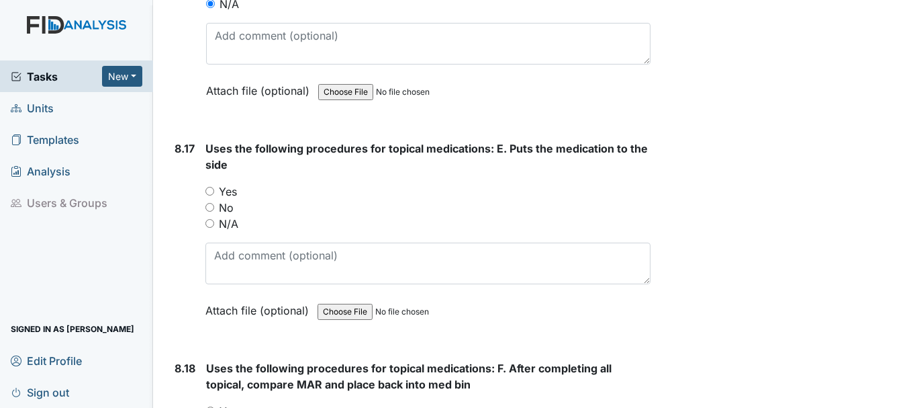
click at [208, 219] on input "N/A" at bounding box center [209, 223] width 9 height 9
radio input "true"
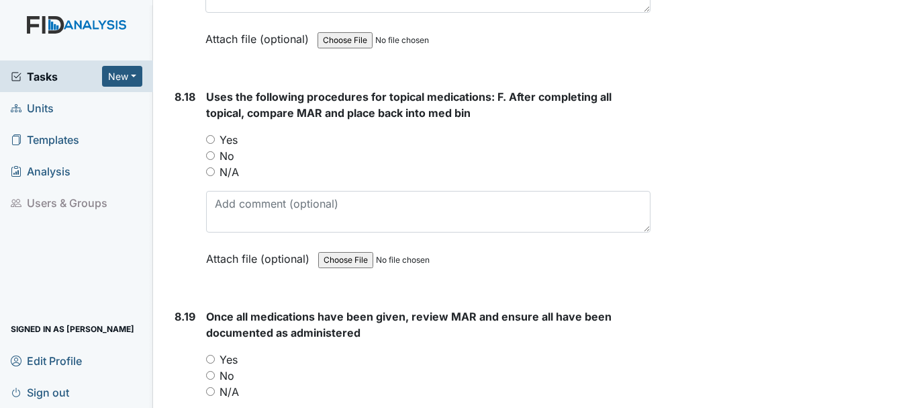
scroll to position [14537, 0]
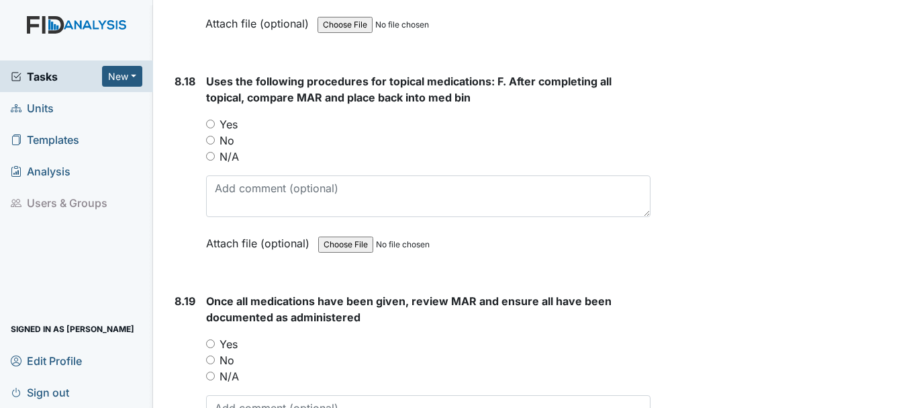
click at [211, 152] on input "N/A" at bounding box center [210, 156] width 9 height 9
radio input "true"
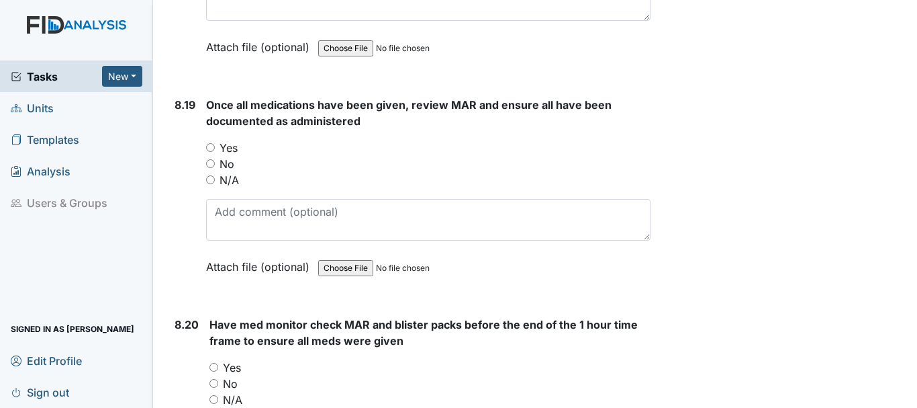
scroll to position [14734, 0]
click at [210, 175] on input "N/A" at bounding box center [210, 179] width 9 height 9
radio input "true"
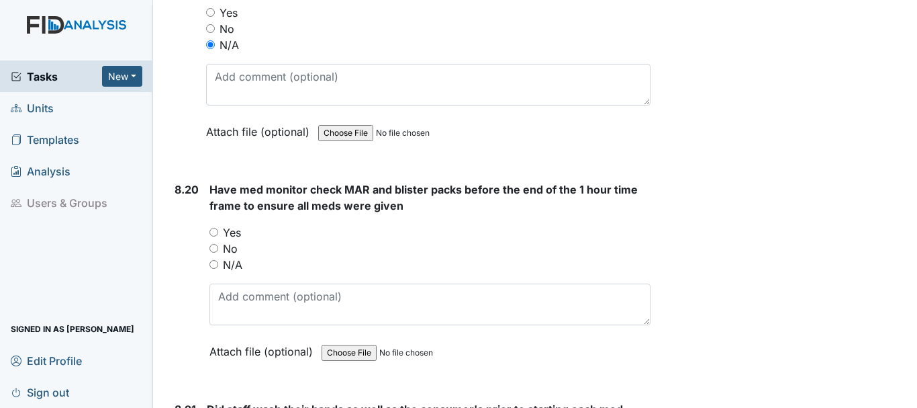
click at [214, 260] on input "N/A" at bounding box center [213, 264] width 9 height 9
radio input "true"
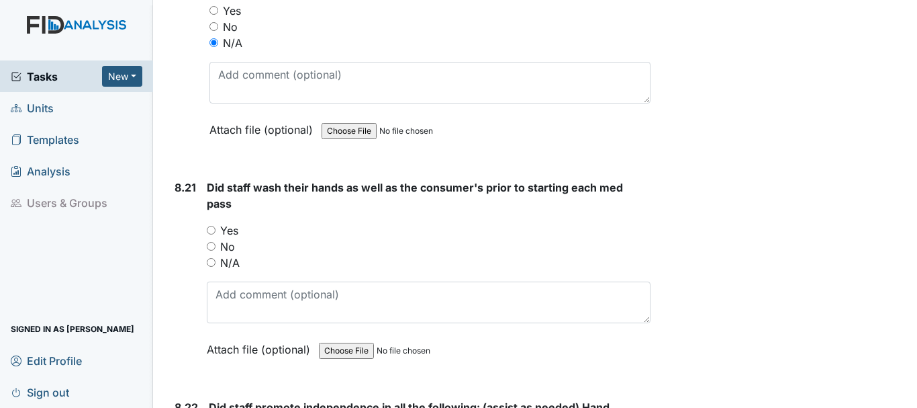
scroll to position [15099, 0]
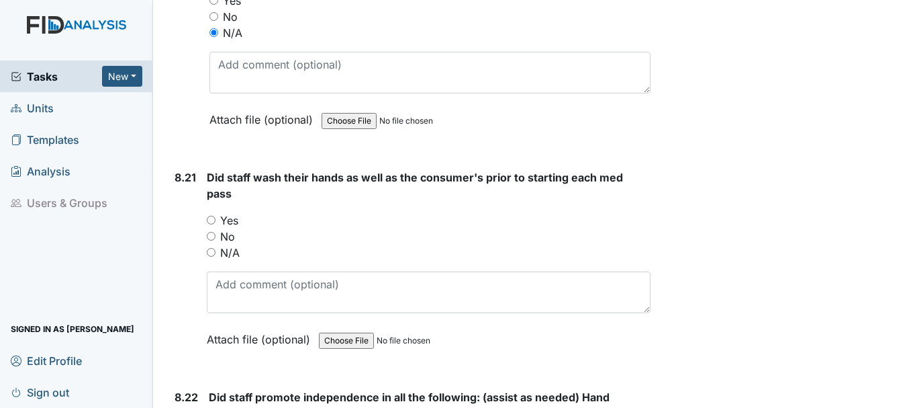
click at [211, 248] on input "N/A" at bounding box center [211, 252] width 9 height 9
radio input "true"
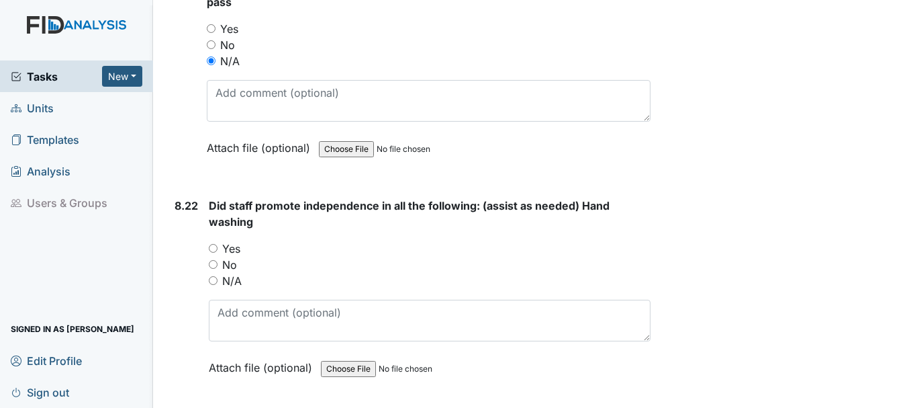
scroll to position [15297, 0]
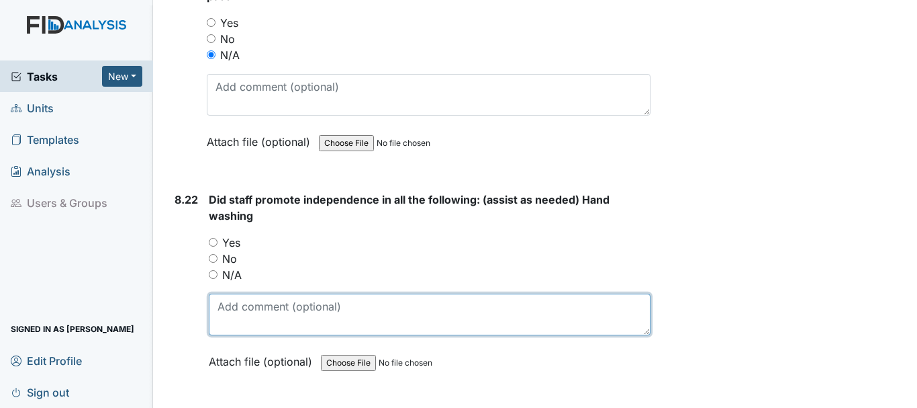
click at [220, 293] on textarea at bounding box center [430, 314] width 442 height 42
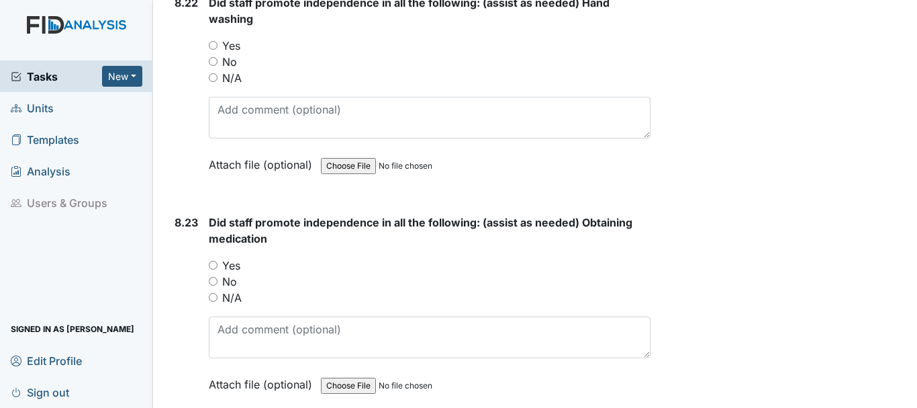
click at [355, 150] on input "file" at bounding box center [412, 166] width 183 height 32
click at [216, 73] on input "N/A" at bounding box center [213, 77] width 9 height 9
radio input "true"
click at [214, 292] on input "N/A" at bounding box center [213, 296] width 9 height 9
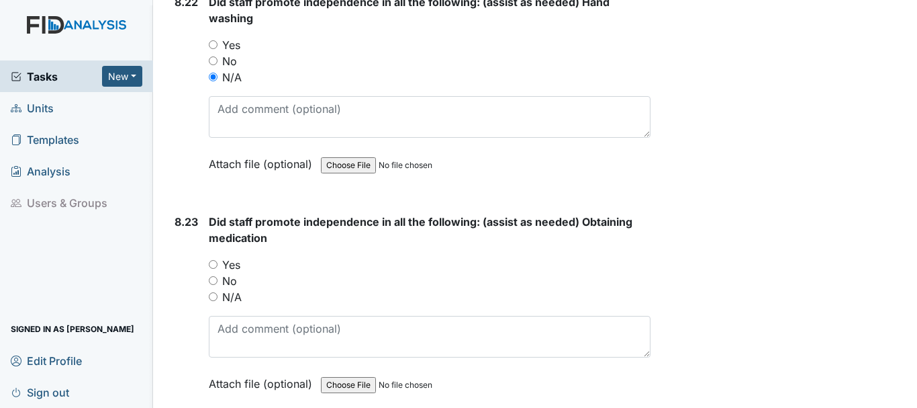
radio input "true"
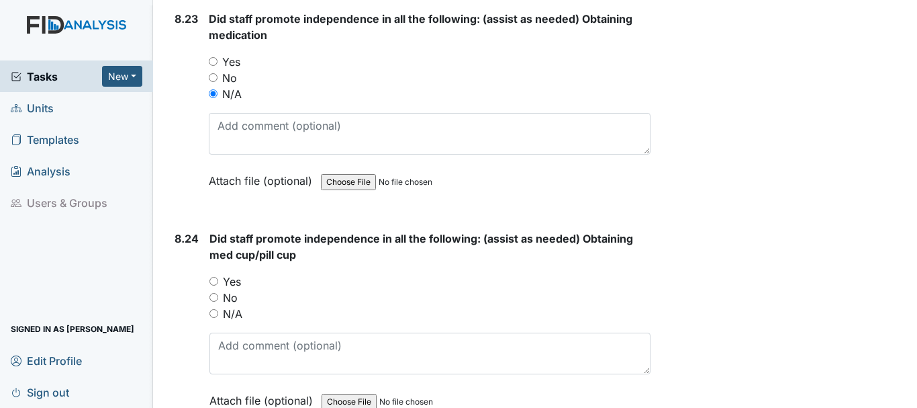
scroll to position [15706, 0]
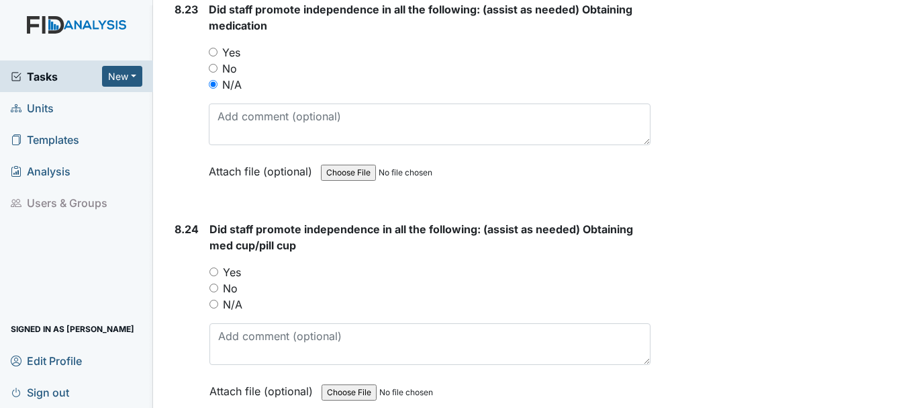
click at [216, 299] on input "N/A" at bounding box center [213, 303] width 9 height 9
radio input "true"
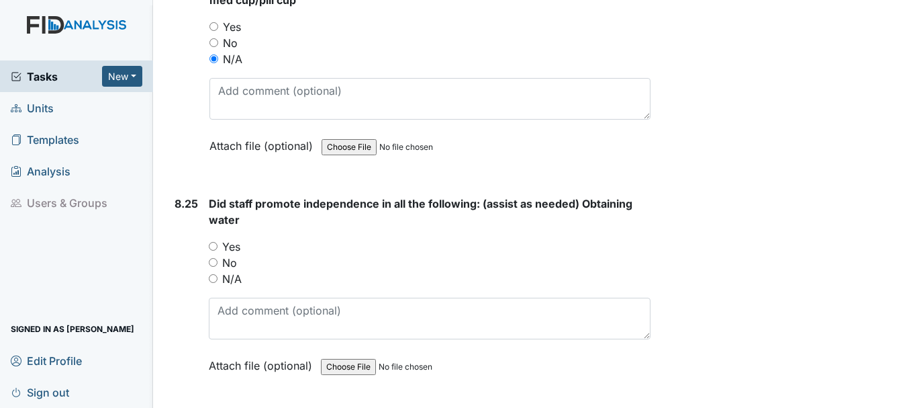
scroll to position [15953, 0]
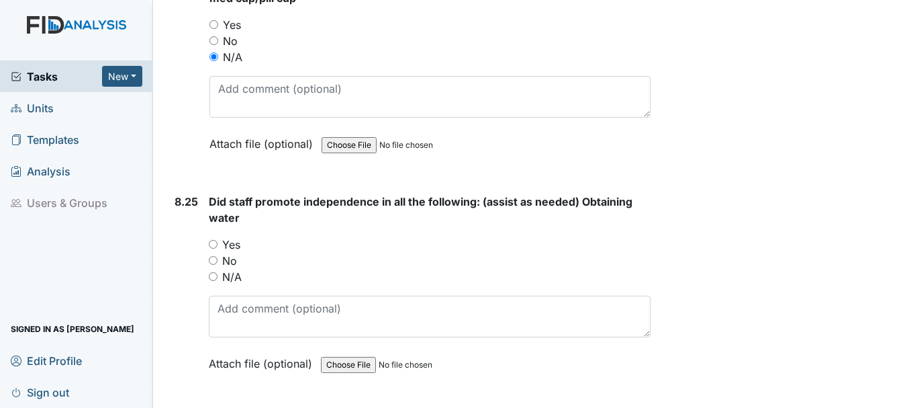
click at [214, 272] on input "N/A" at bounding box center [213, 276] width 9 height 9
radio input "true"
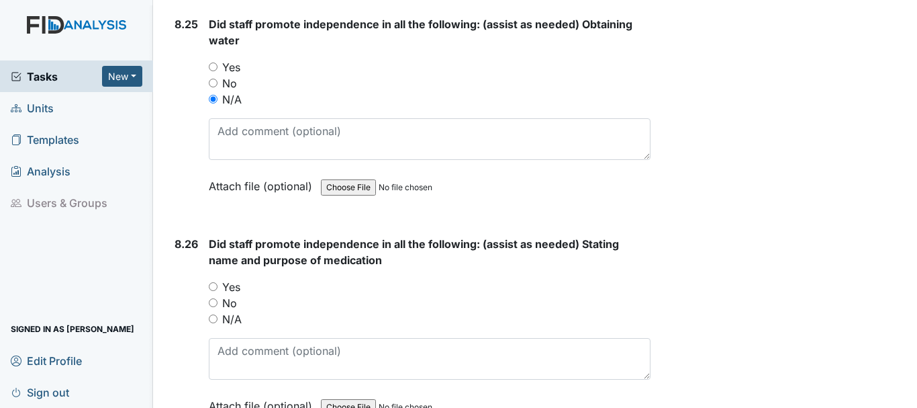
click at [215, 314] on input "N/A" at bounding box center [213, 318] width 9 height 9
radio input "true"
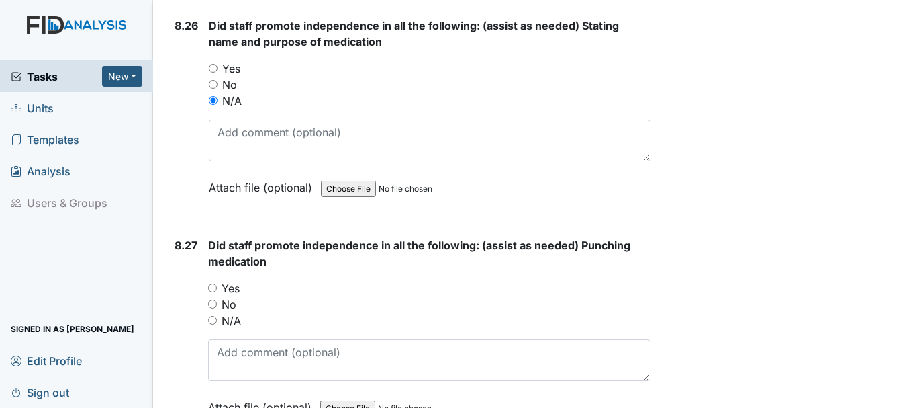
scroll to position [16359, 0]
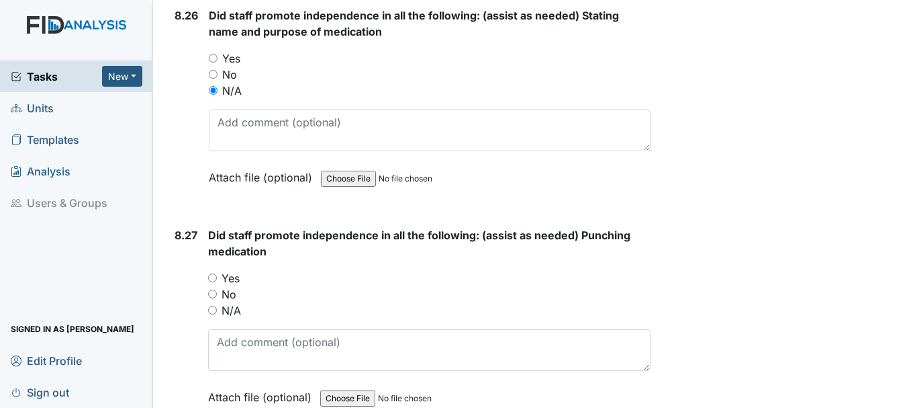
click at [213, 305] on input "N/A" at bounding box center [212, 309] width 9 height 9
radio input "true"
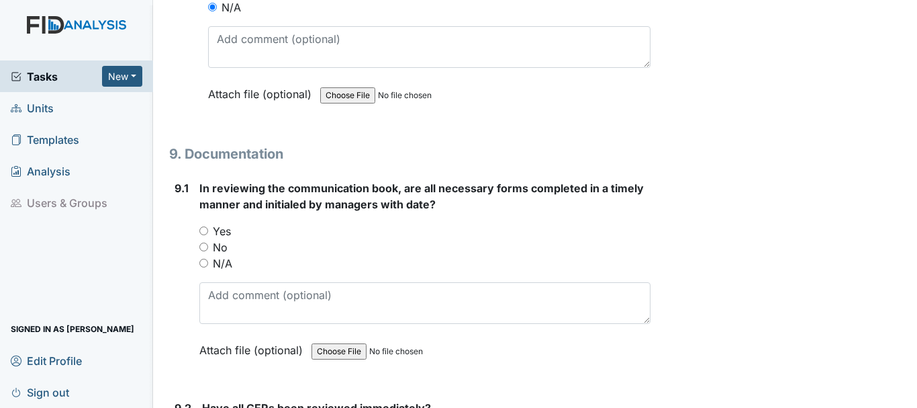
scroll to position [16671, 0]
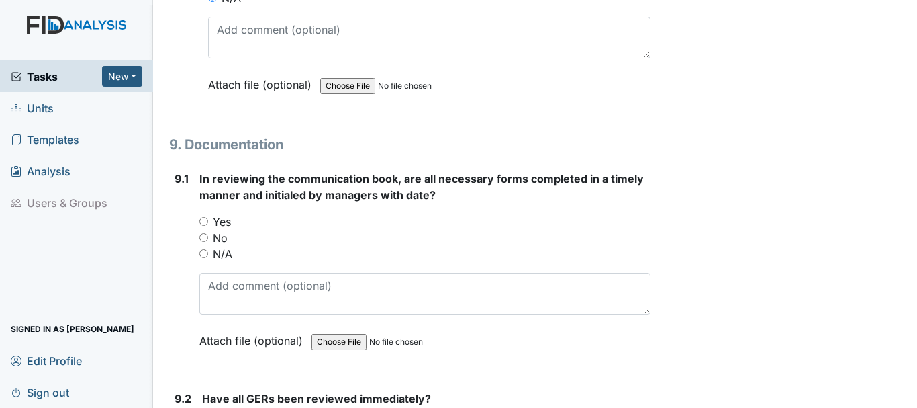
click at [204, 217] on input "Yes" at bounding box center [203, 221] width 9 height 9
radio input "true"
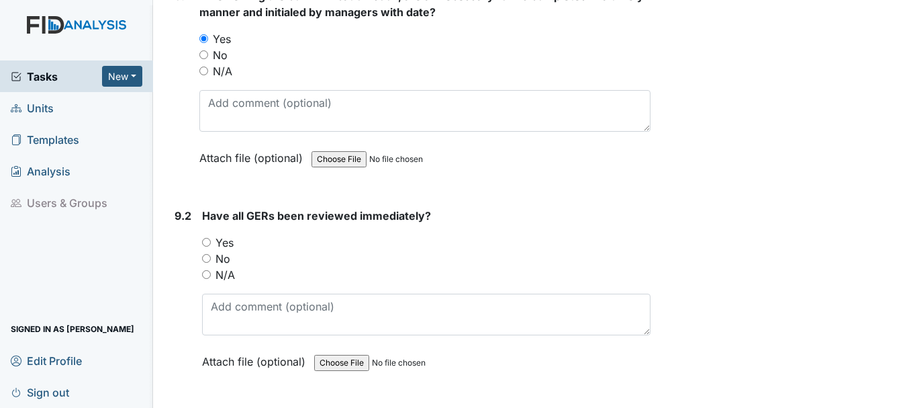
scroll to position [16863, 0]
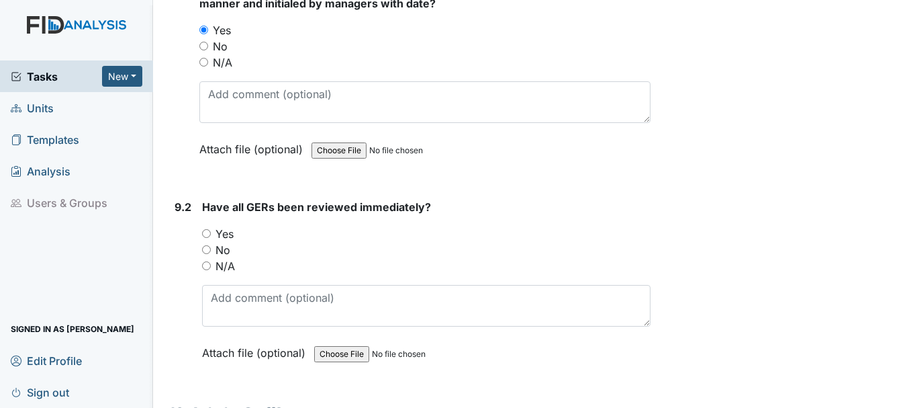
click at [207, 229] on input "Yes" at bounding box center [206, 233] width 9 height 9
radio input "true"
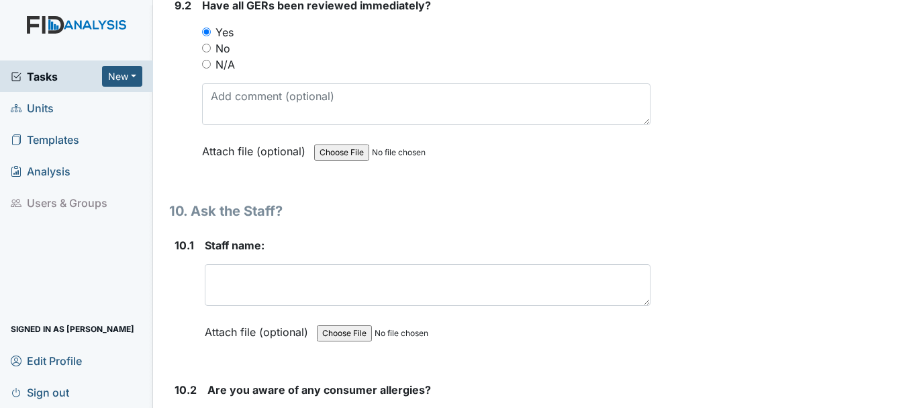
scroll to position [17069, 0]
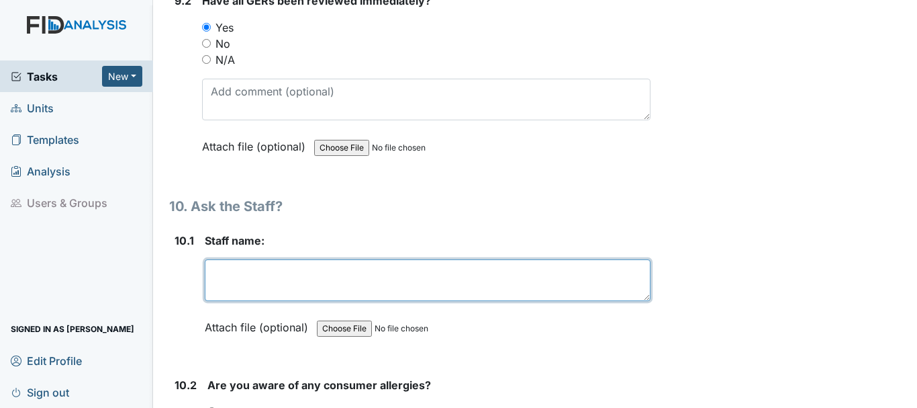
click at [252, 259] on textarea at bounding box center [428, 280] width 446 height 42
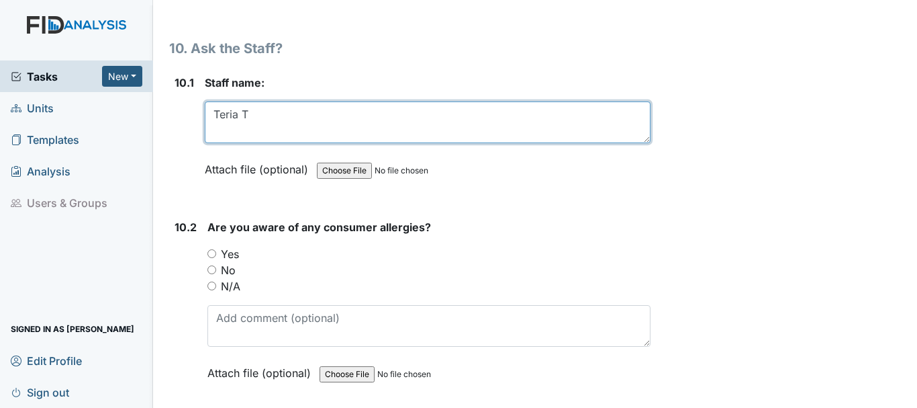
scroll to position [17242, 0]
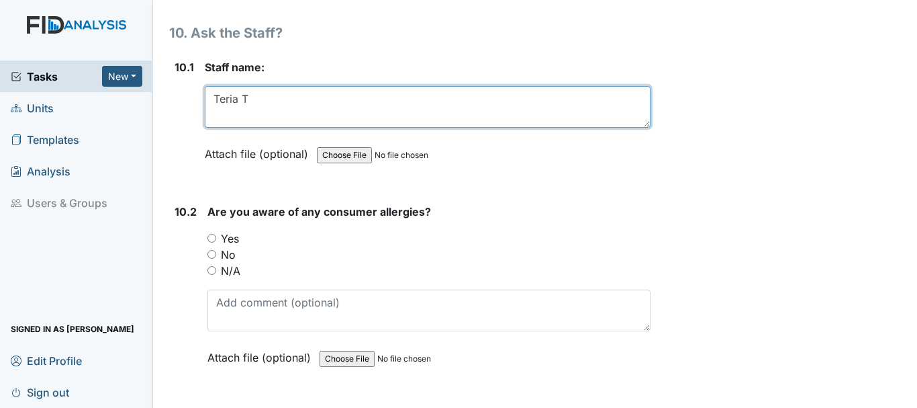
type textarea "Teria T"
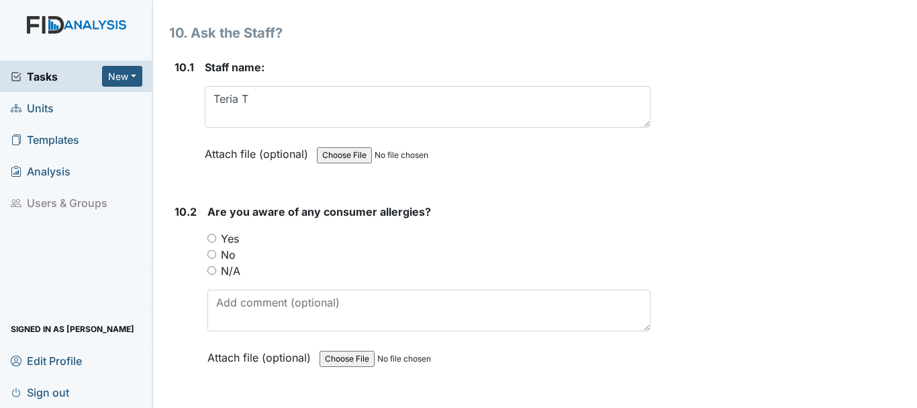
click at [212, 234] on input "Yes" at bounding box center [211, 238] width 9 height 9
radio input "true"
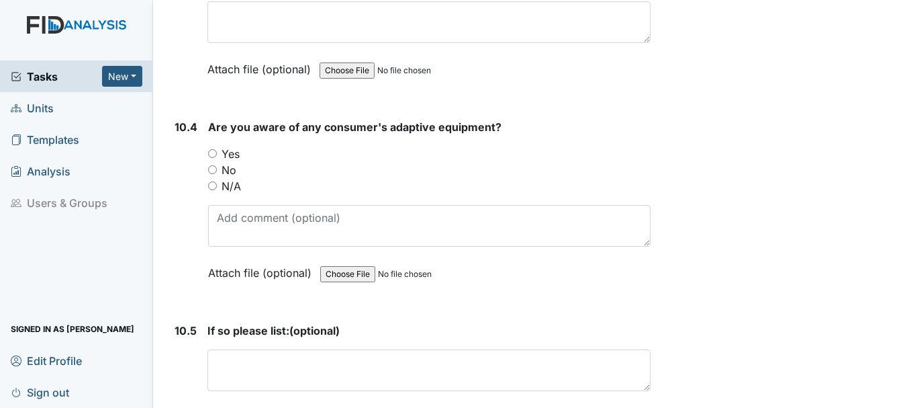
scroll to position [17678, 0]
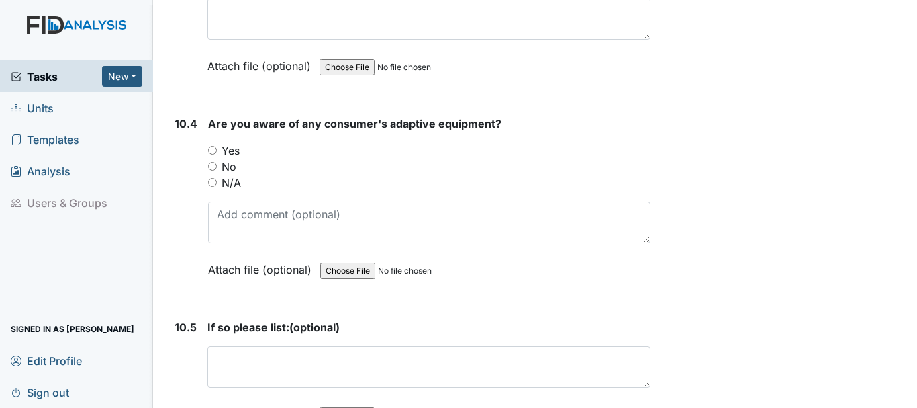
click at [211, 146] on input "Yes" at bounding box center [212, 150] width 9 height 9
radio input "true"
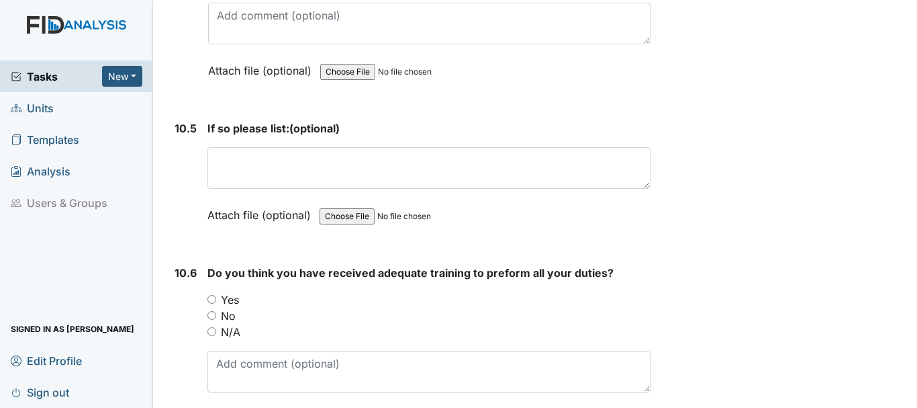
scroll to position [17882, 0]
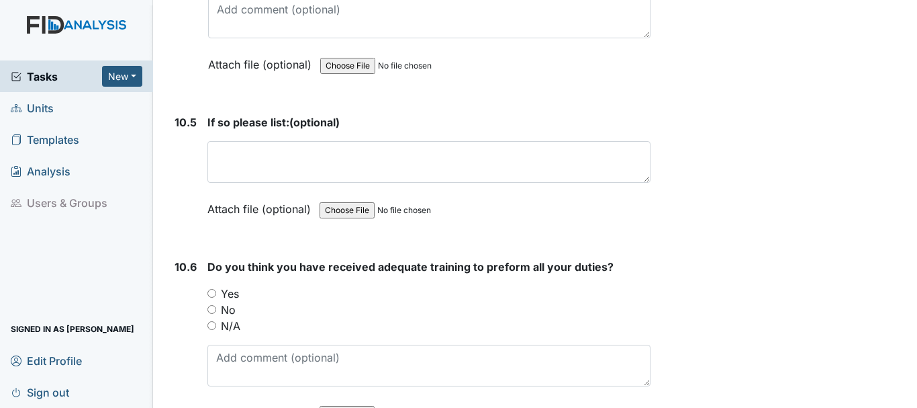
click at [211, 289] on input "Yes" at bounding box center [211, 293] width 9 height 9
radio input "true"
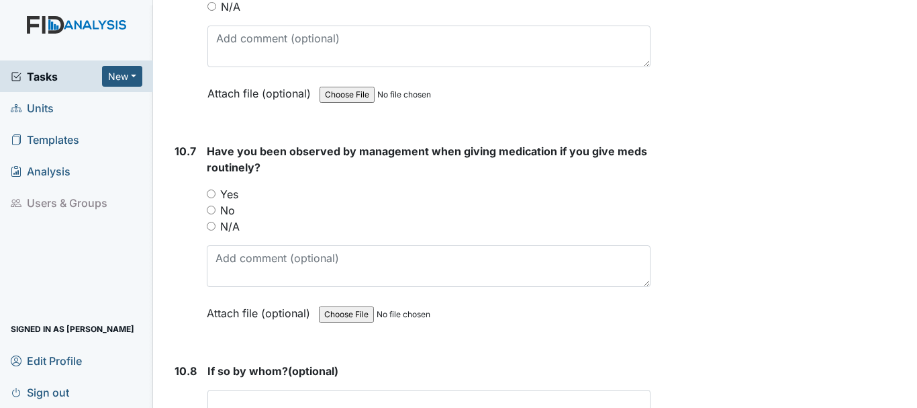
scroll to position [18214, 0]
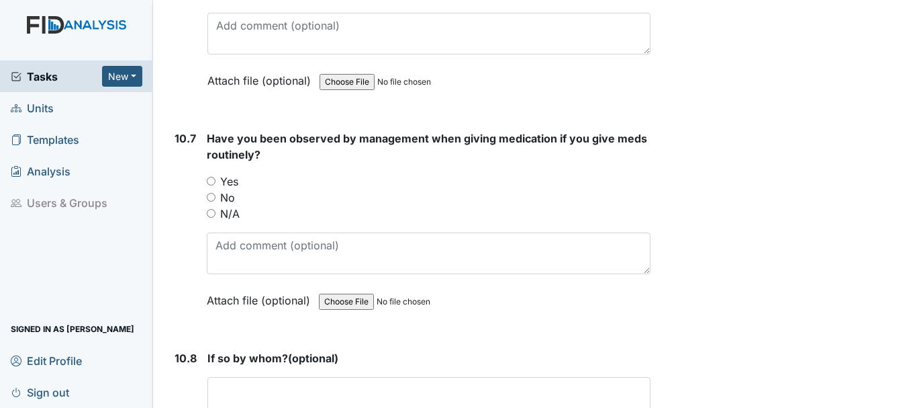
click at [208, 177] on input "Yes" at bounding box center [211, 181] width 9 height 9
radio input "true"
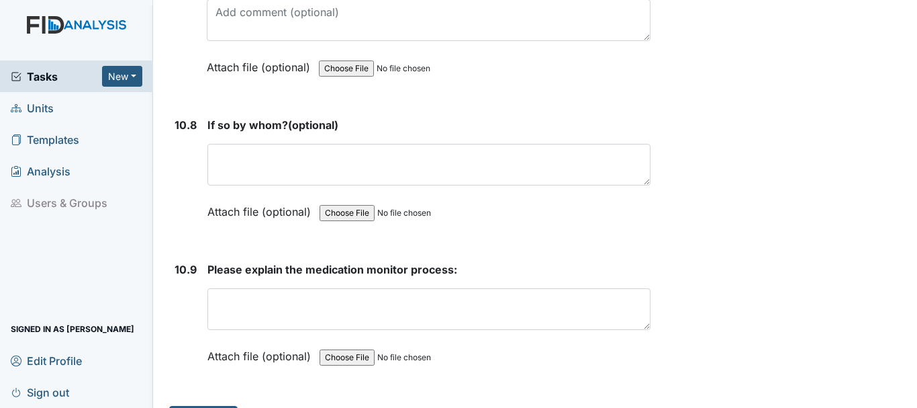
scroll to position [18465, 0]
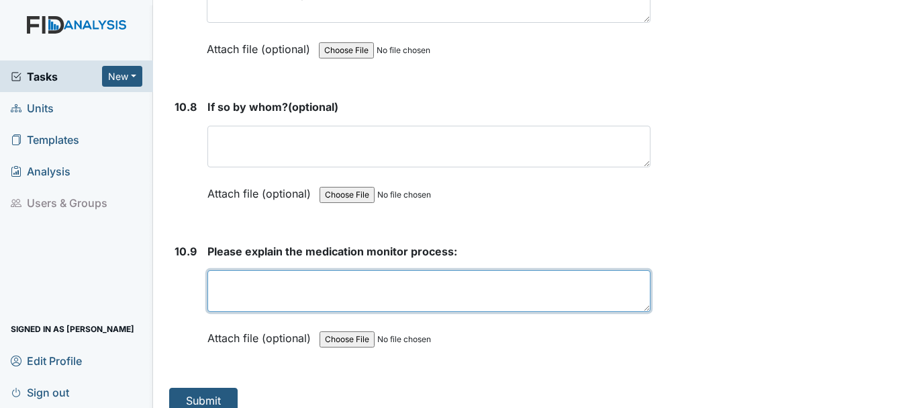
click at [312, 271] on textarea at bounding box center [428, 291] width 443 height 42
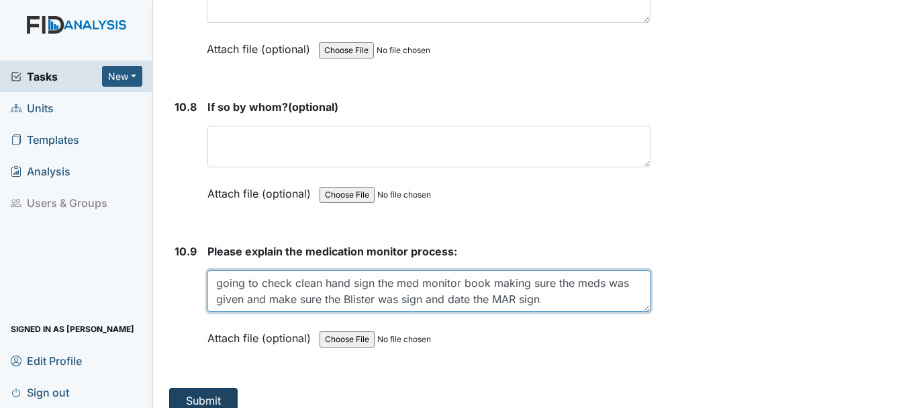
type textarea "going to check clean hand sign the med monitor book making sure the meds was gi…"
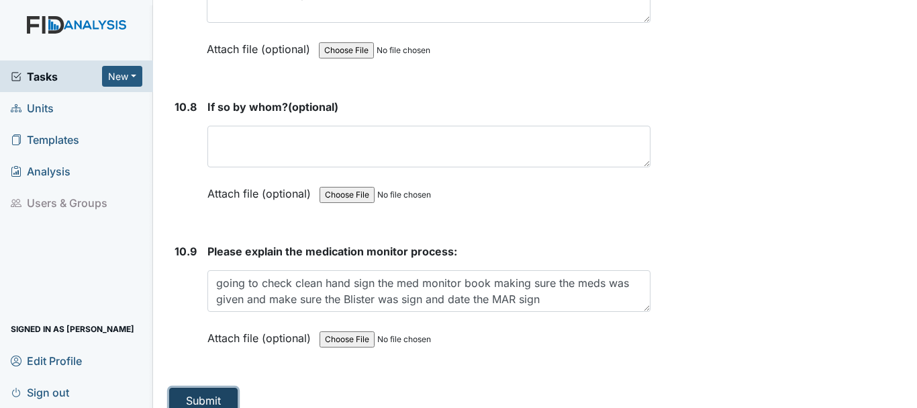
click at [204, 392] on button "Submit" at bounding box center [203, 400] width 68 height 26
